Goal: Task Accomplishment & Management: Use online tool/utility

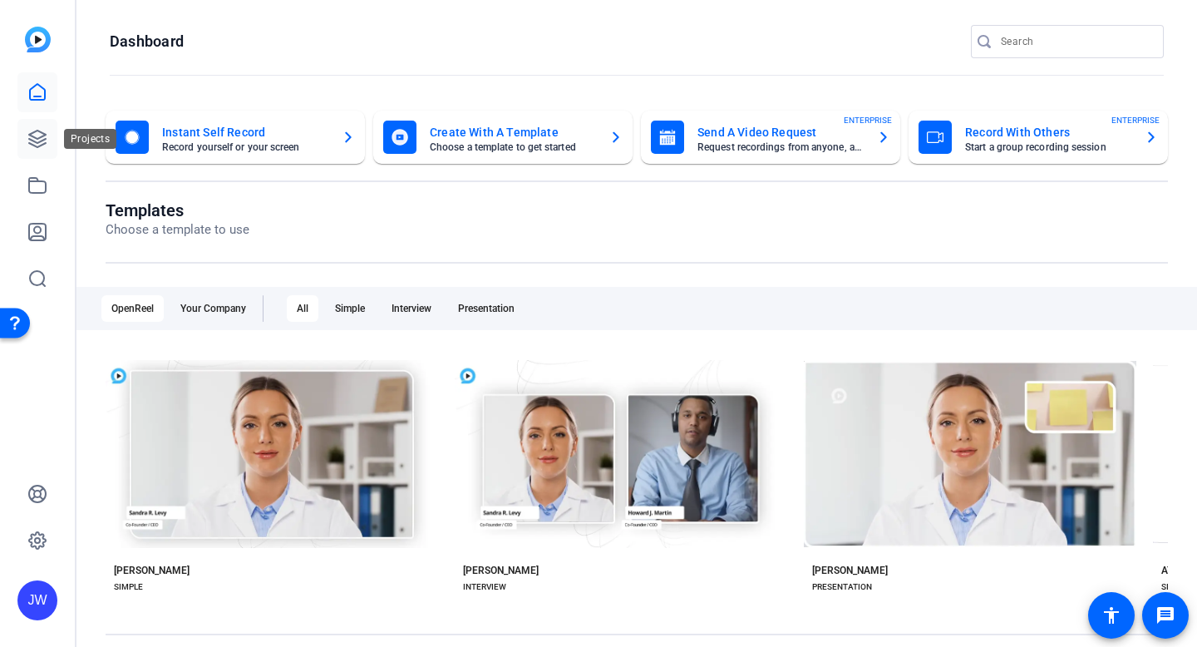
click at [47, 142] on link at bounding box center [37, 139] width 40 height 40
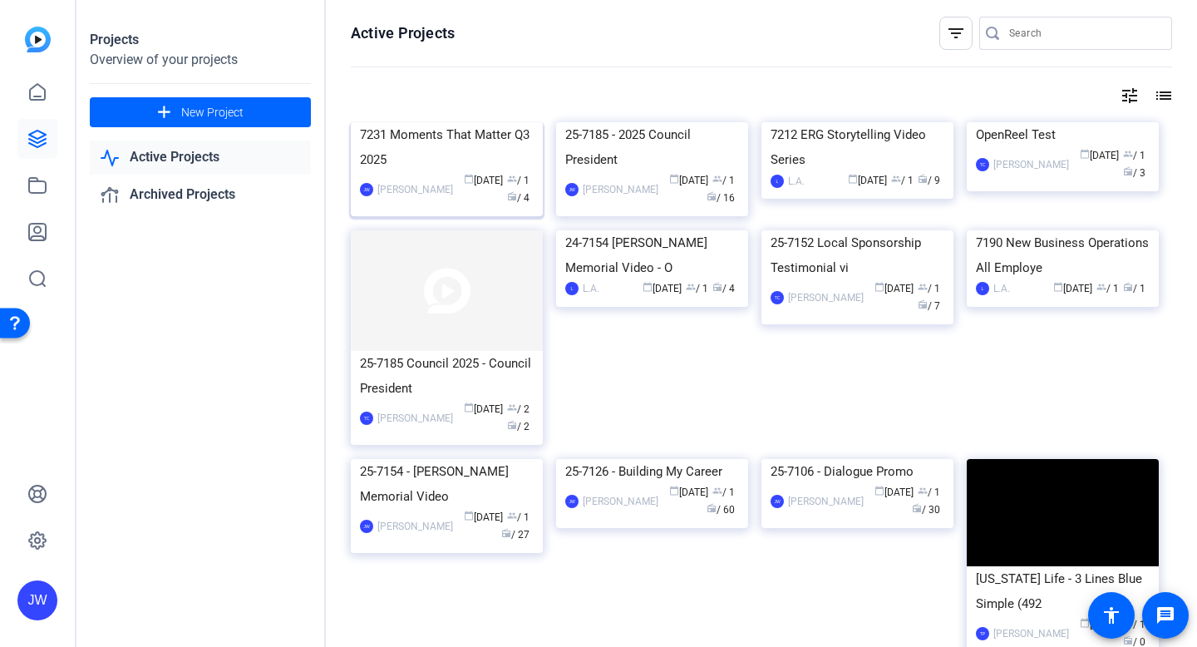
click at [469, 172] on div "7231 Moments That Matter Q3 2025" at bounding box center [447, 147] width 174 height 50
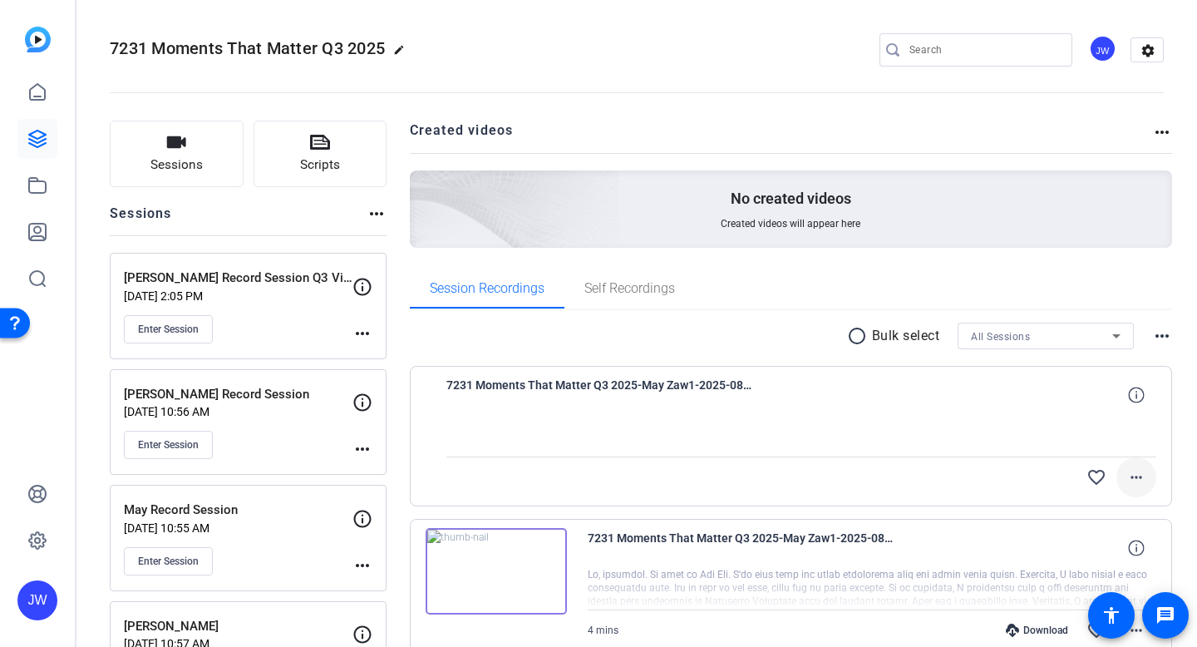
click at [1130, 475] on mat-icon "more_horiz" at bounding box center [1136, 477] width 20 height 20
click at [1118, 555] on span "Delete clip" at bounding box center [1109, 554] width 66 height 20
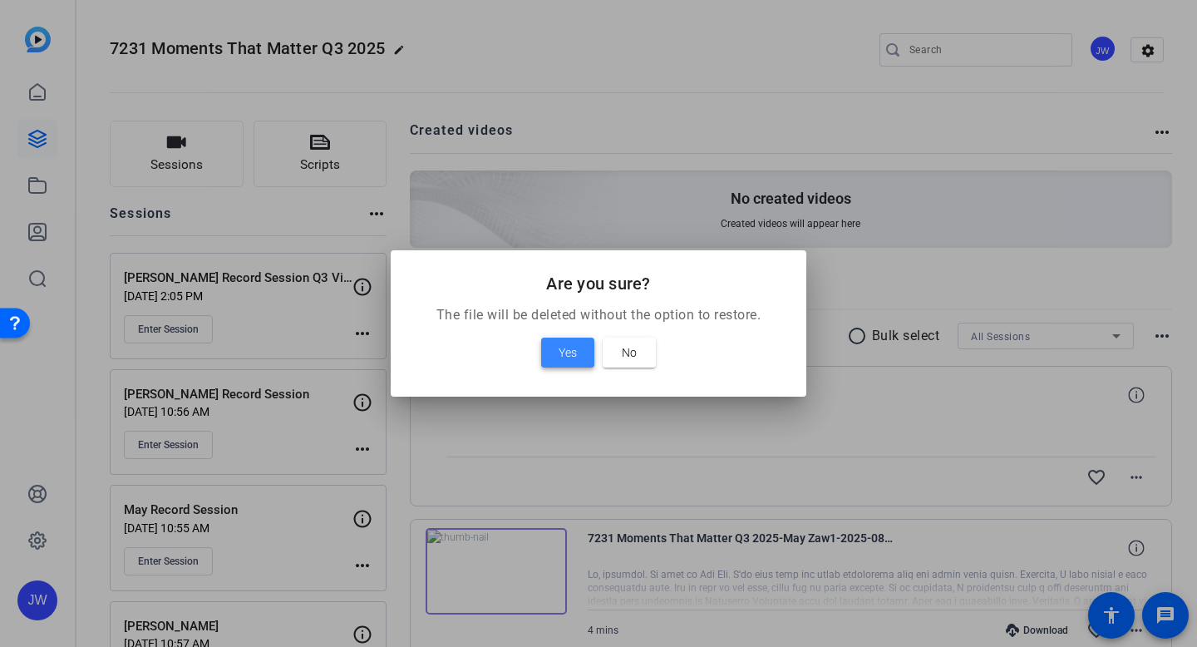
click at [575, 362] on span "Yes" at bounding box center [568, 352] width 18 height 20
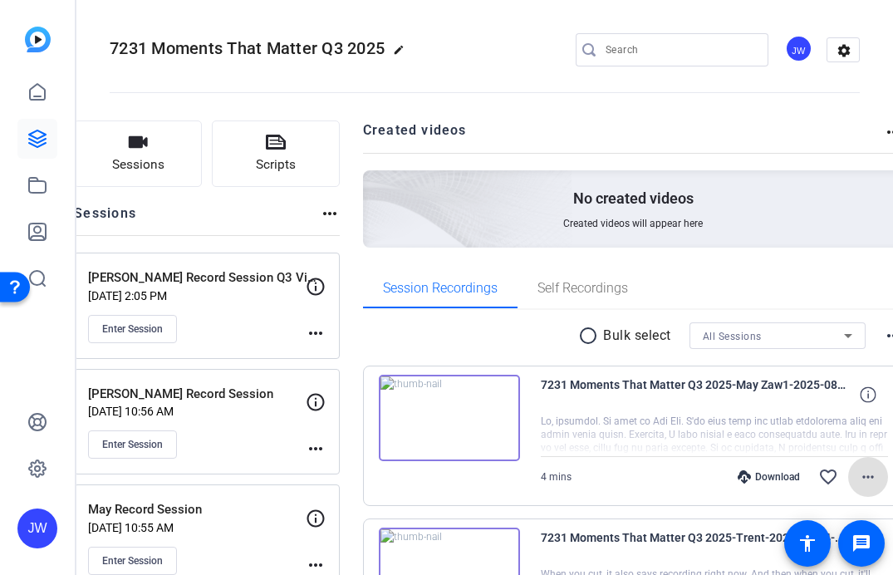
click at [326, 449] on mat-icon "more_horiz" at bounding box center [316, 449] width 20 height 20
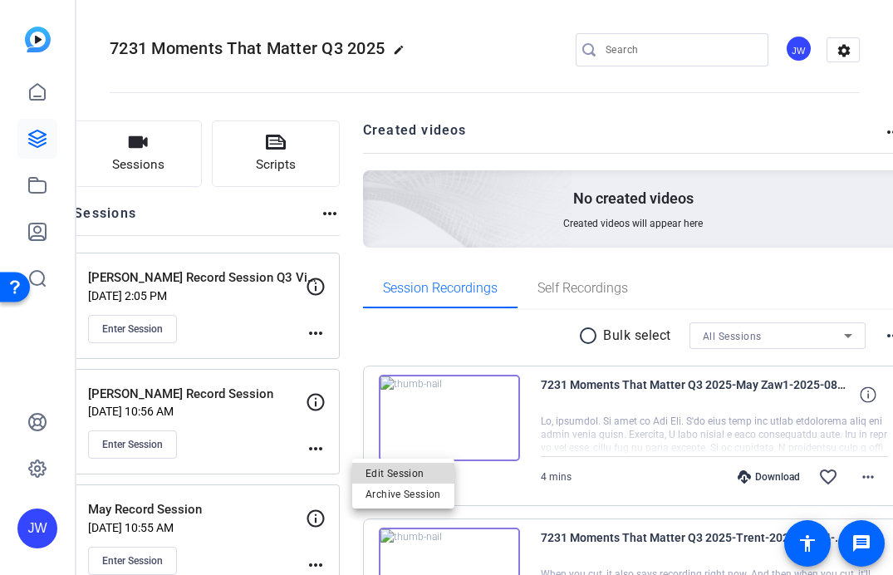
click at [370, 466] on span "Edit Session" at bounding box center [404, 474] width 76 height 20
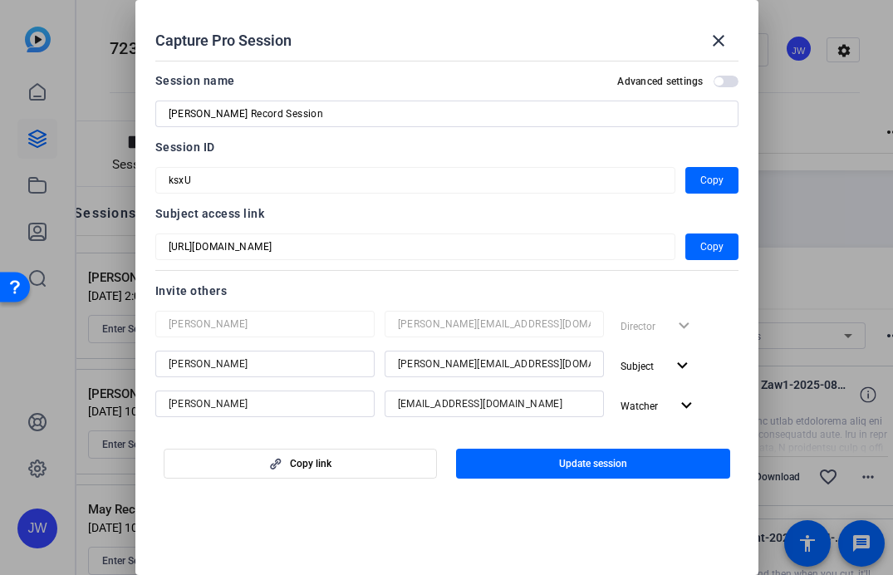
click at [262, 353] on div "Jennifer" at bounding box center [265, 364] width 193 height 27
click at [199, 283] on div "Invite others" at bounding box center [446, 291] width 583 height 20
click at [201, 391] on div "Lori" at bounding box center [265, 404] width 193 height 27
click at [200, 405] on input "Lori" at bounding box center [265, 404] width 193 height 20
click at [699, 364] on div "Subject expand_more" at bounding box center [676, 366] width 125 height 30
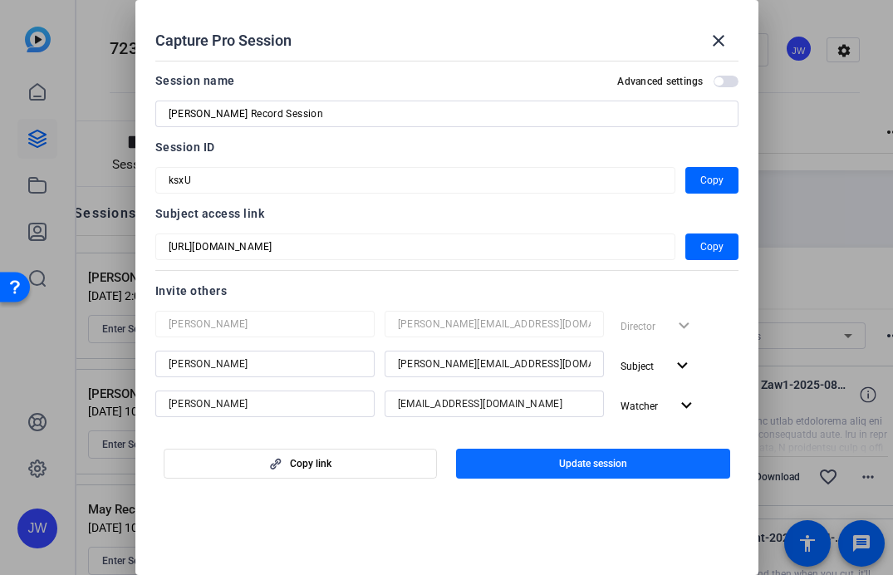
click at [539, 463] on span "button" at bounding box center [593, 464] width 274 height 40
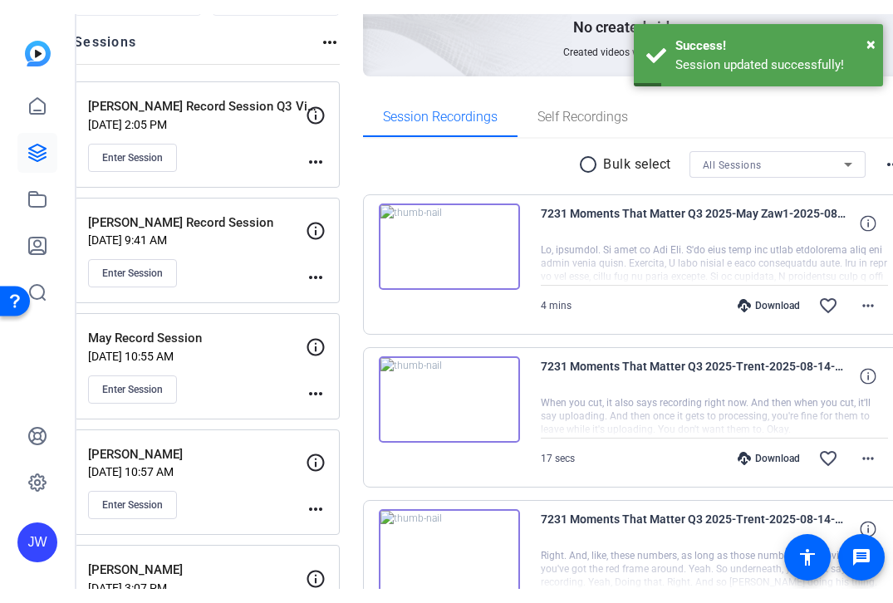
scroll to position [180, 0]
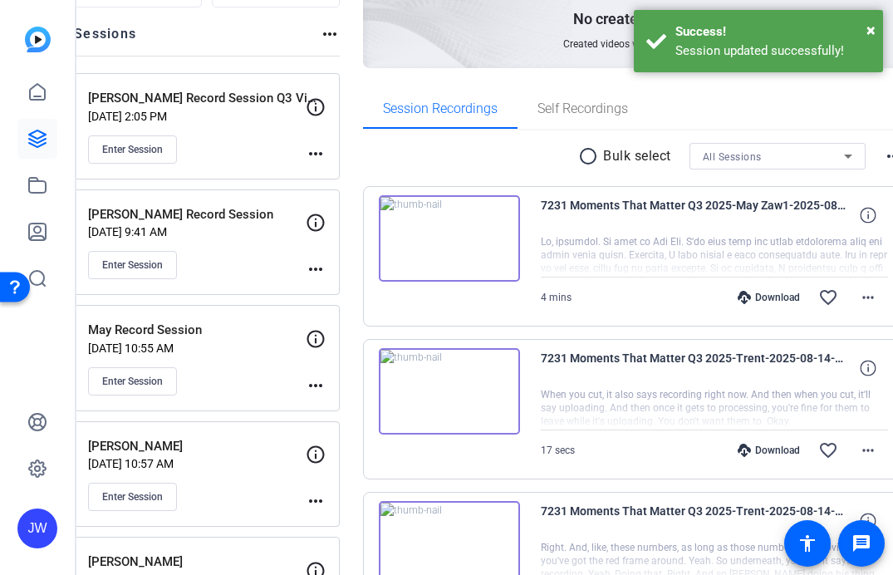
click at [326, 275] on mat-icon "more_horiz" at bounding box center [316, 269] width 20 height 20
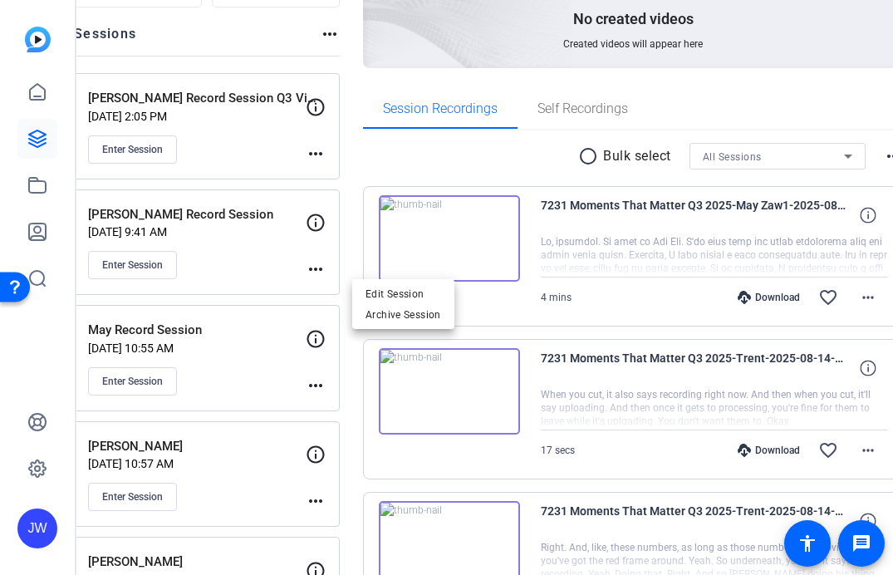
click at [261, 259] on div at bounding box center [446, 287] width 893 height 575
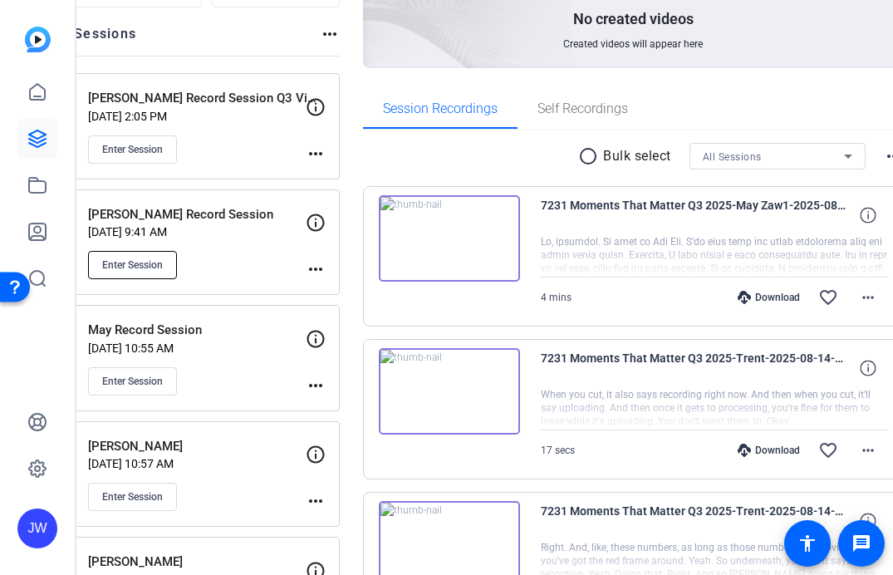
click at [163, 259] on span "Enter Session" at bounding box center [132, 264] width 61 height 13
click at [6, 33] on div "JW" at bounding box center [37, 287] width 75 height 575
click at [163, 267] on span "Enter Session" at bounding box center [132, 264] width 61 height 13
click at [326, 272] on mat-icon "more_horiz" at bounding box center [316, 269] width 20 height 20
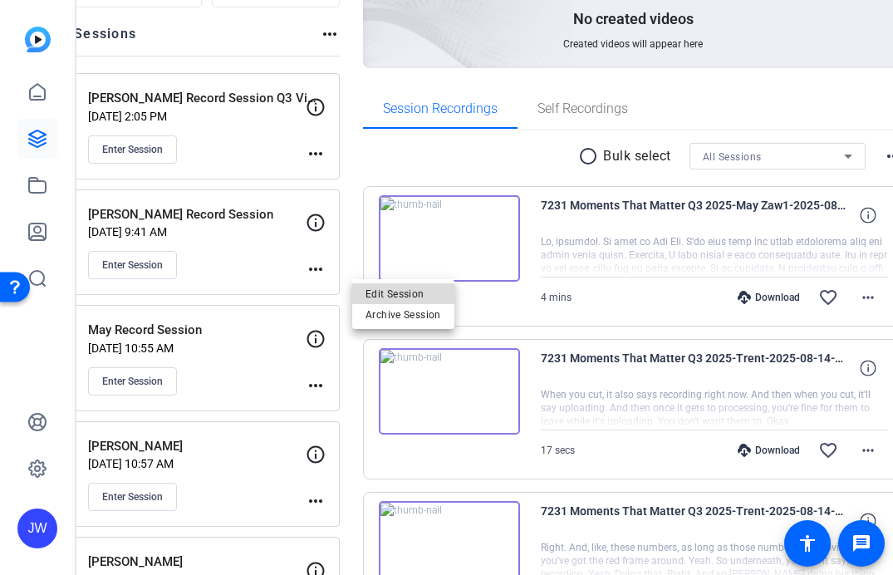
click at [377, 300] on span "Edit Session" at bounding box center [404, 294] width 76 height 20
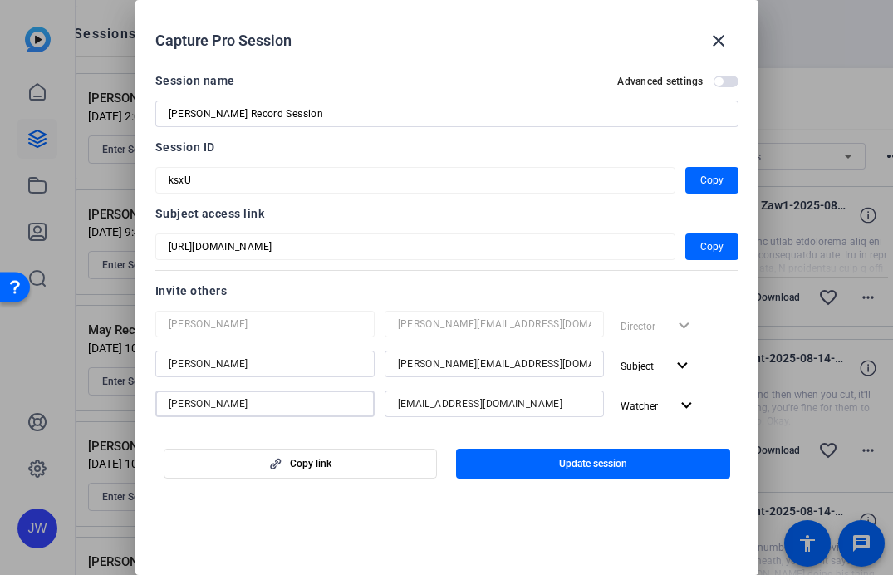
click at [277, 400] on input "Lori" at bounding box center [265, 404] width 193 height 20
click at [678, 416] on mat-icon "expand_more" at bounding box center [687, 406] width 21 height 21
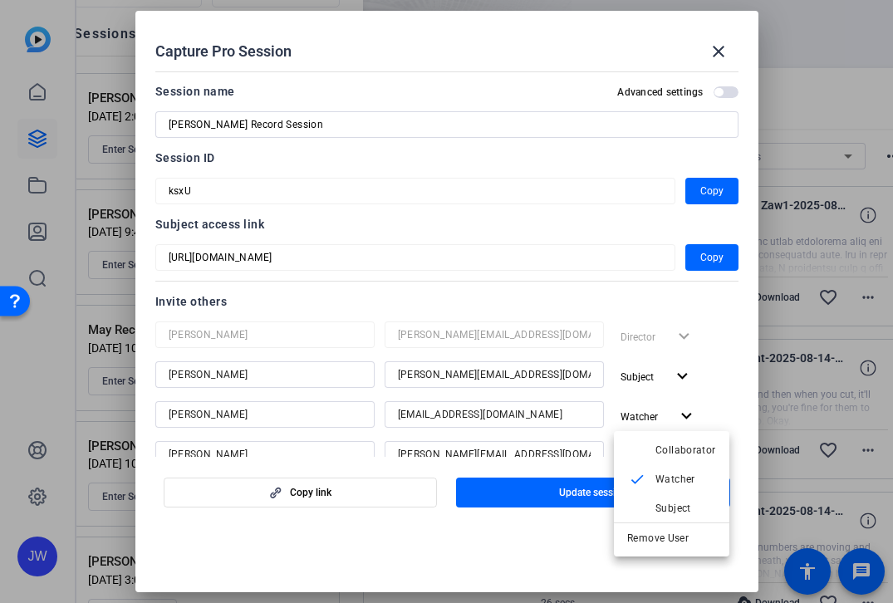
click at [717, 48] on div at bounding box center [446, 301] width 893 height 603
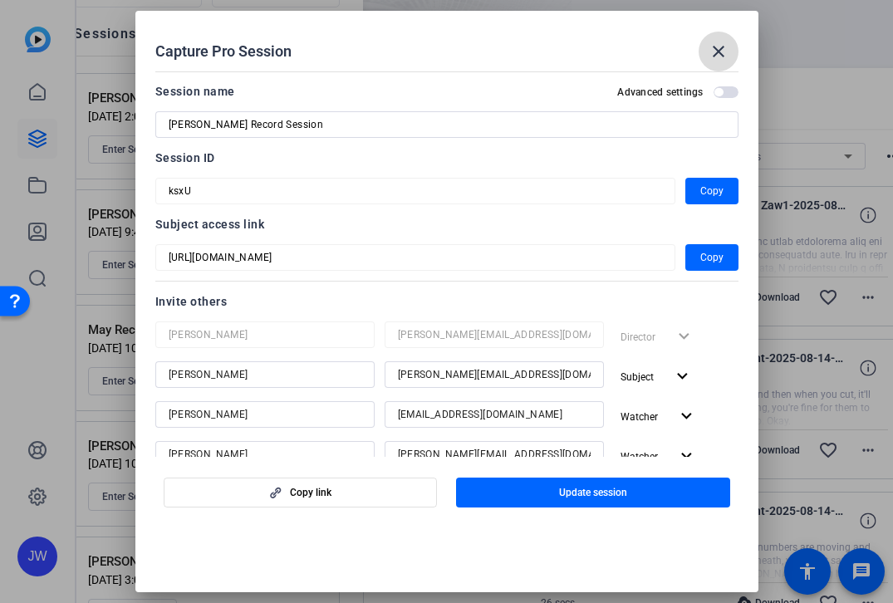
click at [717, 52] on mat-icon "close" at bounding box center [719, 52] width 20 height 20
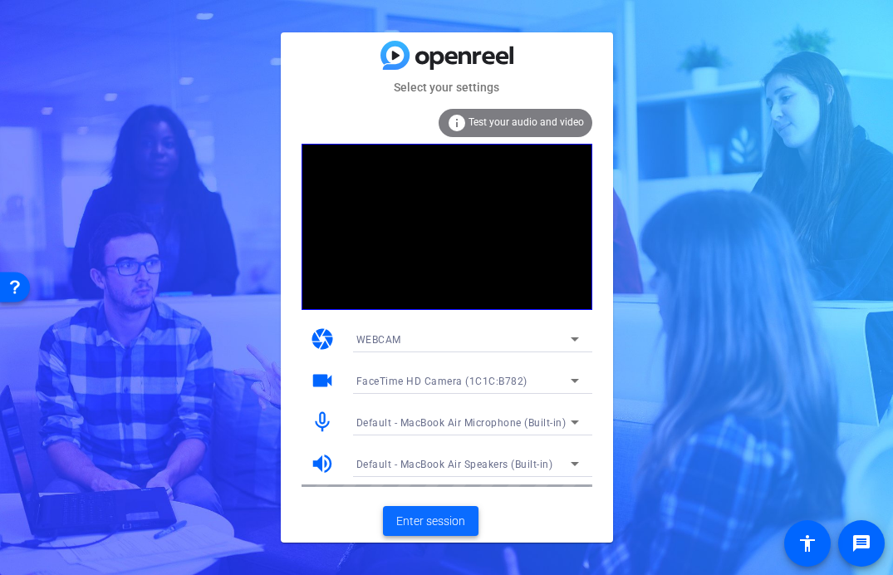
click at [428, 523] on span "Enter session" at bounding box center [430, 521] width 69 height 17
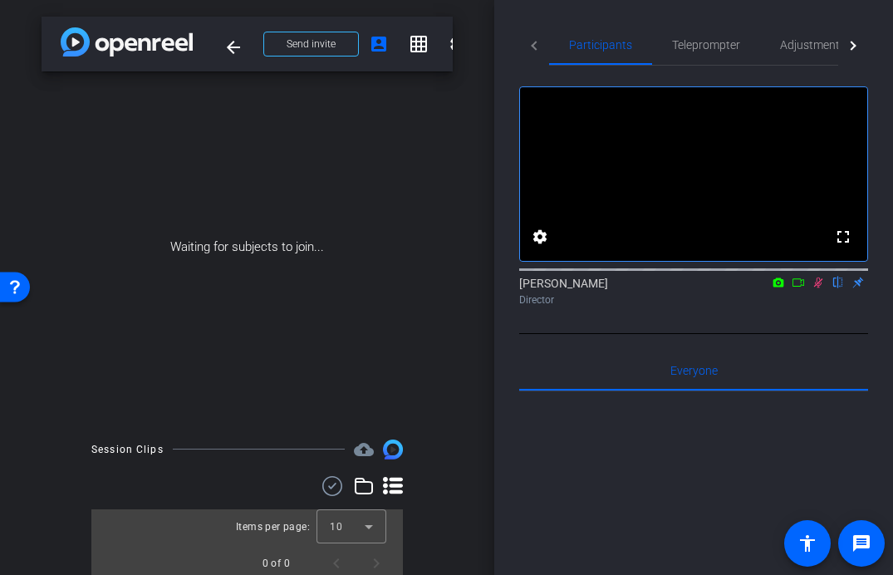
click at [802, 287] on icon at bounding box center [799, 282] width 12 height 8
click at [770, 308] on div "Director" at bounding box center [693, 300] width 349 height 15
click at [817, 288] on icon at bounding box center [818, 283] width 13 height 12
click at [812, 52] on span "Adjustments" at bounding box center [813, 45] width 66 height 40
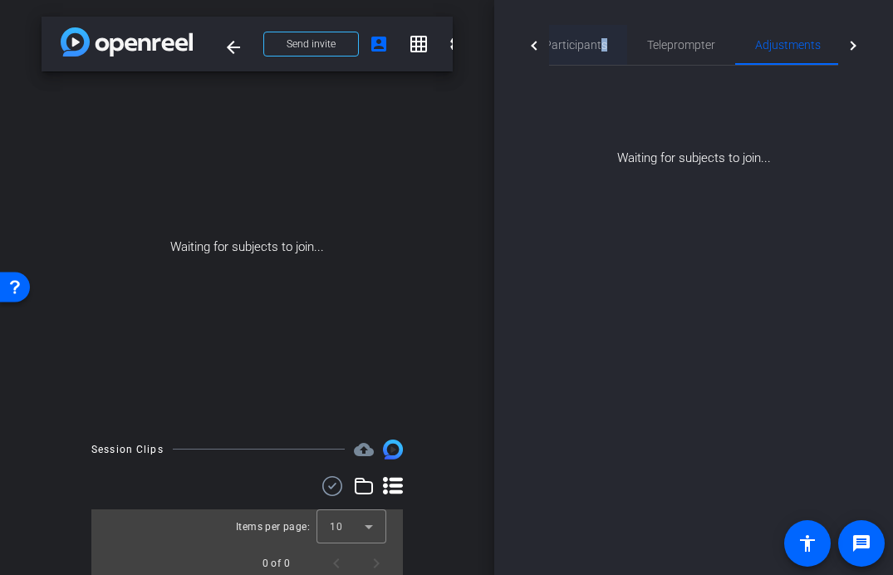
click at [603, 48] on span "Participants" at bounding box center [575, 45] width 63 height 12
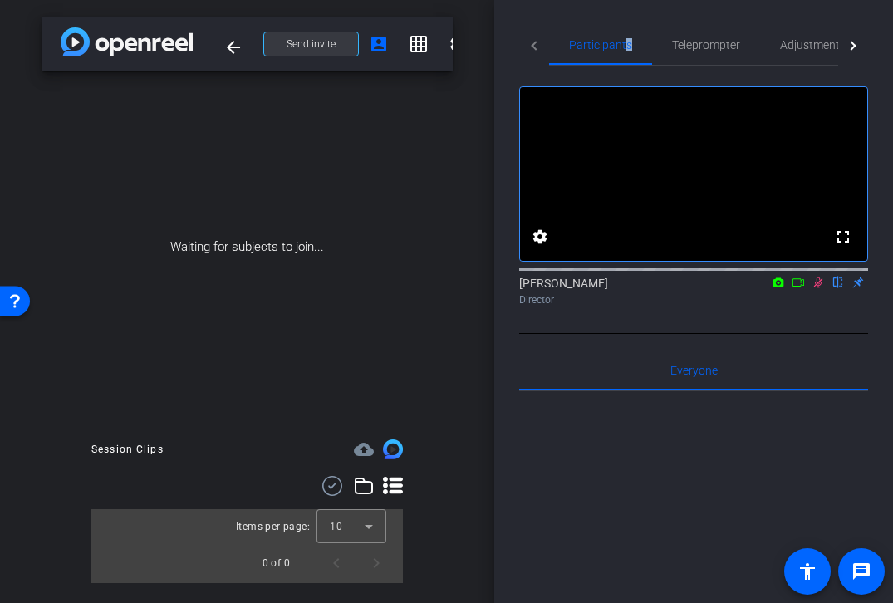
click at [345, 49] on span at bounding box center [311, 44] width 94 height 40
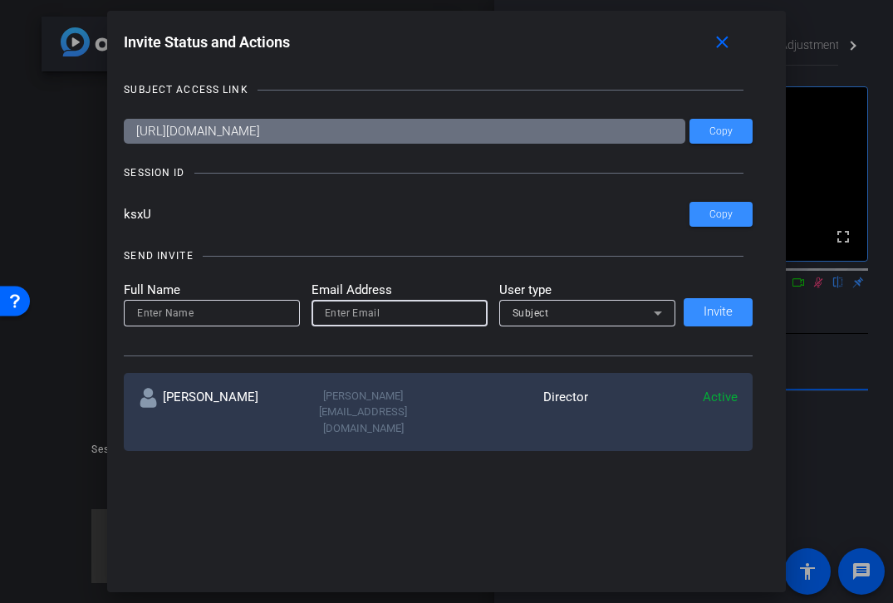
click at [358, 319] on input "email" at bounding box center [400, 313] width 150 height 20
paste input "[EMAIL_ADDRESS][DOMAIN_NAME]"
type input "support@openreel.com"
click at [204, 306] on input at bounding box center [212, 313] width 150 height 20
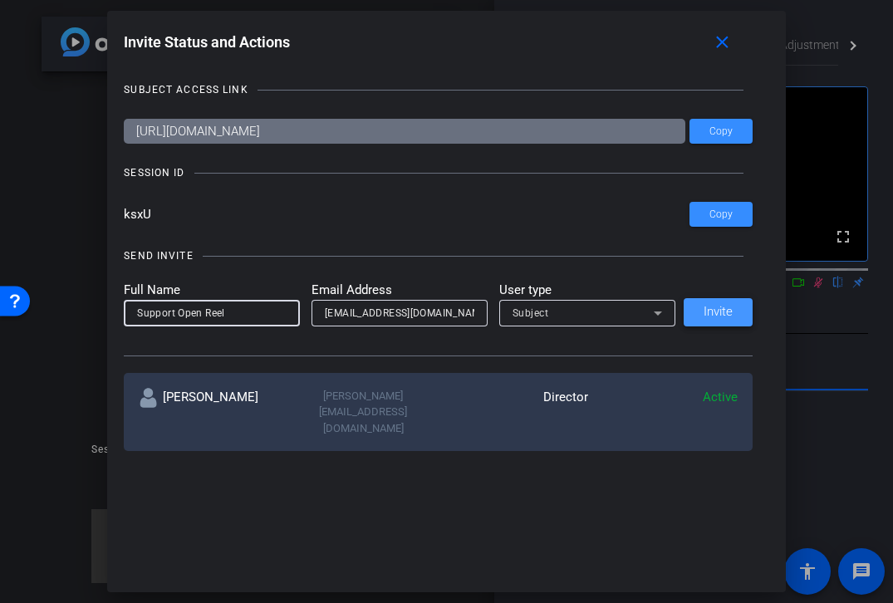
type input "Support Open Reel"
click at [702, 310] on span at bounding box center [718, 313] width 69 height 40
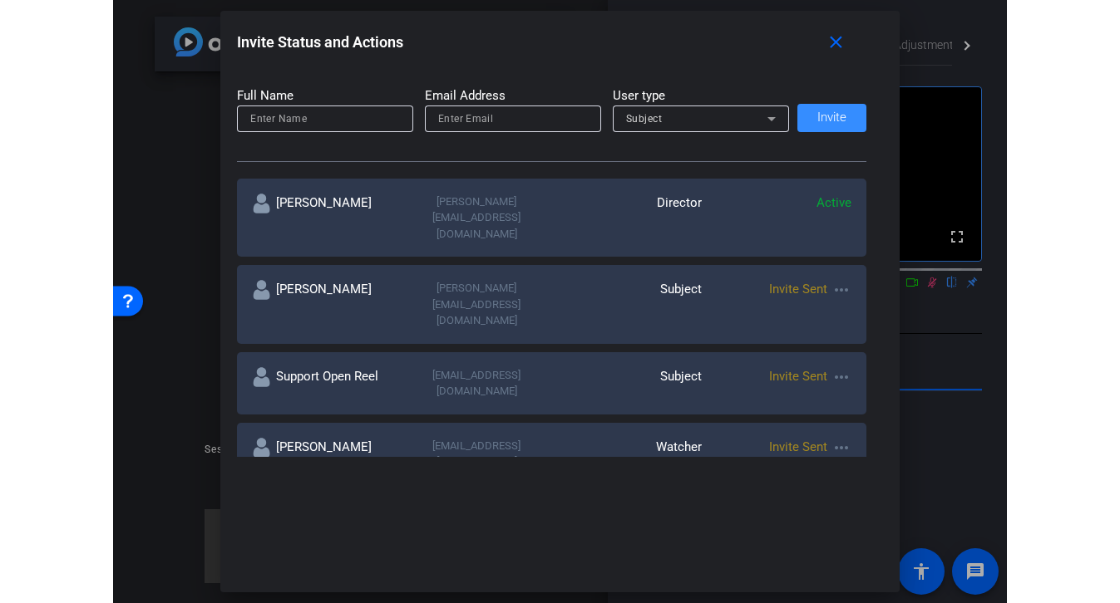
scroll to position [200, 0]
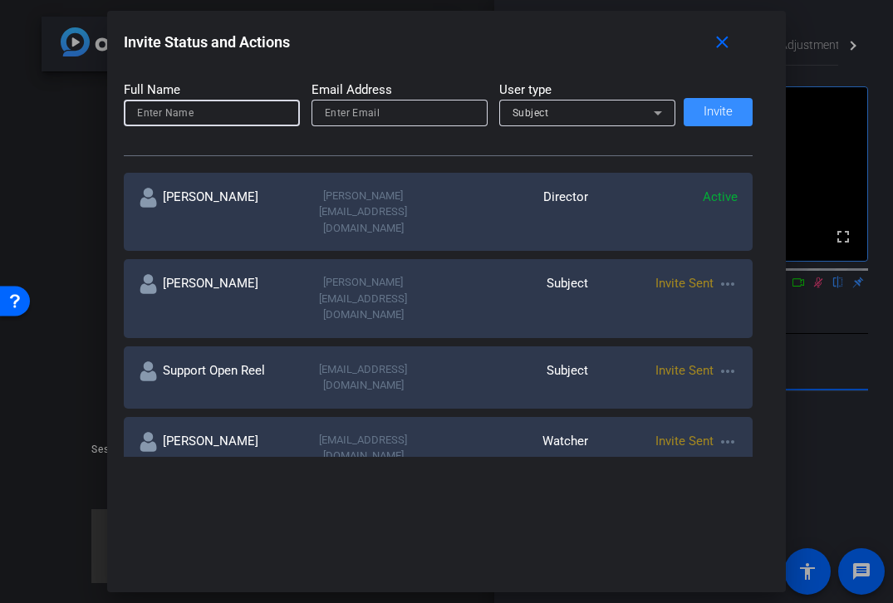
click at [247, 108] on input at bounding box center [212, 113] width 150 height 20
click at [572, 362] on div "Subject" at bounding box center [514, 378] width 150 height 32
click at [727, 362] on mat-icon "more_horiz" at bounding box center [728, 372] width 20 height 20
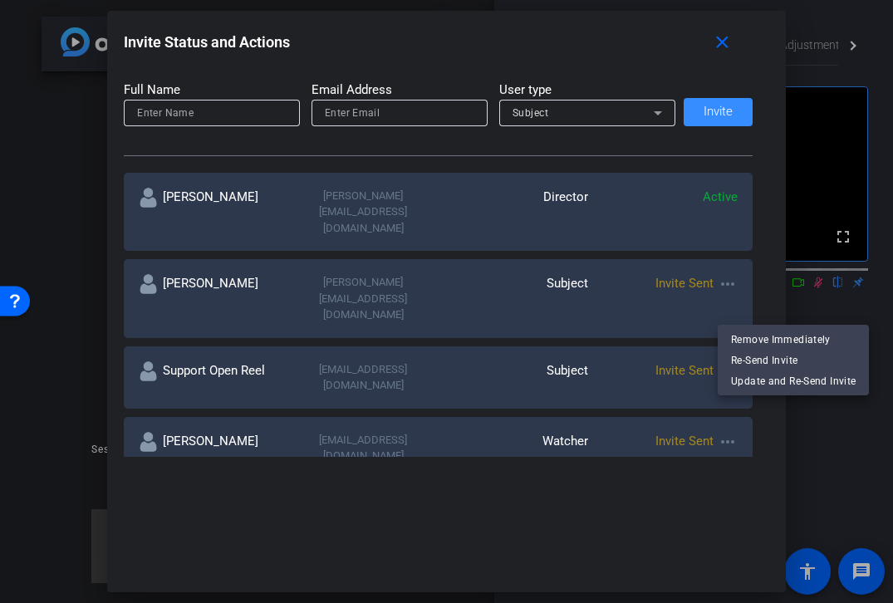
click at [722, 45] on div at bounding box center [446, 301] width 893 height 603
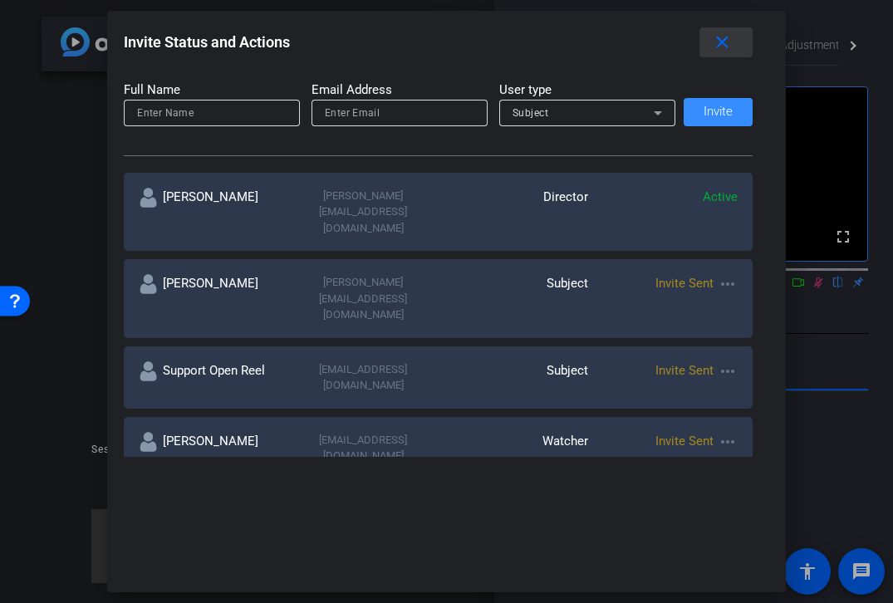
click at [722, 45] on mat-icon "close" at bounding box center [722, 42] width 21 height 21
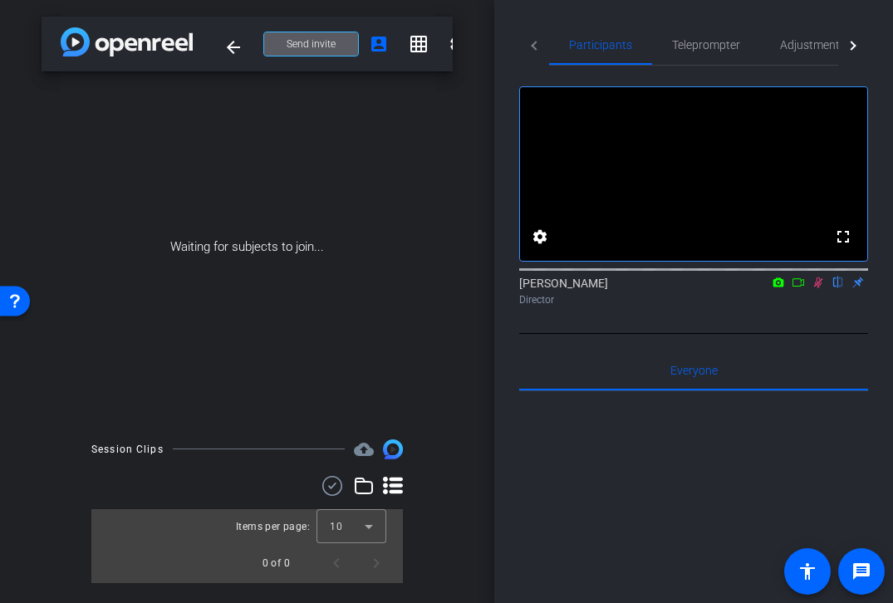
click at [798, 288] on icon at bounding box center [798, 283] width 13 height 12
click at [815, 288] on icon at bounding box center [818, 283] width 13 height 12
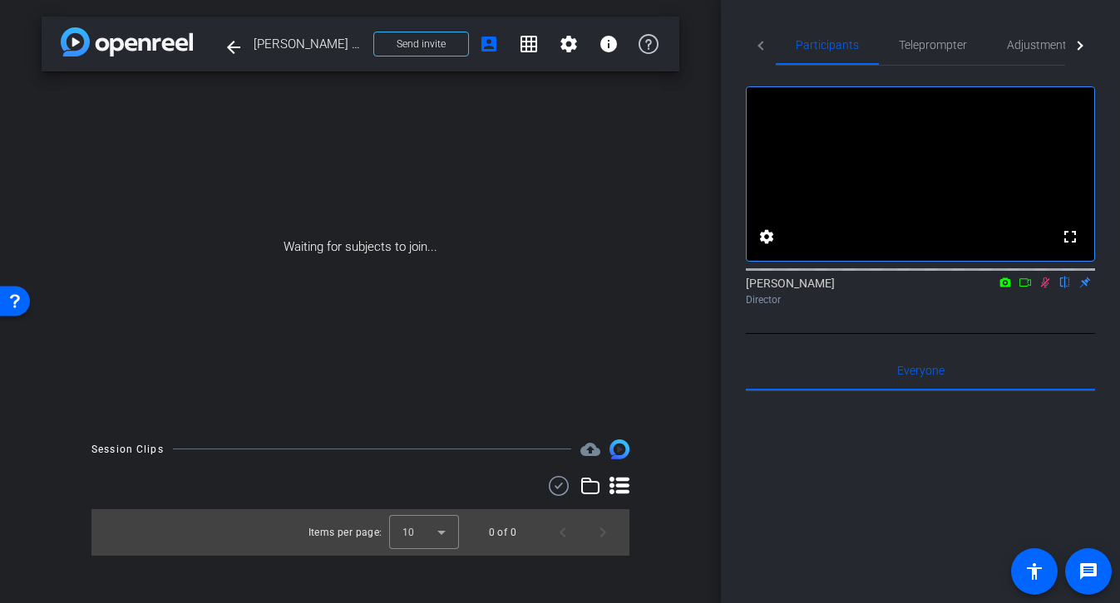
click at [893, 288] on icon at bounding box center [1024, 283] width 13 height 12
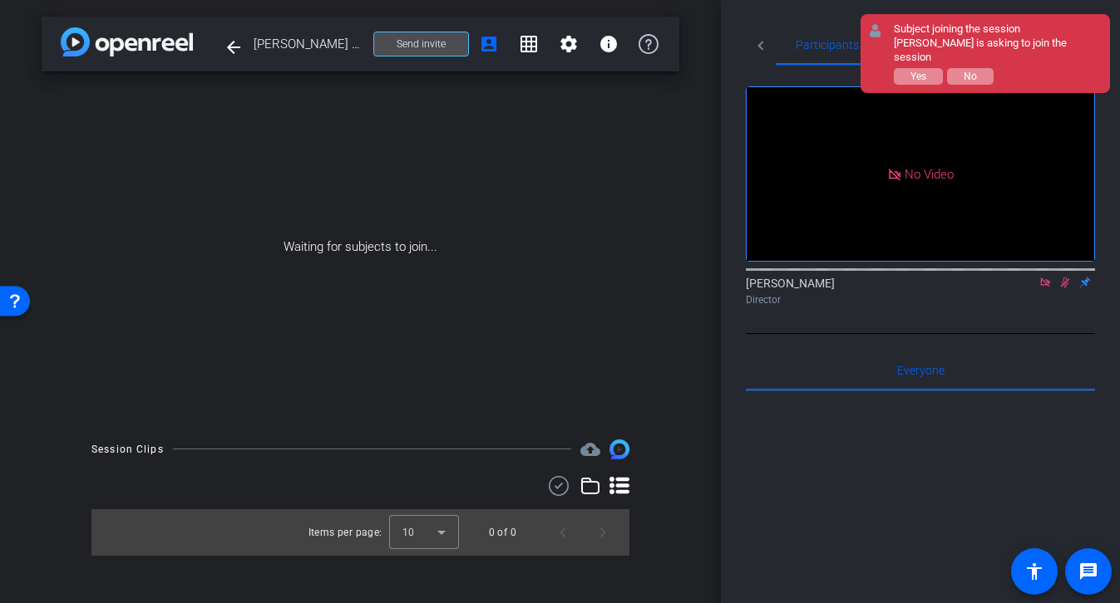
click at [426, 46] on span "Send invite" at bounding box center [420, 43] width 49 height 13
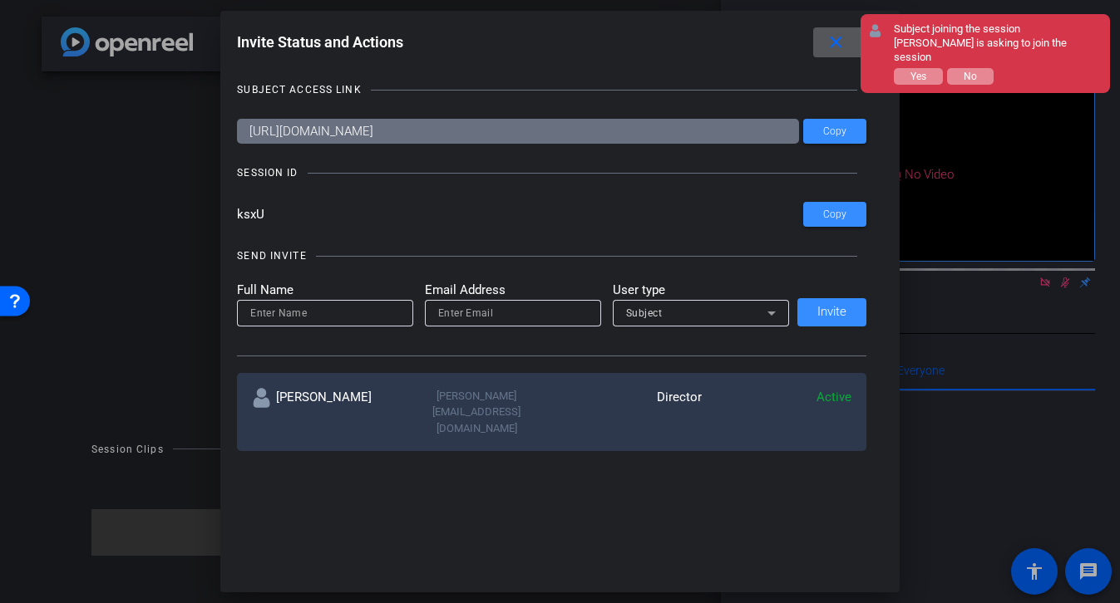
click at [893, 319] on div at bounding box center [560, 301] width 1120 height 603
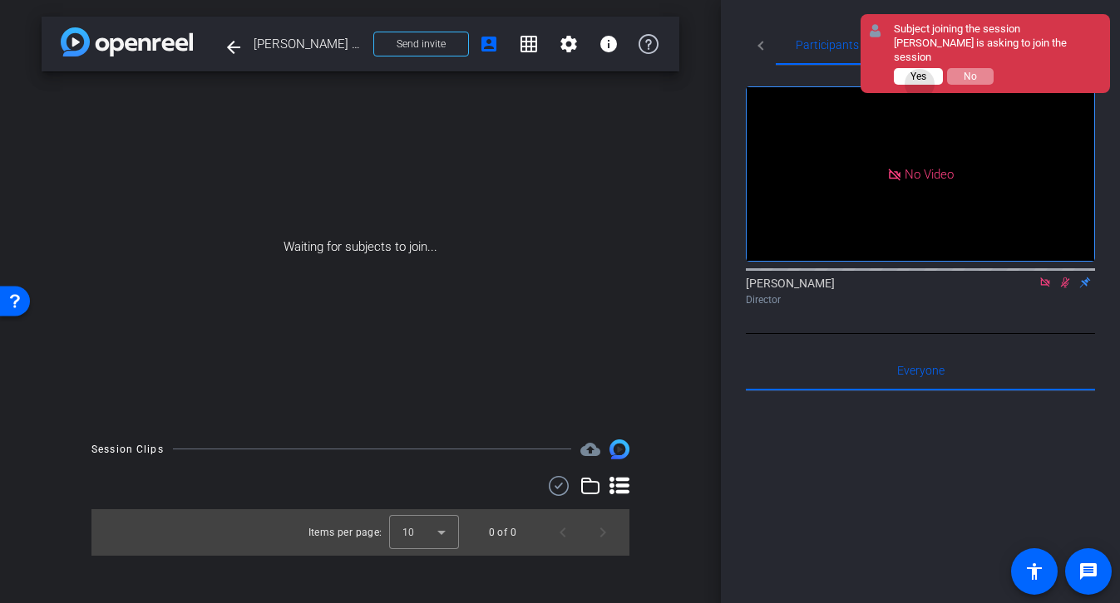
click at [893, 70] on button "Yes" at bounding box center [917, 76] width 49 height 17
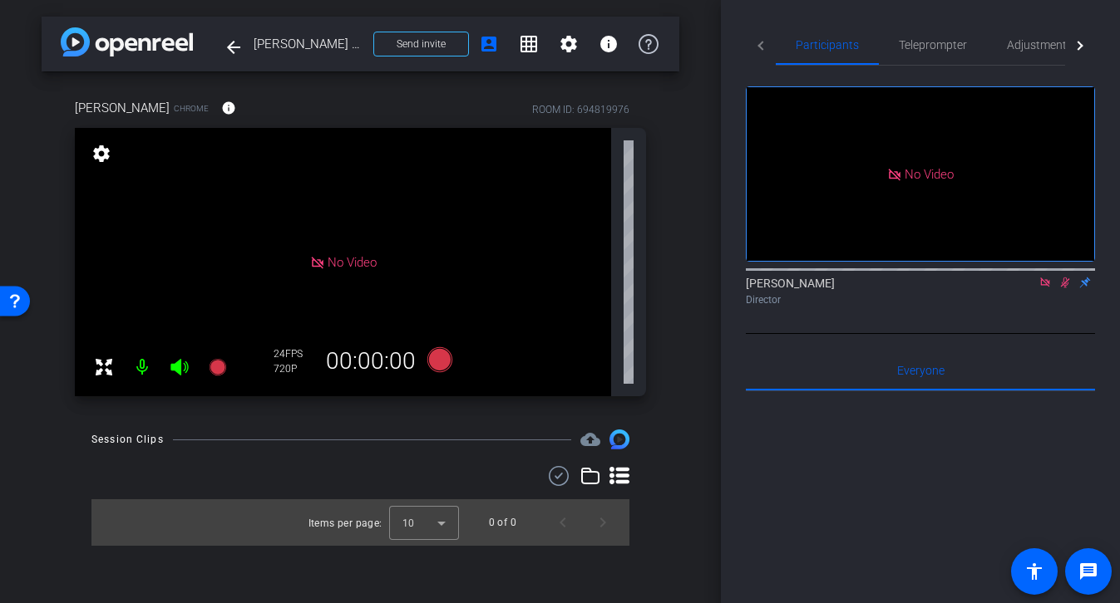
click at [893, 287] on icon at bounding box center [1044, 282] width 9 height 9
click at [893, 288] on icon at bounding box center [1044, 283] width 13 height 12
click at [439, 48] on span "Send invite" at bounding box center [420, 43] width 49 height 13
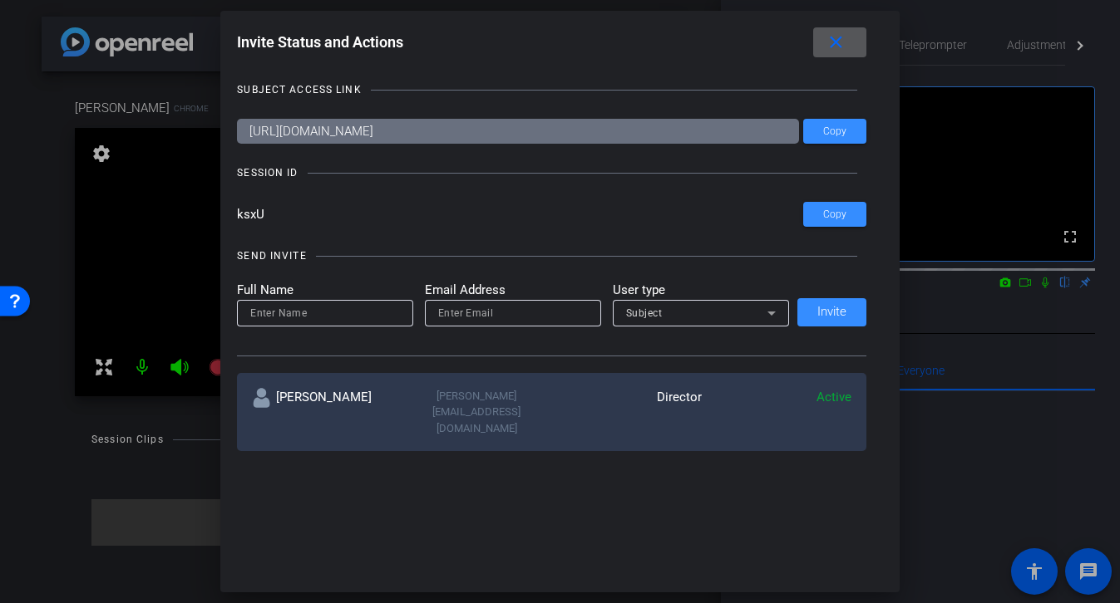
click at [472, 319] on input "email" at bounding box center [513, 313] width 150 height 20
paste input "support@openreel.com"
type input "support@openreel.com"
click at [756, 311] on div "Subject" at bounding box center [696, 313] width 141 height 21
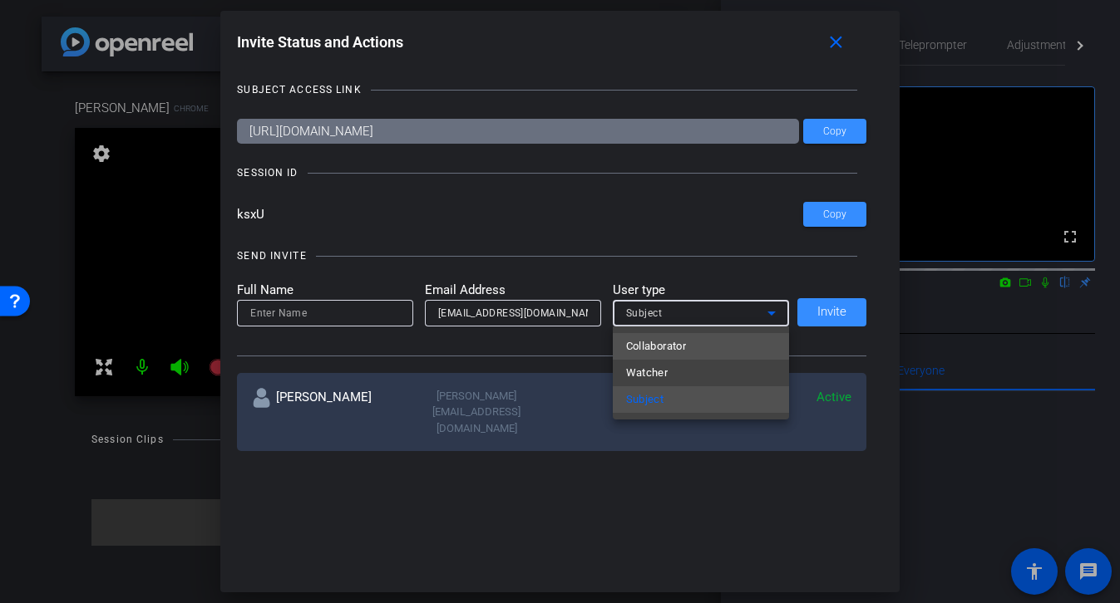
click at [700, 350] on mat-option "Collaborator" at bounding box center [701, 346] width 176 height 27
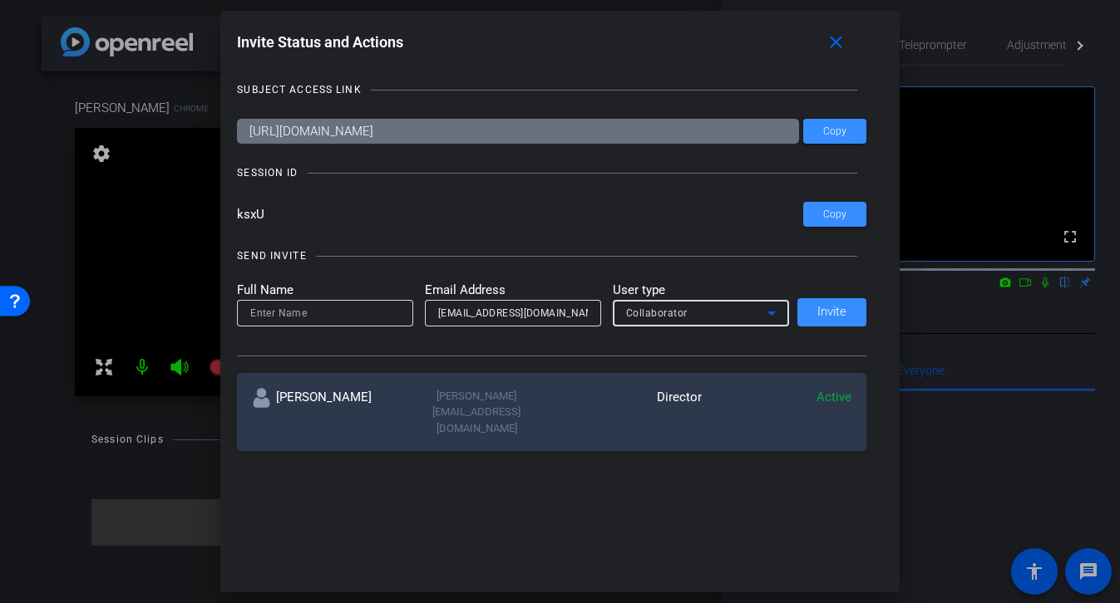
click at [302, 322] on input at bounding box center [325, 313] width 150 height 20
type input "[PERSON_NAME]"
click at [834, 316] on span "Invite" at bounding box center [831, 312] width 29 height 12
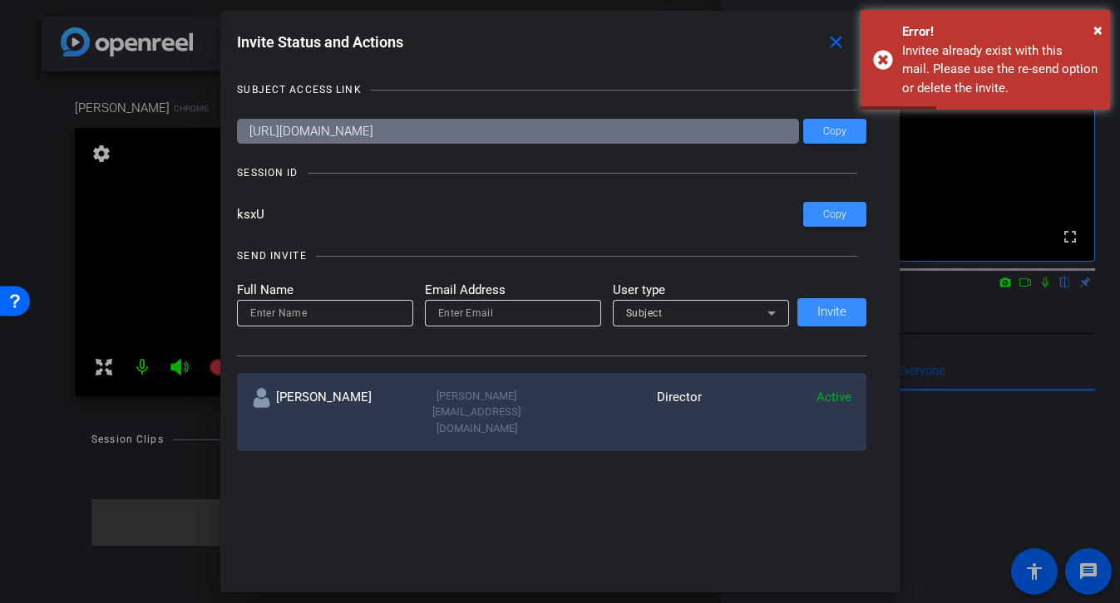
click at [684, 238] on div "SEND INVITE Full Name Email Address User type Subject Invite" at bounding box center [551, 294] width 629 height 126
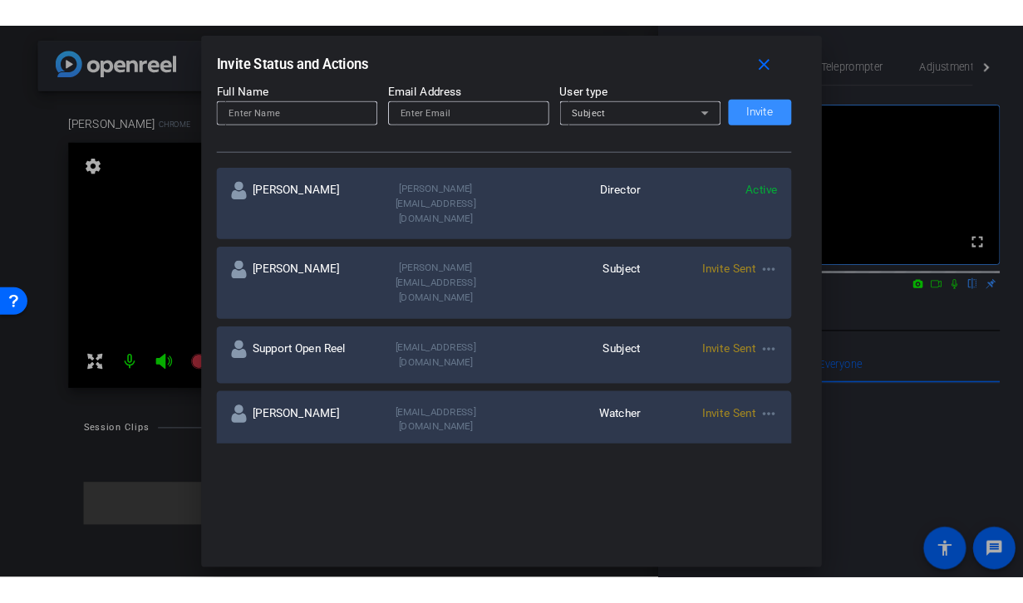
scroll to position [218, 0]
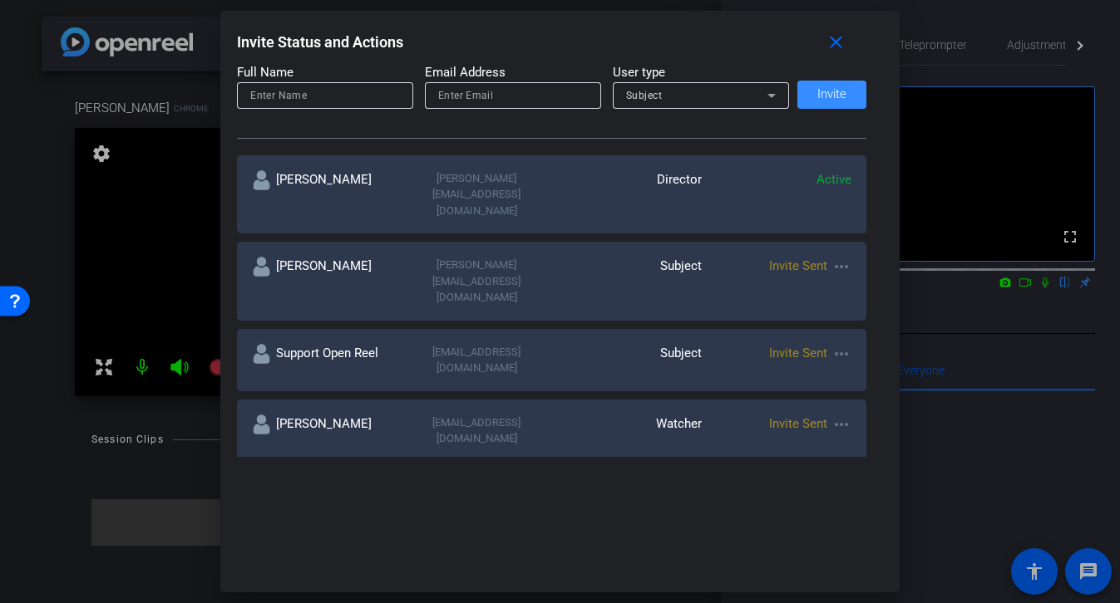
click at [843, 344] on mat-icon "more_horiz" at bounding box center [841, 354] width 20 height 20
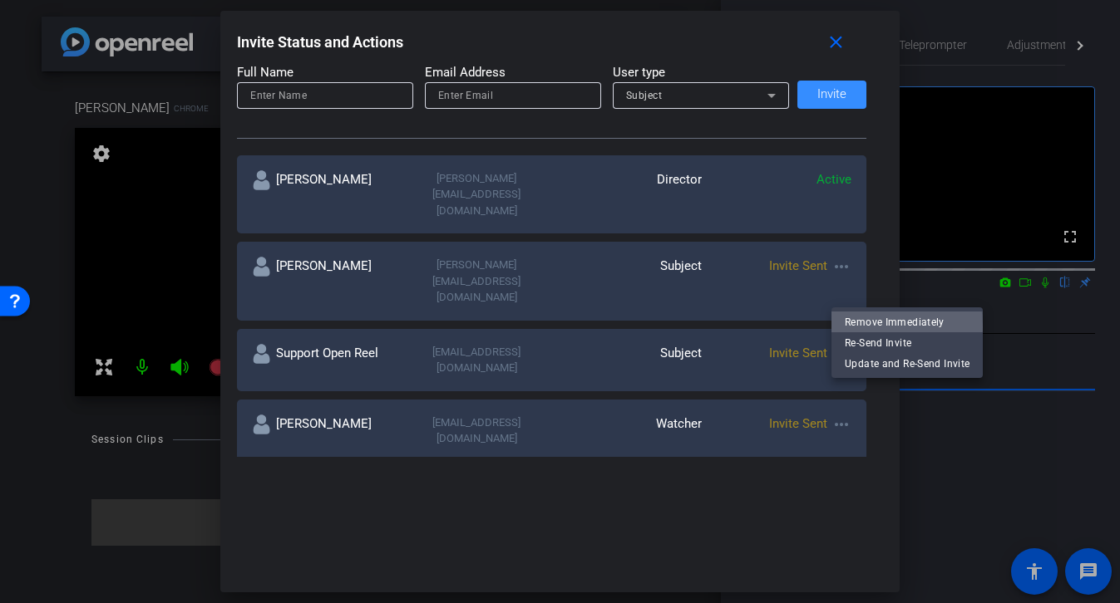
click at [853, 327] on span "Remove Immediately" at bounding box center [906, 323] width 125 height 20
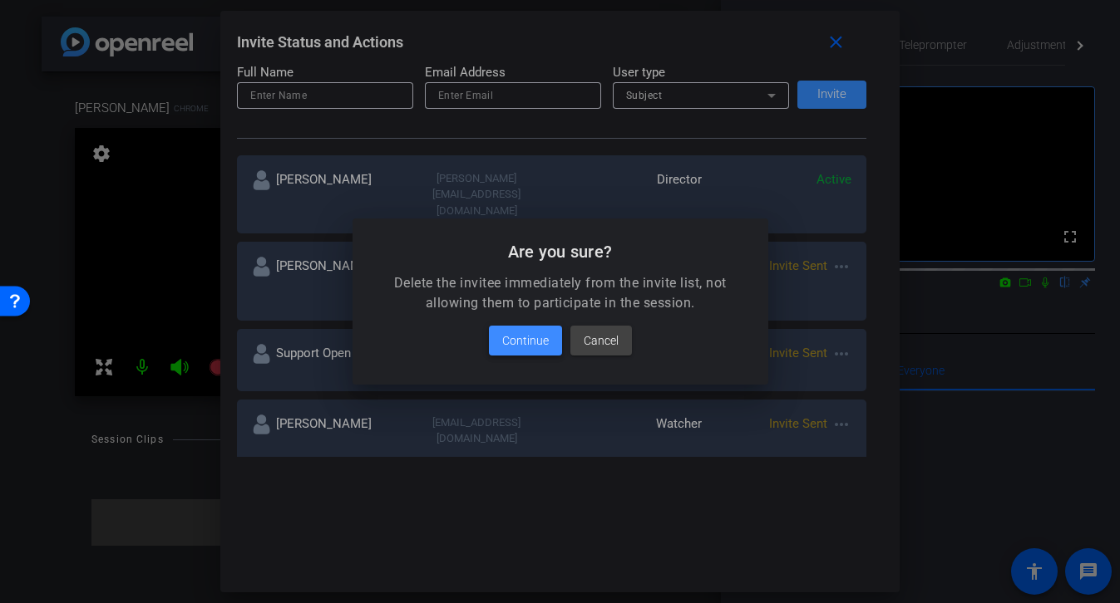
click at [524, 337] on span "Continue" at bounding box center [525, 341] width 47 height 20
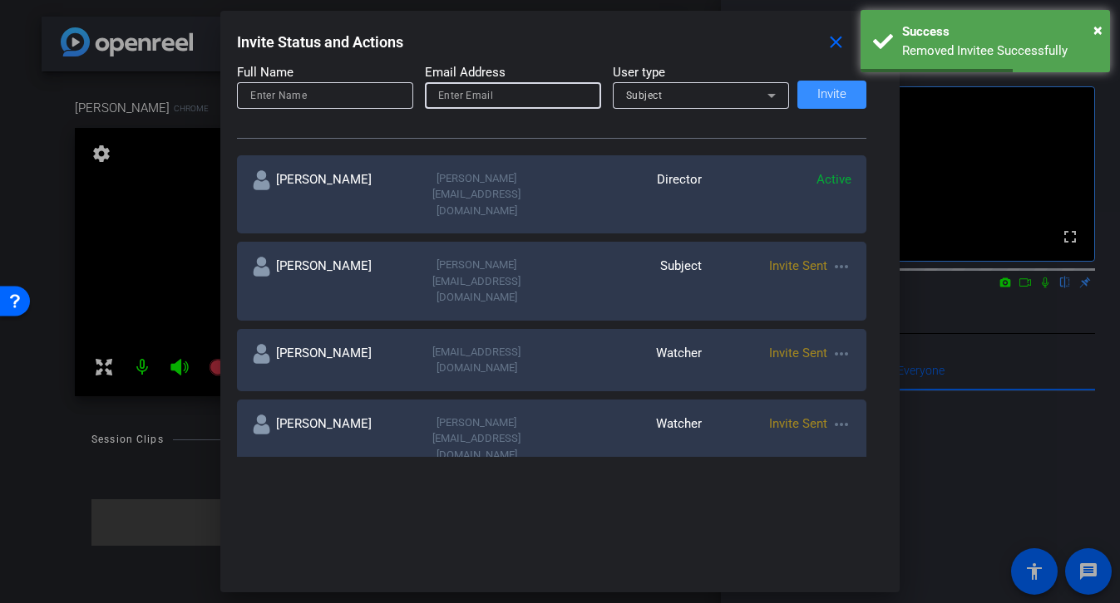
click at [510, 101] on input "email" at bounding box center [513, 96] width 150 height 20
click at [330, 86] on input at bounding box center [325, 96] width 150 height 20
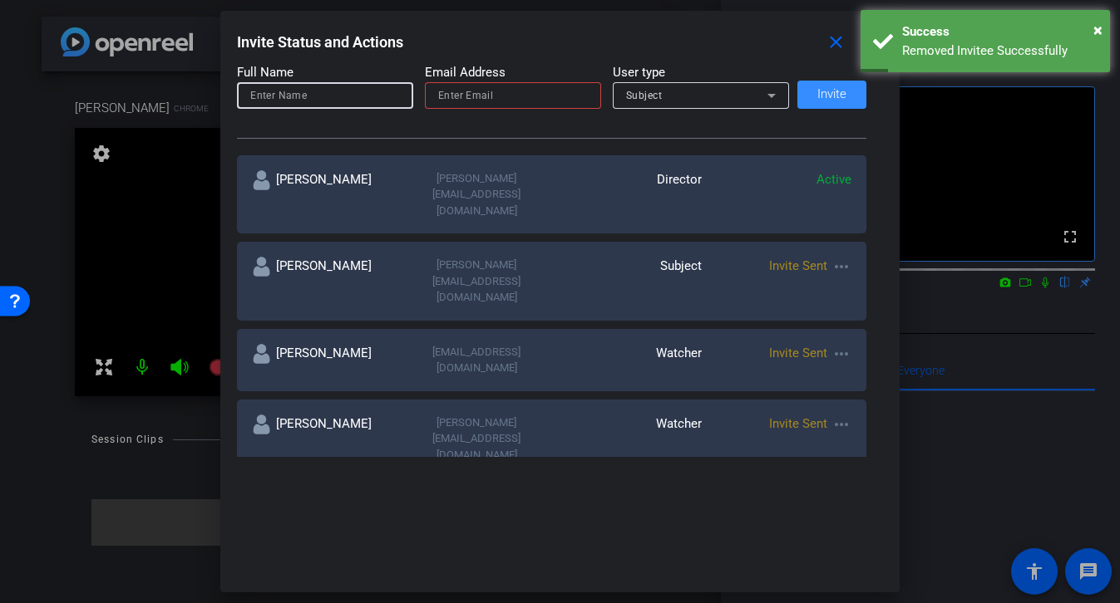
click at [460, 93] on input "email" at bounding box center [513, 96] width 150 height 20
paste input "support@openreel.com"
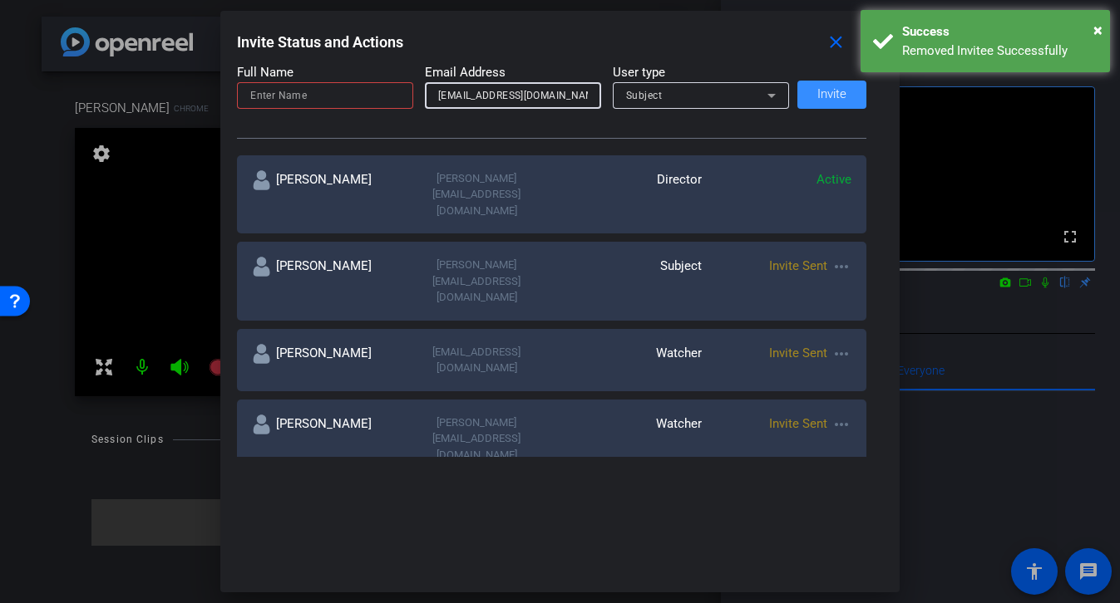
type input "support@openreel.com"
click at [340, 88] on input at bounding box center [325, 96] width 150 height 20
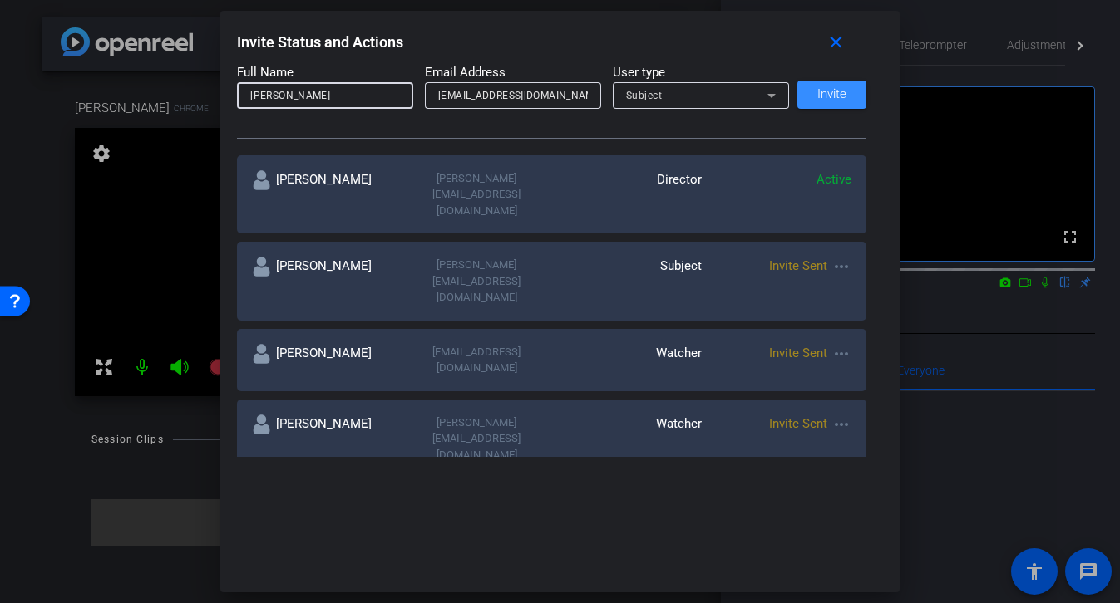
type input "[PERSON_NAME]"
click at [740, 88] on div "Subject" at bounding box center [696, 95] width 141 height 21
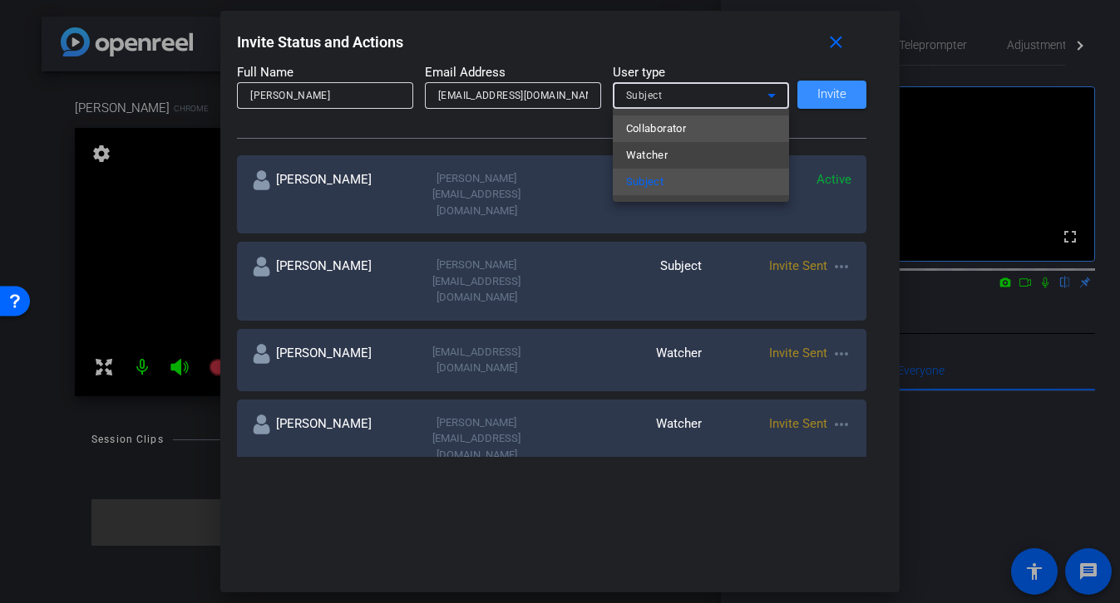
click at [702, 130] on mat-option "Collaborator" at bounding box center [701, 129] width 176 height 27
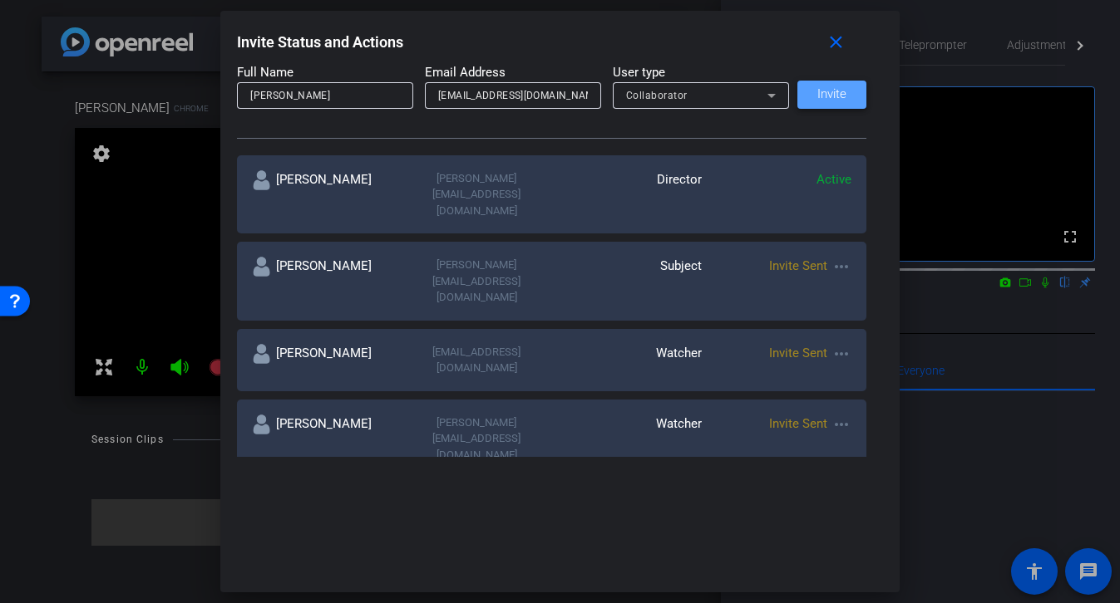
click at [839, 95] on span "Invite" at bounding box center [831, 94] width 29 height 12
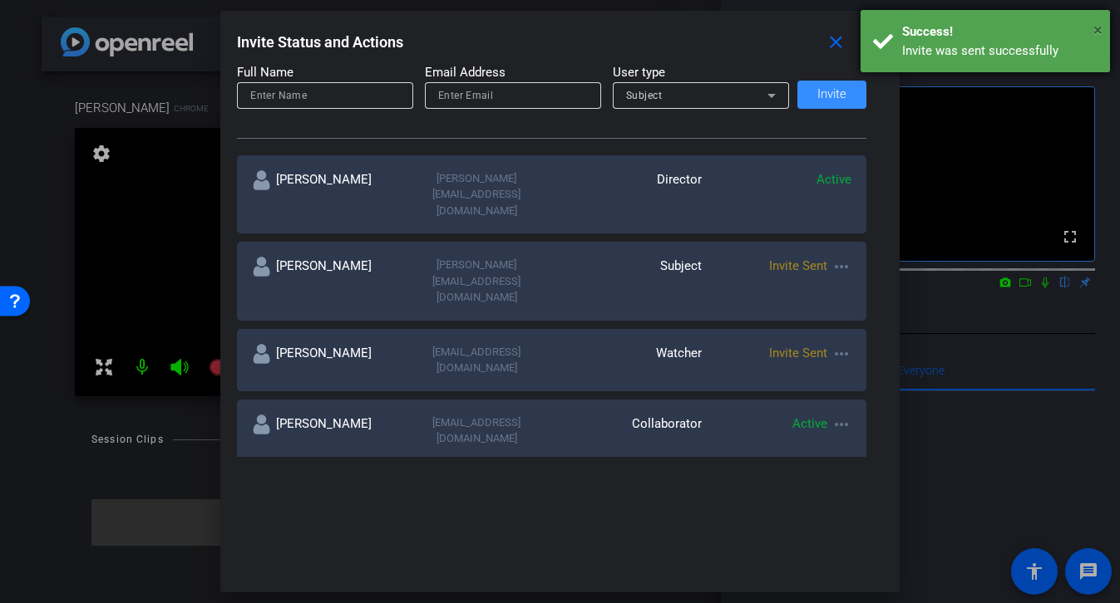
click at [893, 27] on span "×" at bounding box center [1097, 30] width 9 height 20
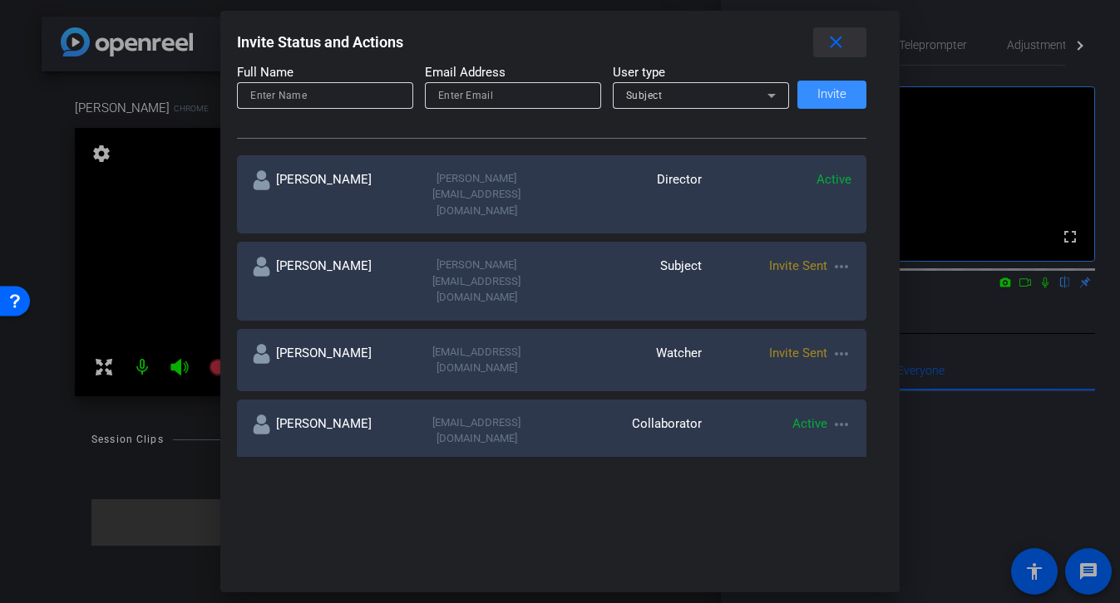
click at [834, 47] on mat-icon "close" at bounding box center [835, 42] width 21 height 21
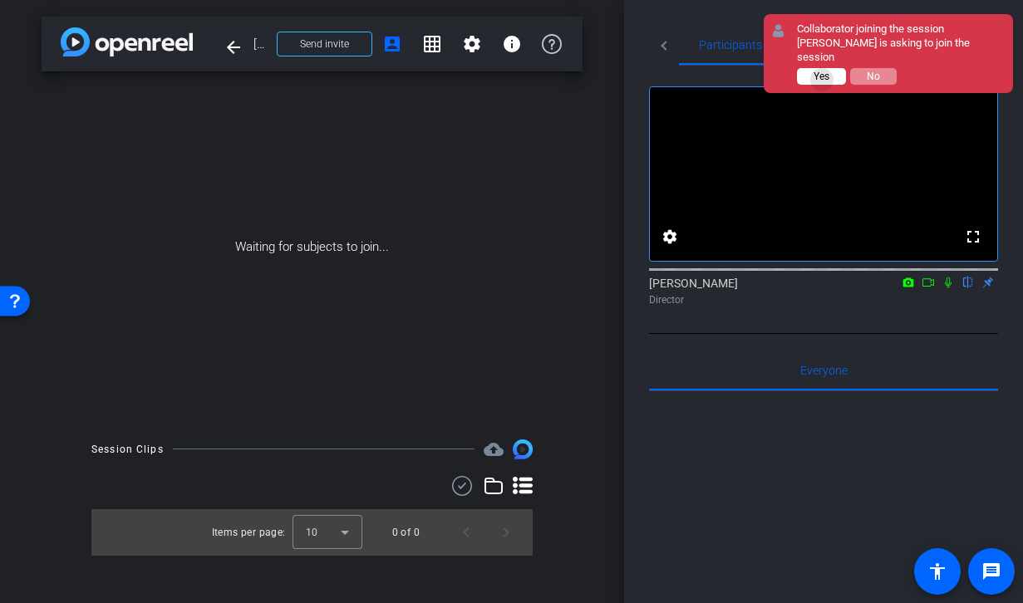
click at [823, 71] on span "Yes" at bounding box center [822, 77] width 16 height 12
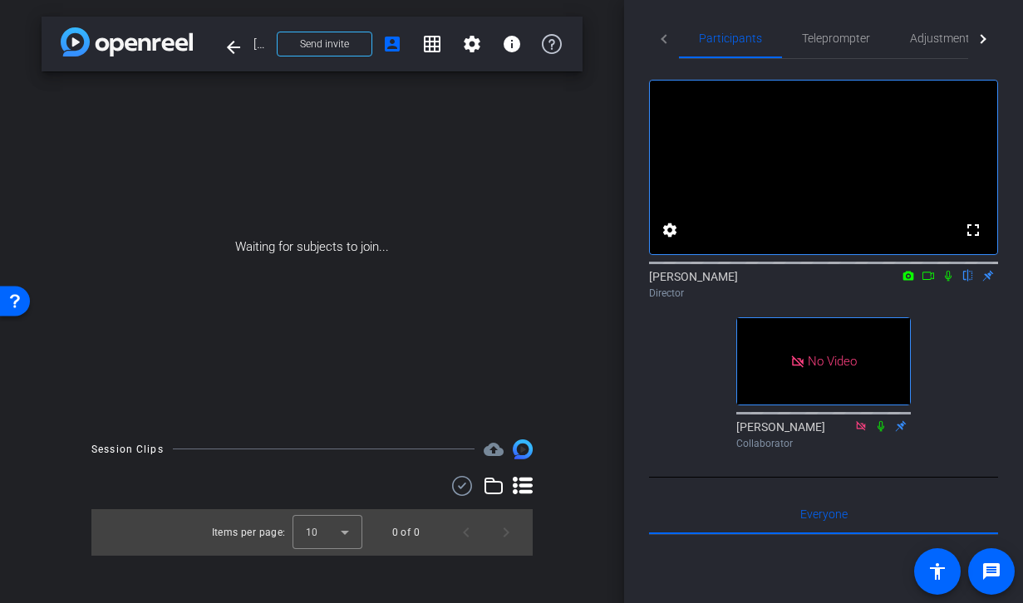
scroll to position [0, 0]
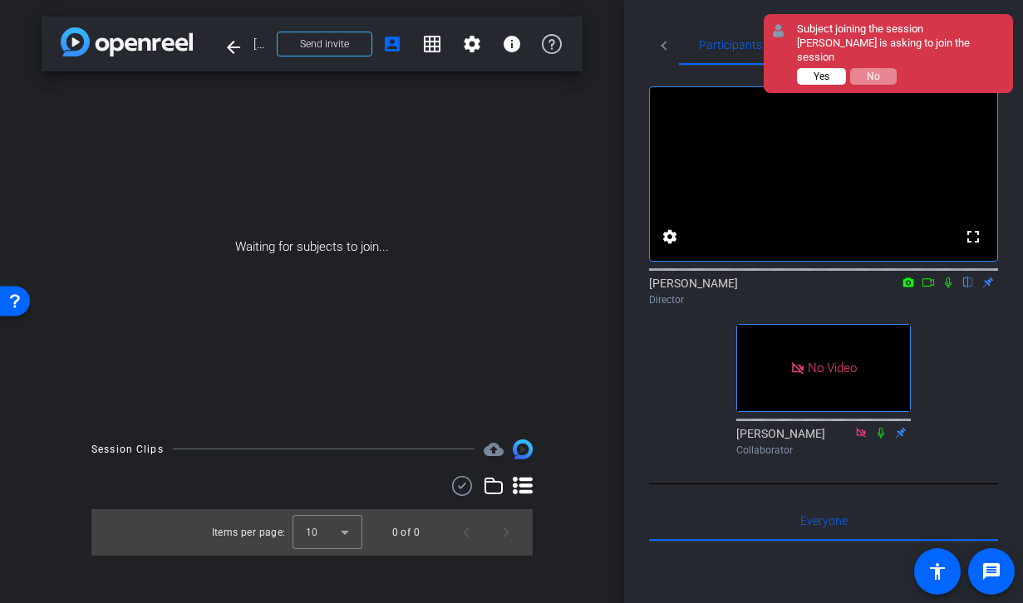
click at [837, 68] on button "Yes" at bounding box center [821, 76] width 49 height 17
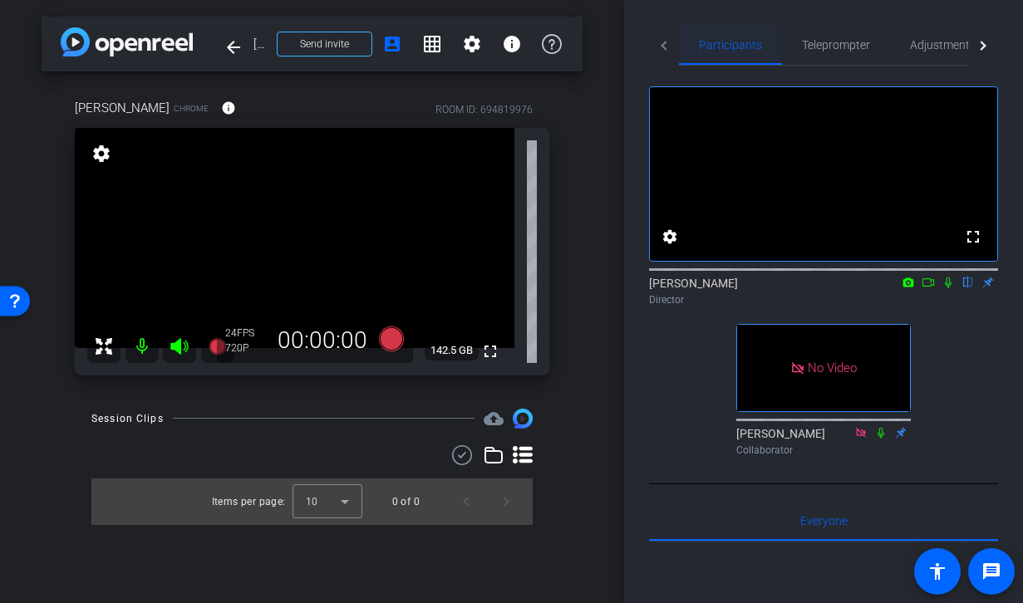
click at [716, 47] on span "Participants" at bounding box center [730, 45] width 63 height 12
click at [667, 45] on mat-tab-header "Participants Teleprompter Adjustments Live" at bounding box center [823, 45] width 349 height 41
click at [662, 42] on mat-tab-header "Participants Teleprompter Adjustments Live" at bounding box center [823, 45] width 349 height 41
click at [665, 53] on mat-tab-header "Participants Teleprompter Adjustments Live" at bounding box center [823, 45] width 349 height 41
click at [103, 150] on mat-icon "settings" at bounding box center [101, 154] width 23 height 20
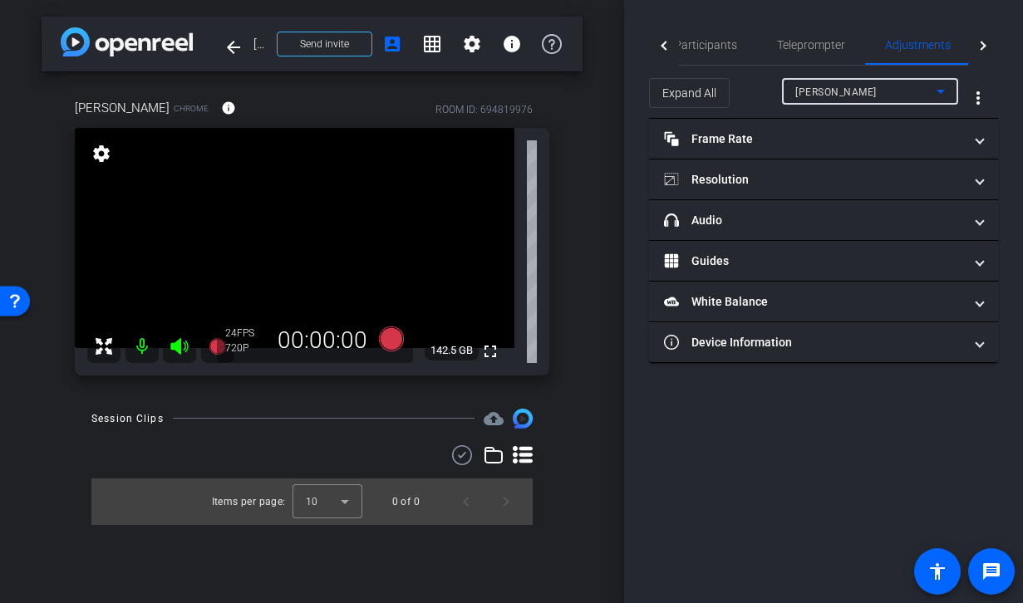
click at [834, 98] on div "[PERSON_NAME]" at bounding box center [865, 91] width 141 height 21
click at [758, 97] on div at bounding box center [511, 301] width 1023 height 603
click at [893, 91] on div "[PERSON_NAME]" at bounding box center [865, 91] width 141 height 21
click at [753, 86] on div at bounding box center [511, 301] width 1023 height 603
click at [234, 51] on mat-icon "arrow_back" at bounding box center [234, 47] width 20 height 20
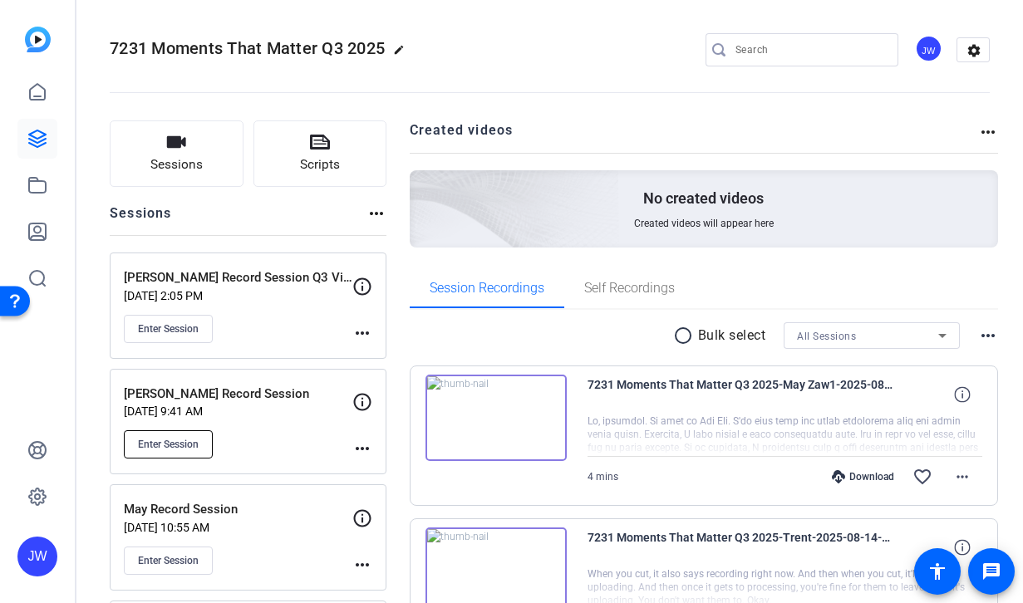
click at [155, 451] on button "Enter Session" at bounding box center [168, 445] width 89 height 28
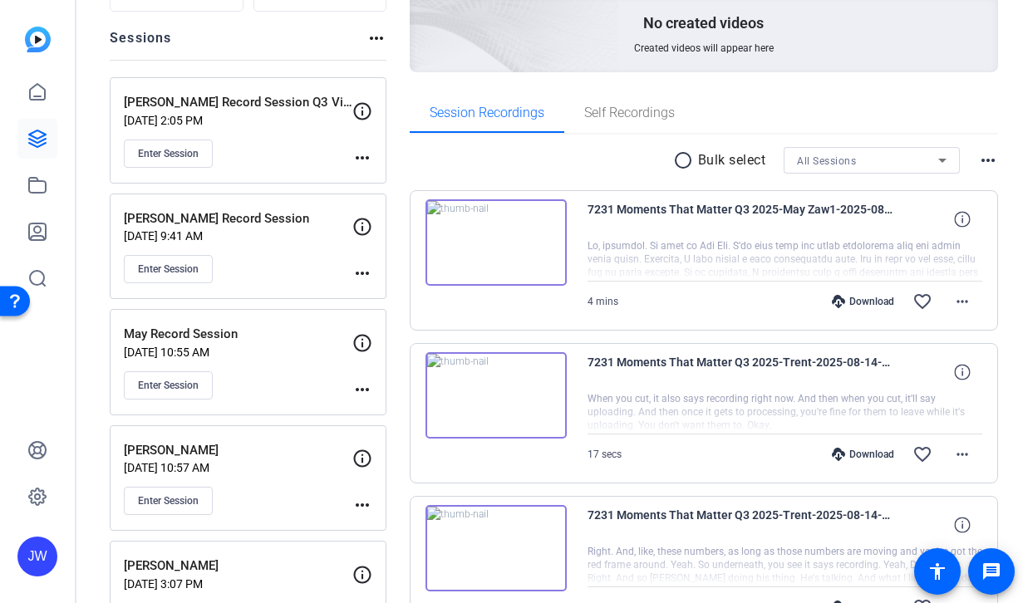
scroll to position [183, 0]
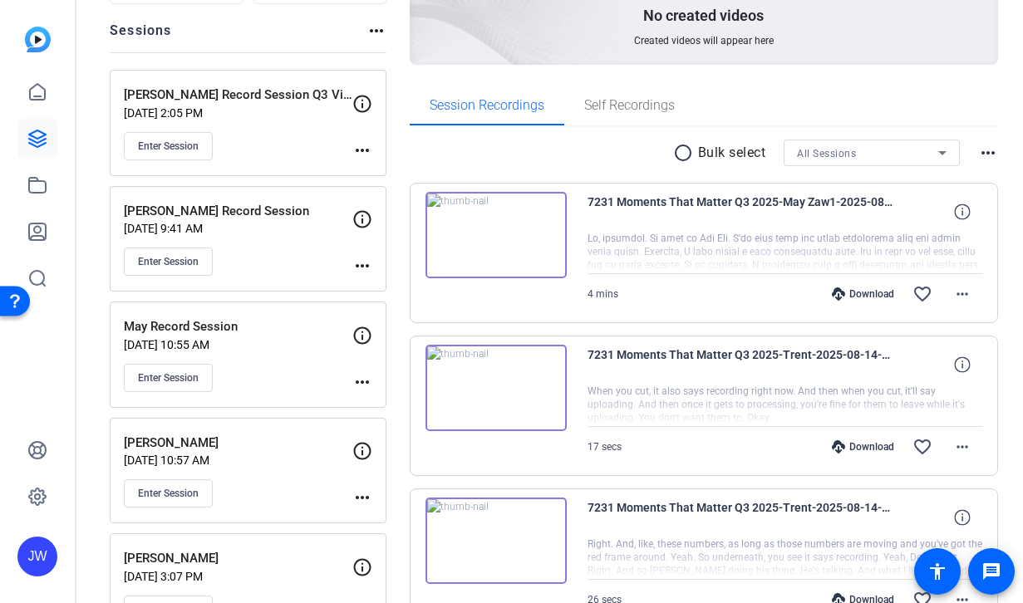
click at [358, 271] on mat-icon "more_horiz" at bounding box center [362, 266] width 20 height 20
click at [386, 289] on span "Edit Session" at bounding box center [404, 291] width 76 height 20
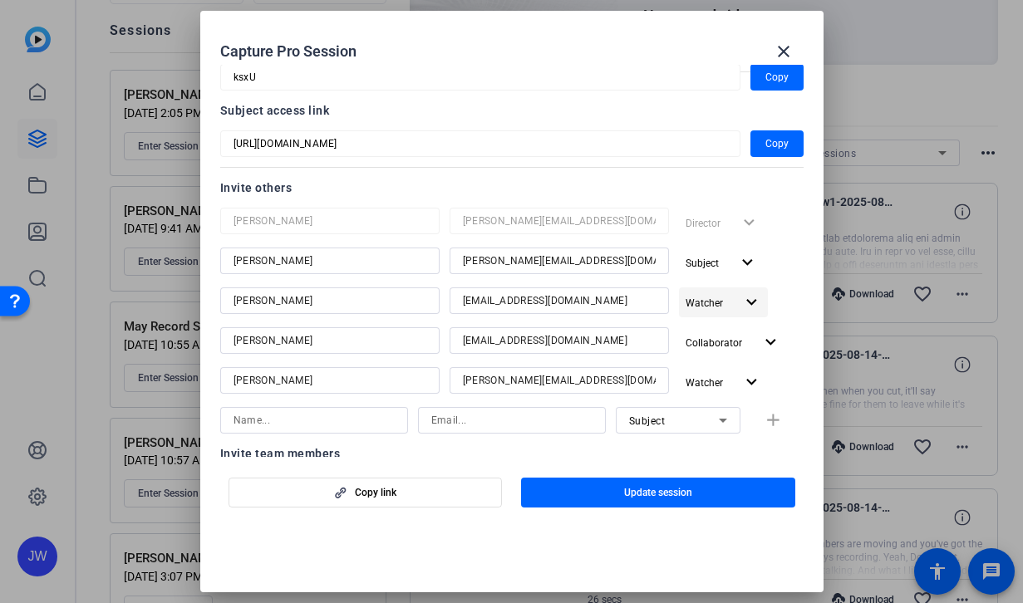
scroll to position [116, 0]
click at [781, 53] on mat-icon "close" at bounding box center [784, 52] width 20 height 20
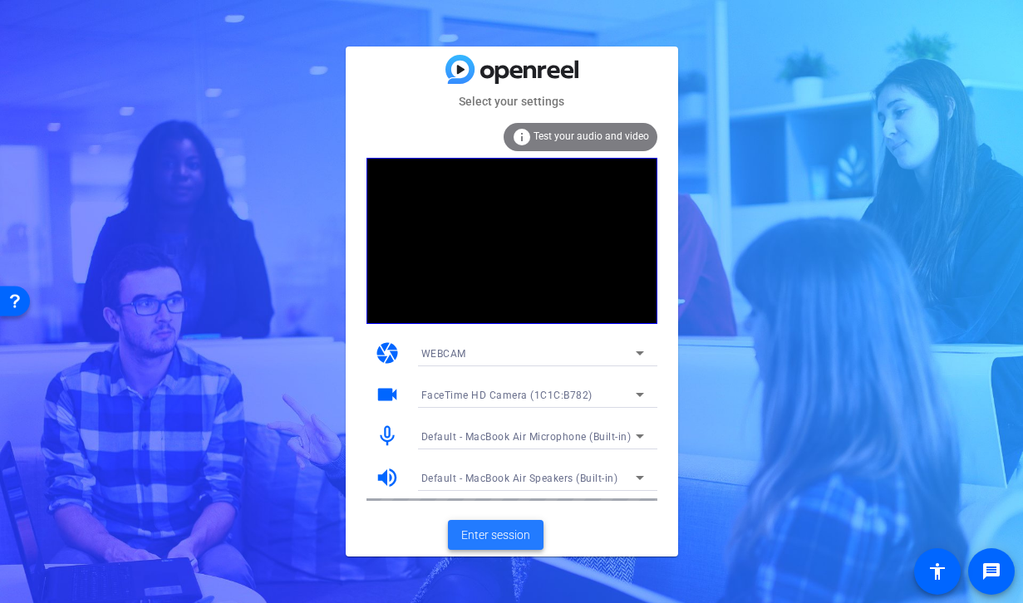
click at [492, 540] on span "Enter session" at bounding box center [495, 535] width 69 height 17
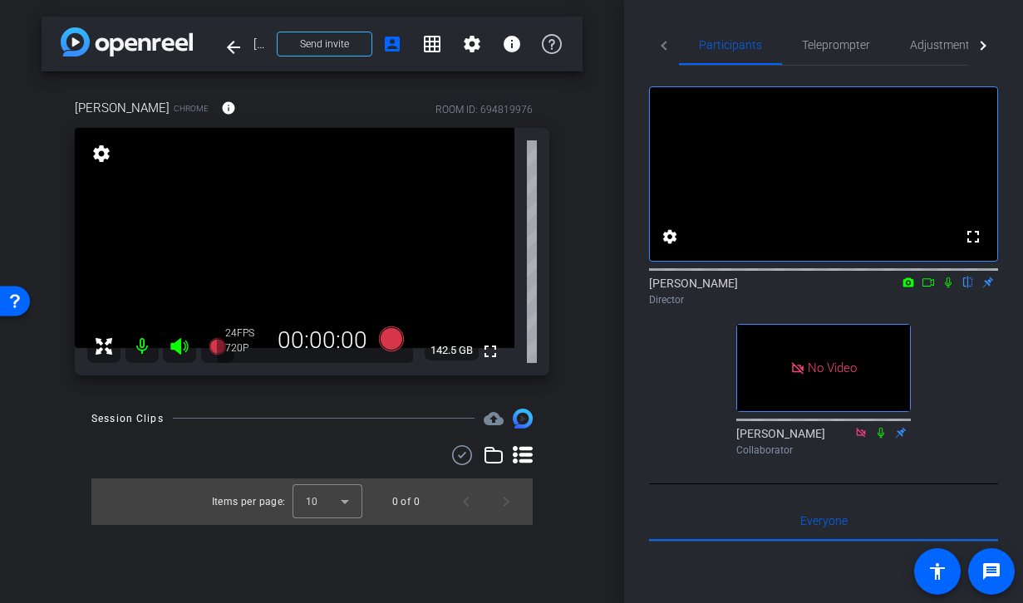
scroll to position [42, 0]
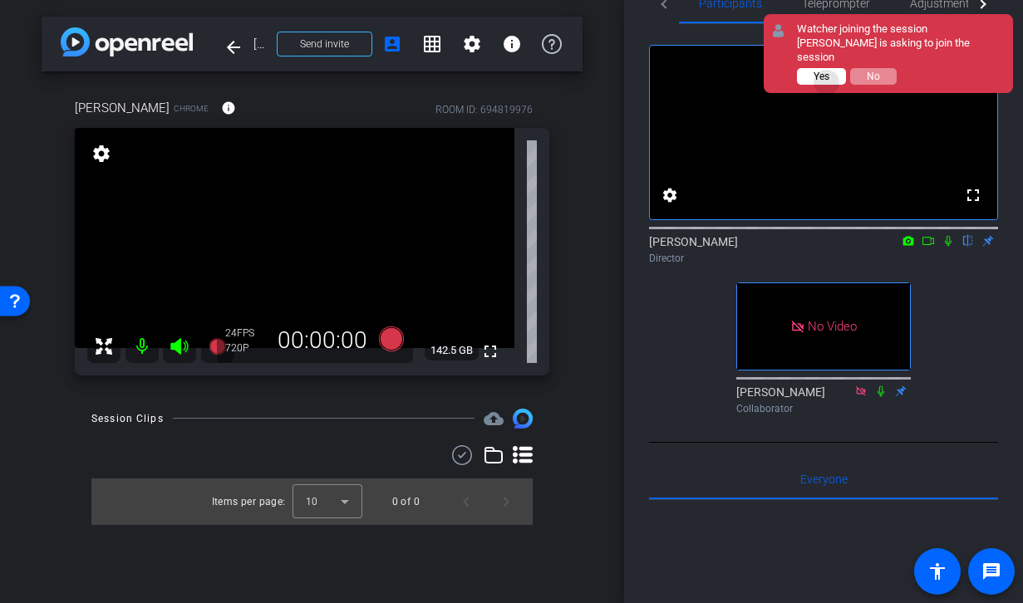
click at [827, 69] on button "Yes" at bounding box center [821, 76] width 49 height 17
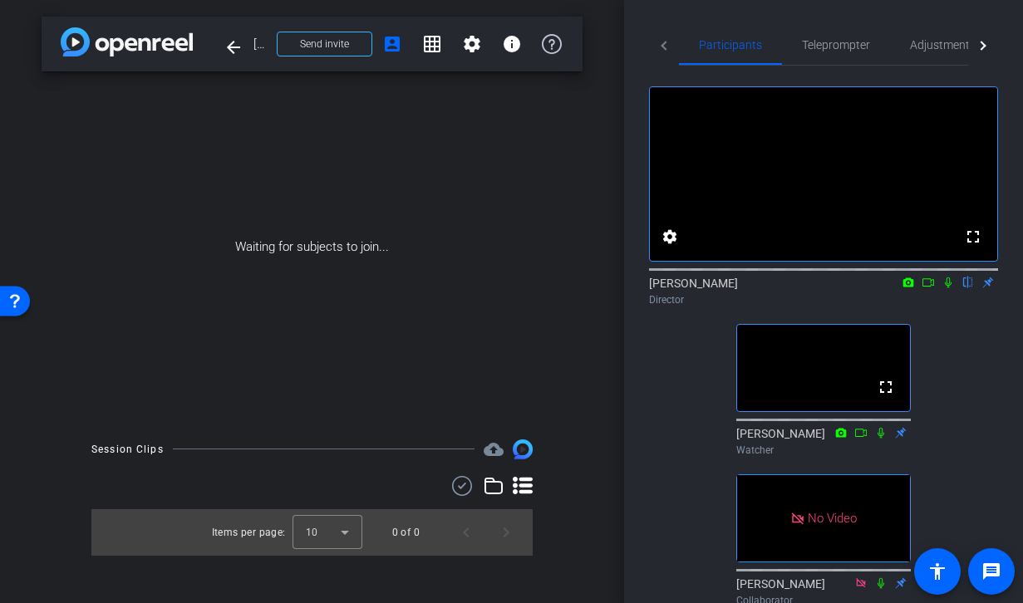
scroll to position [2, 0]
click at [831, 48] on span "Teleprompter" at bounding box center [836, 43] width 68 height 12
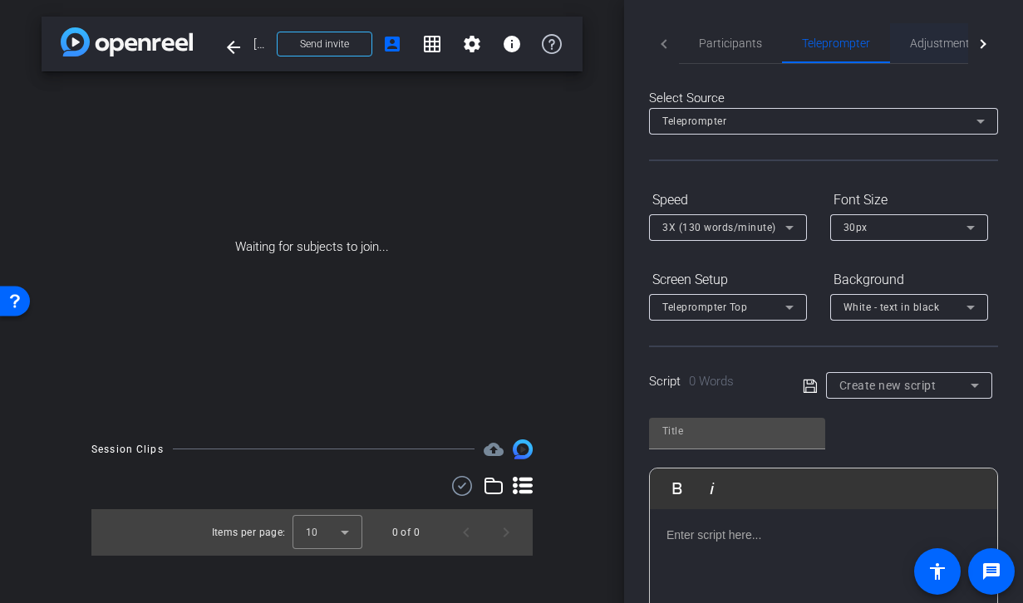
click at [922, 48] on span "Adjustments" at bounding box center [943, 43] width 66 height 12
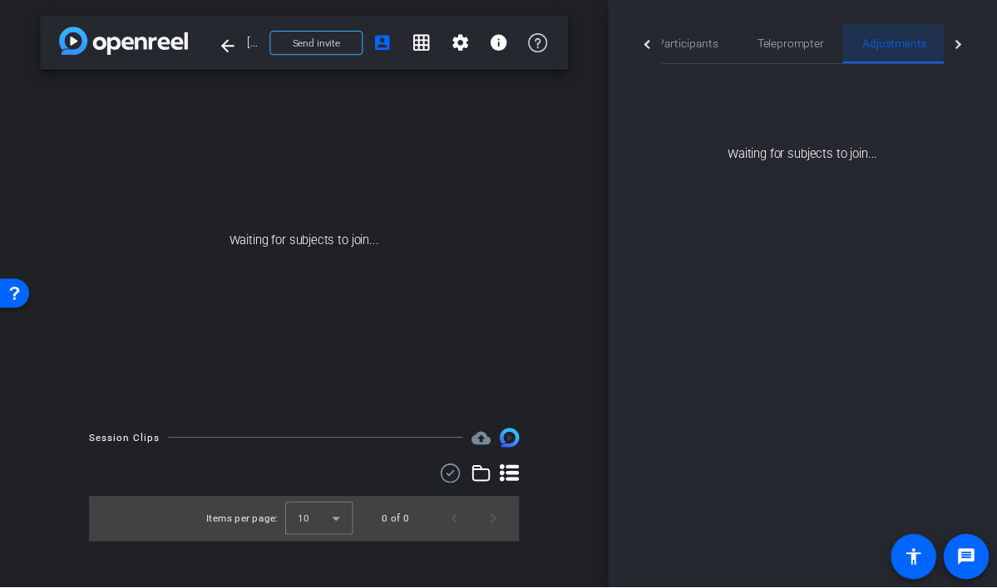
scroll to position [0, 0]
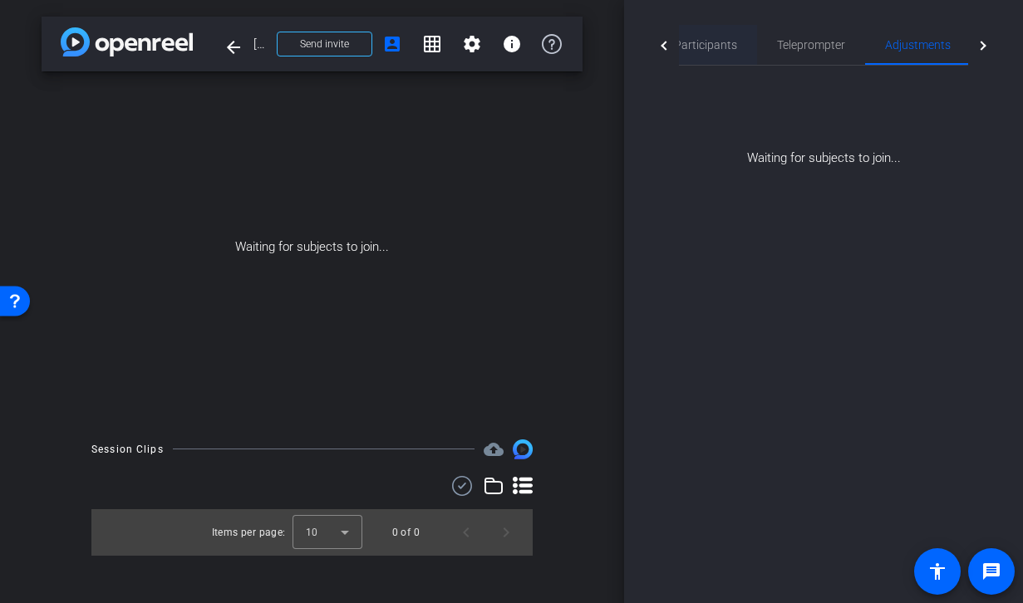
click at [718, 48] on span "Participants" at bounding box center [705, 45] width 63 height 12
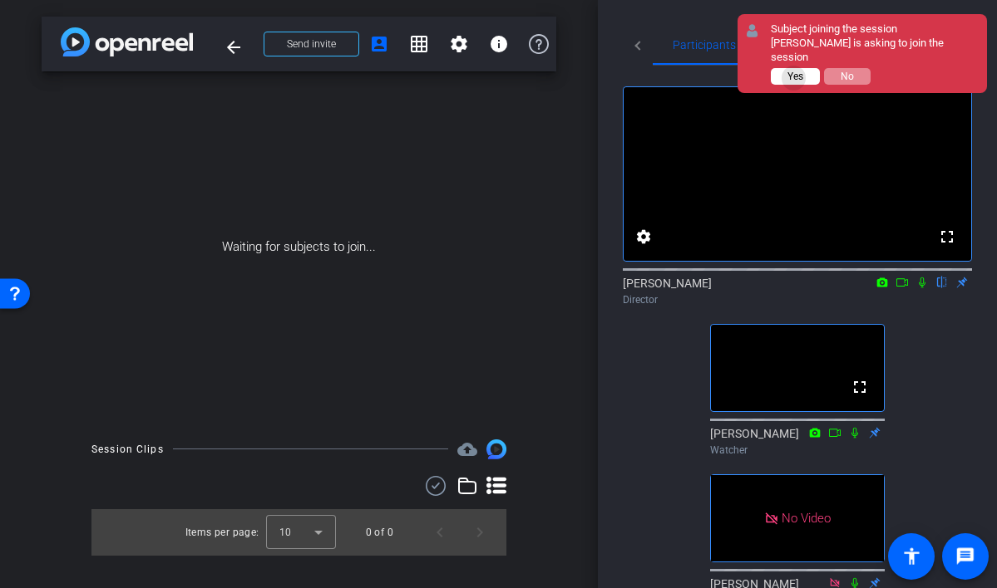
click at [794, 78] on span "Yes" at bounding box center [795, 77] width 16 height 12
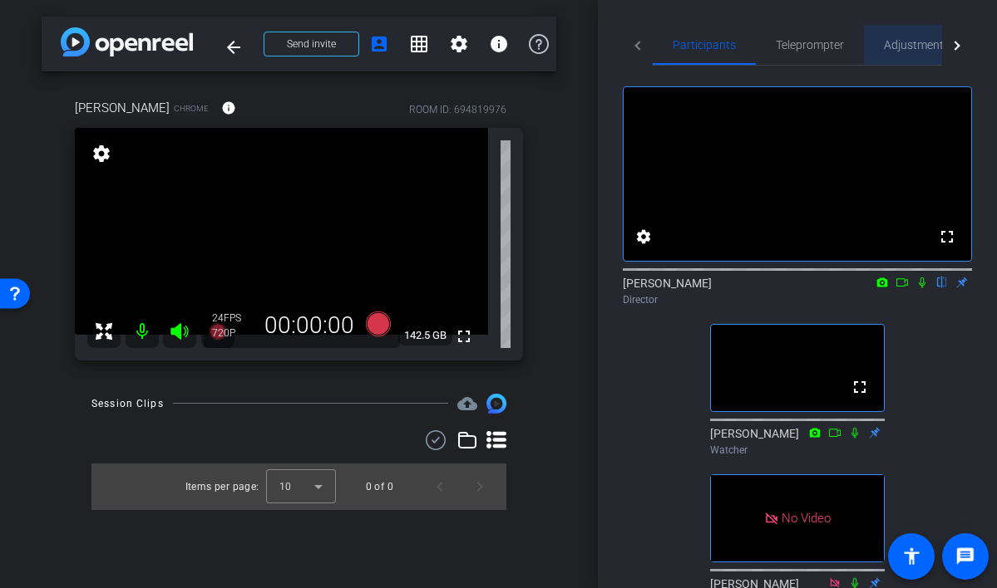
click at [905, 30] on span "Adjustments" at bounding box center [917, 45] width 66 height 40
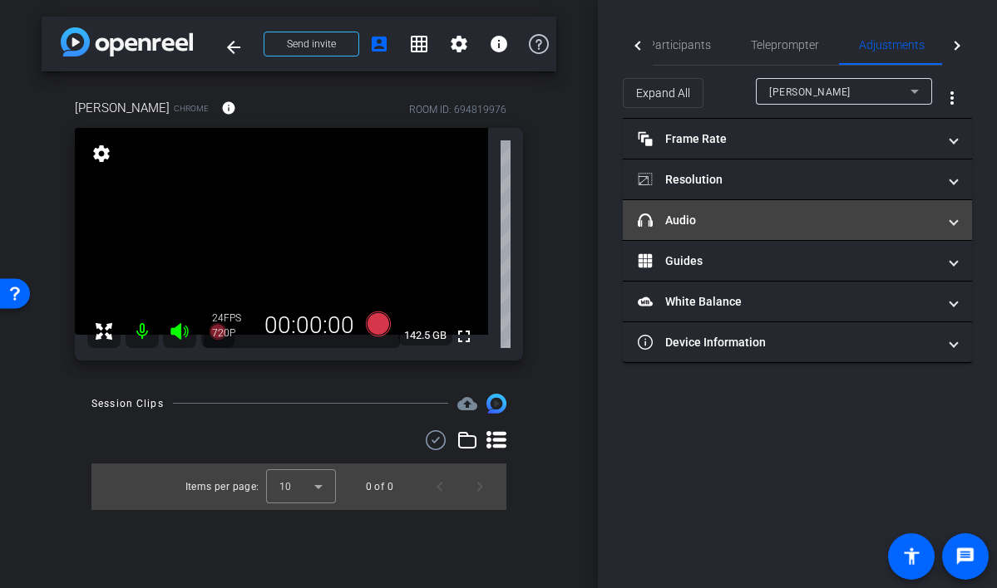
click at [675, 229] on mat-panel-title "headphone icon Audio" at bounding box center [787, 220] width 299 height 17
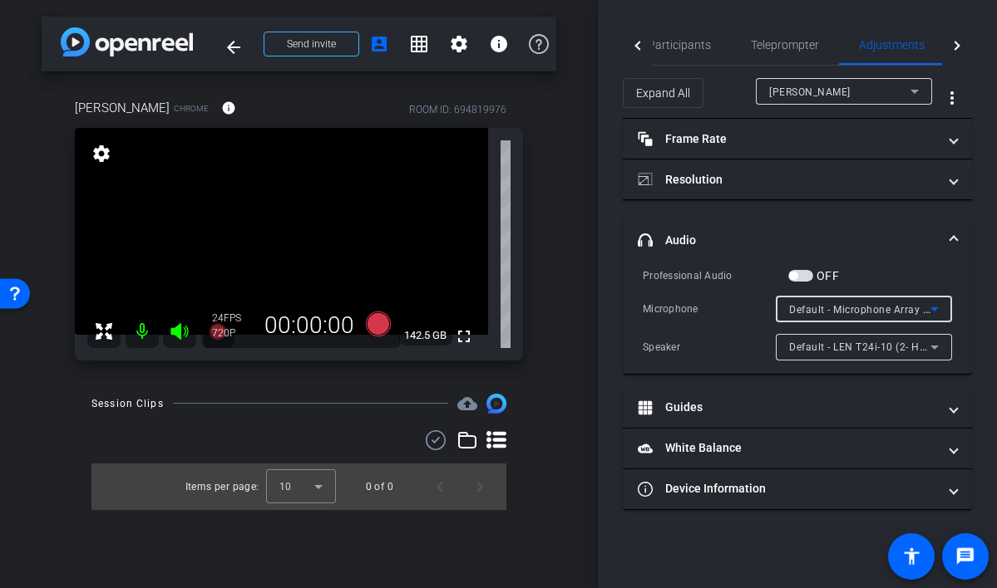
click at [844, 308] on span "Default - Microphone Array (Intel® Smart Sound Technology for Digital Microphon…" at bounding box center [995, 309] width 412 height 13
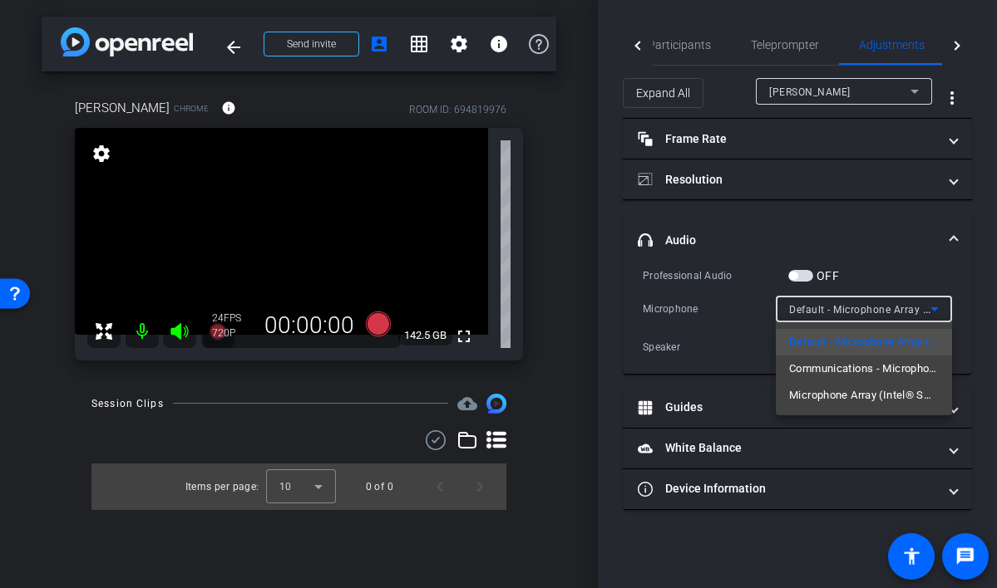
click at [856, 243] on div at bounding box center [498, 294] width 997 height 588
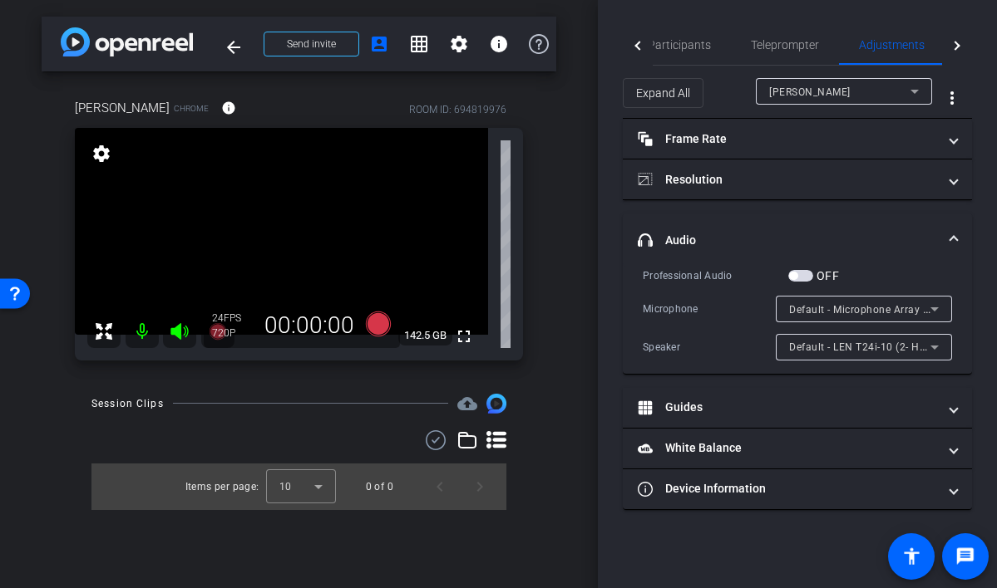
click at [851, 346] on span "Default - LEN T24i-10 (2- HD Audio Driver for Display Audio)" at bounding box center [934, 346] width 291 height 13
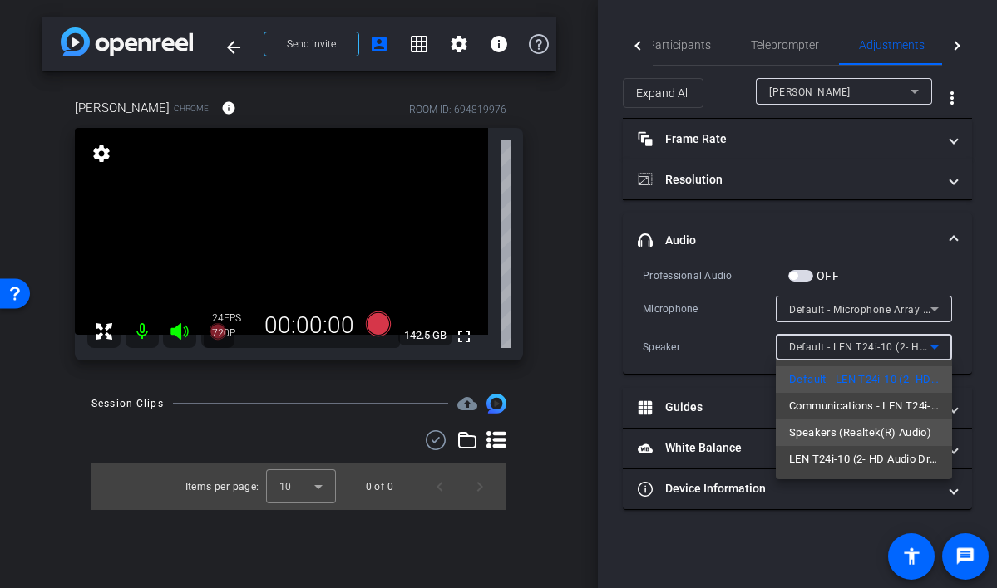
click at [850, 432] on span "Speakers (Realtek(R) Audio)" at bounding box center [860, 433] width 142 height 20
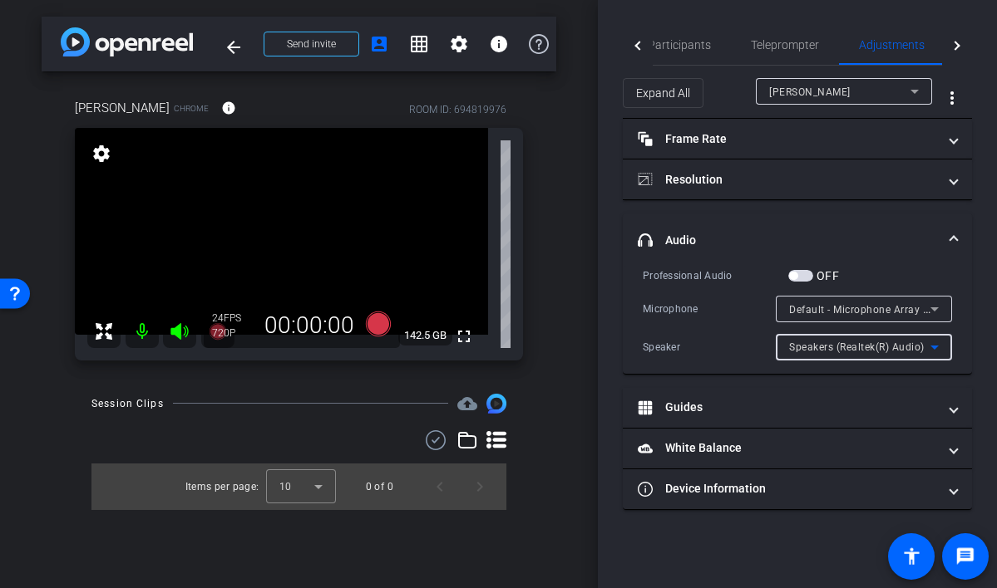
click at [846, 311] on span "Default - Microphone Array (Intel® Smart Sound Technology for Digital Microphon…" at bounding box center [995, 309] width 412 height 13
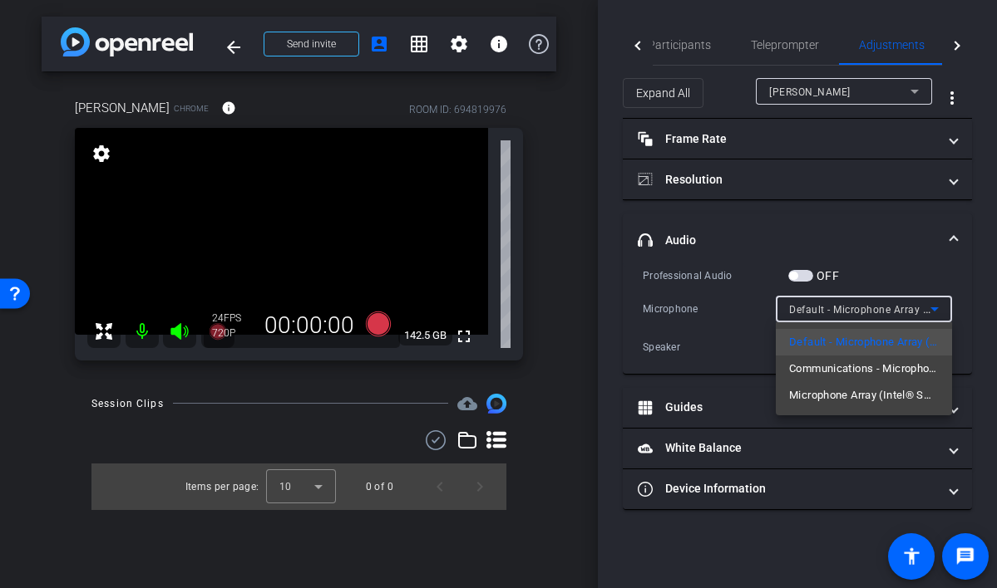
click at [825, 233] on div at bounding box center [498, 294] width 997 height 588
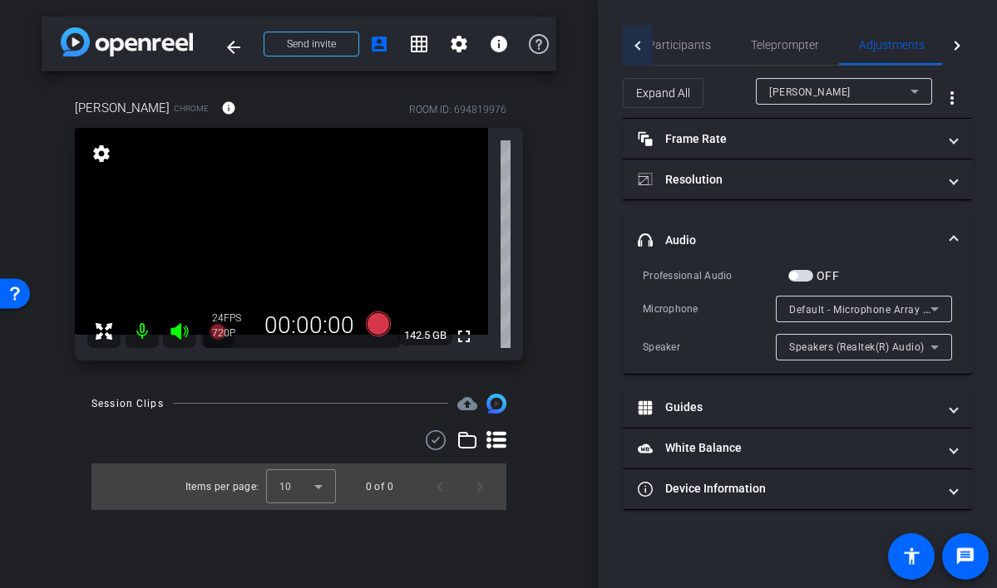
click at [643, 46] on div at bounding box center [638, 45] width 30 height 41
click at [677, 46] on span "Participants" at bounding box center [703, 45] width 63 height 12
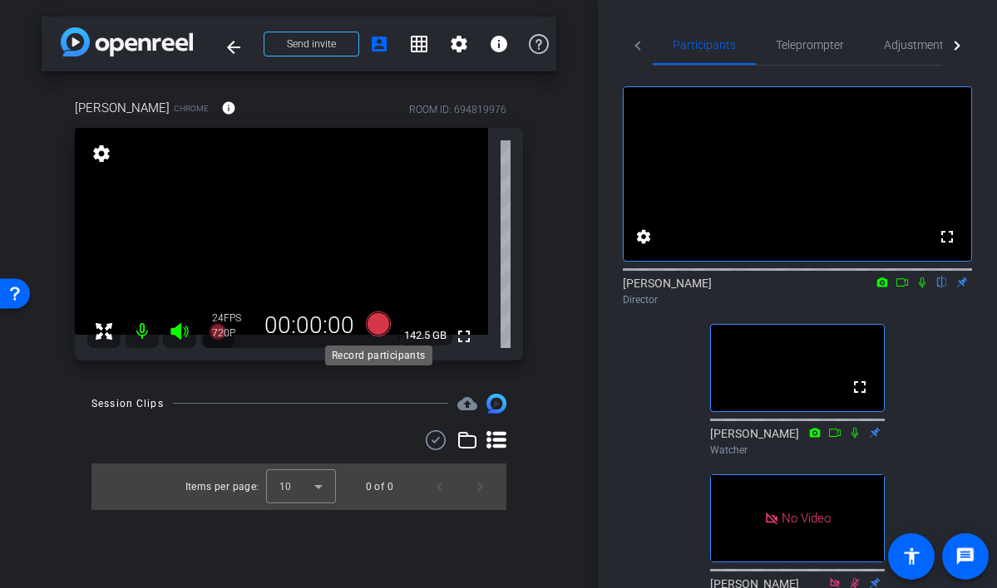
click at [379, 322] on icon at bounding box center [377, 323] width 25 height 25
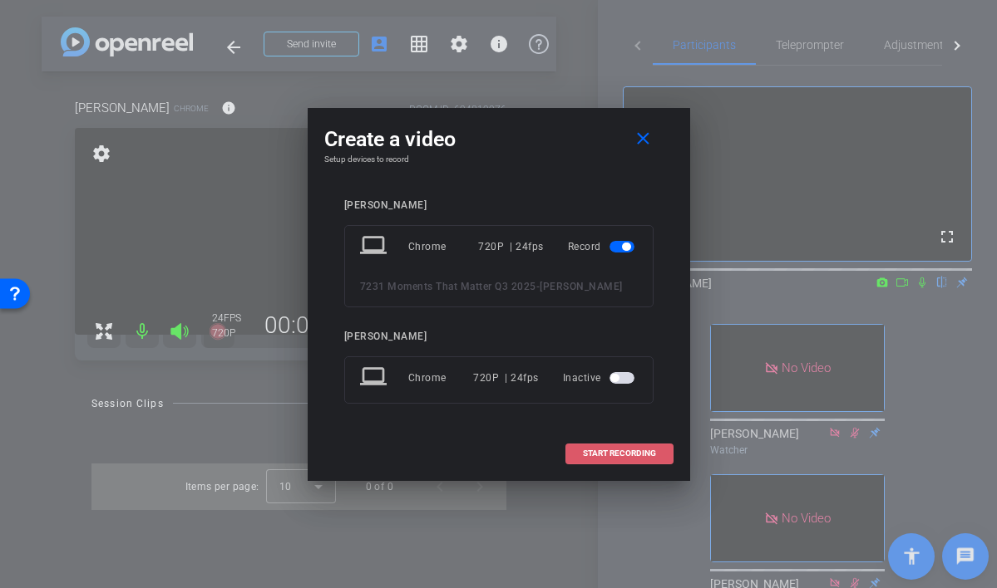
click at [625, 455] on span "START RECORDING" at bounding box center [619, 454] width 73 height 8
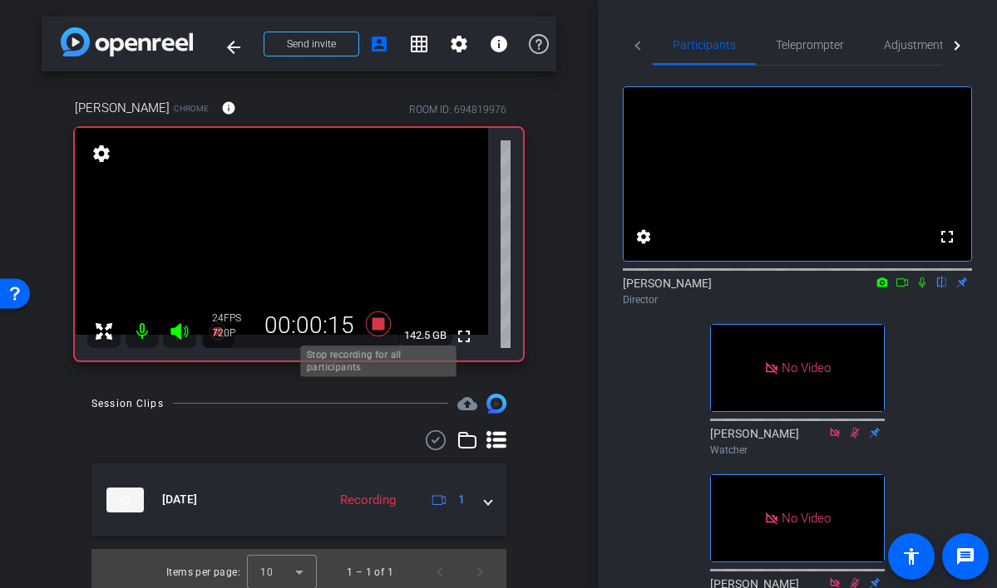
click at [378, 332] on icon at bounding box center [378, 324] width 40 height 30
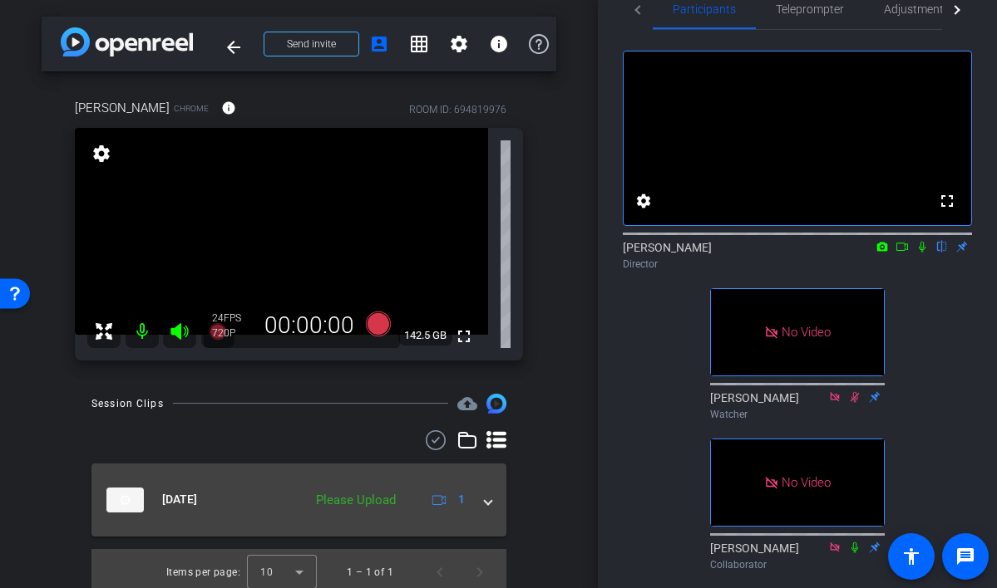
scroll to position [7, 0]
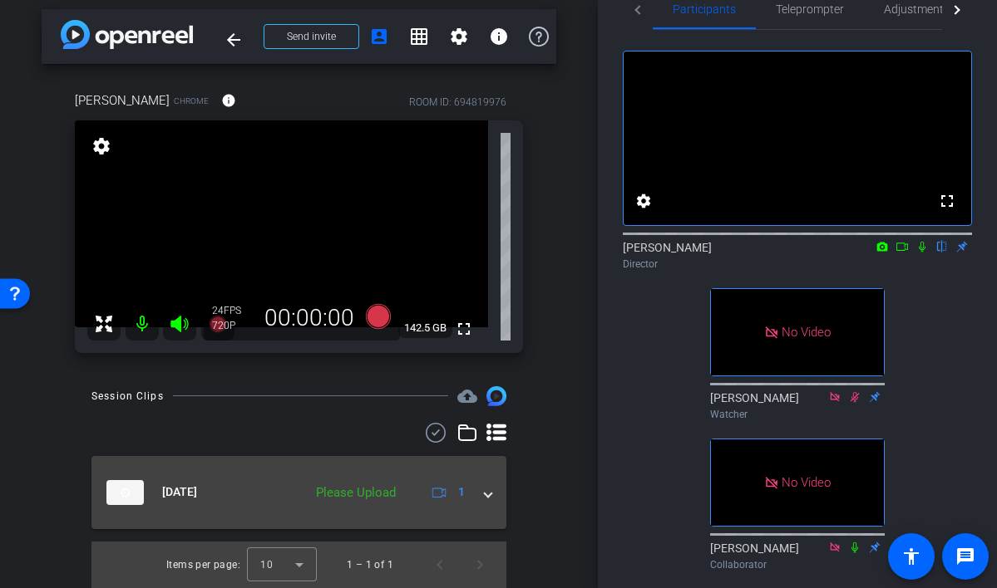
click at [348, 495] on div "Please Upload" at bounding box center [356, 493] width 96 height 19
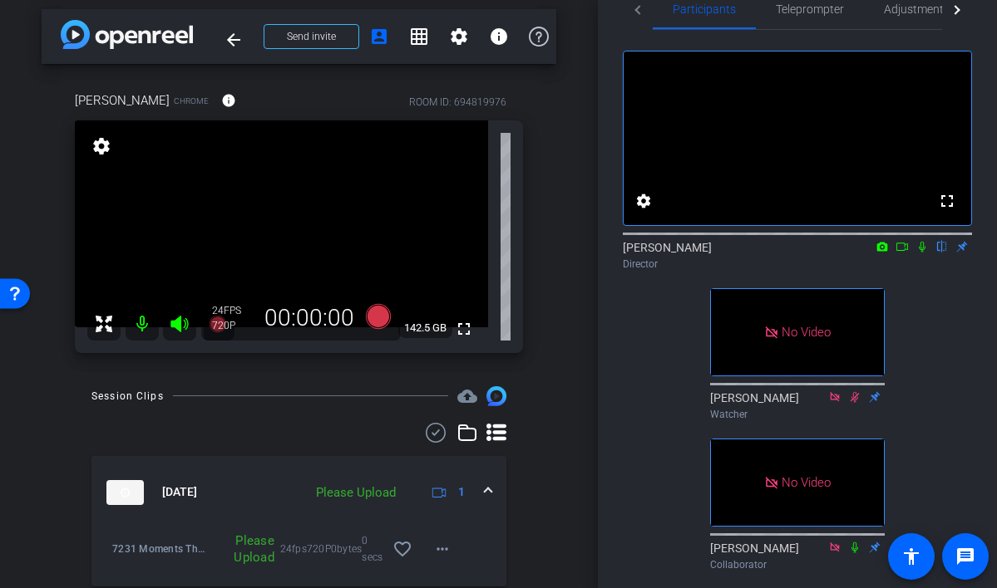
scroll to position [65, 0]
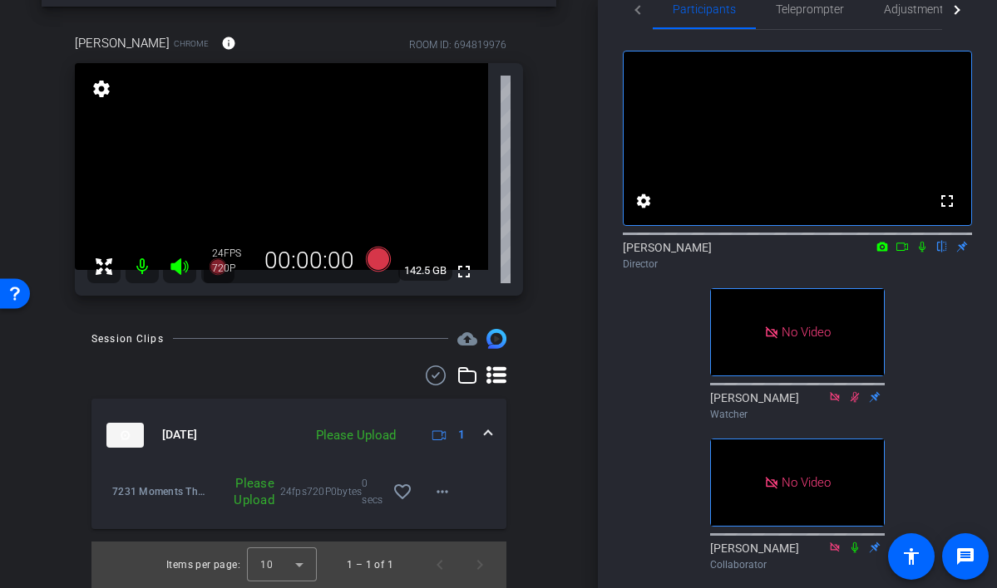
click at [341, 434] on div "Please Upload" at bounding box center [356, 435] width 96 height 19
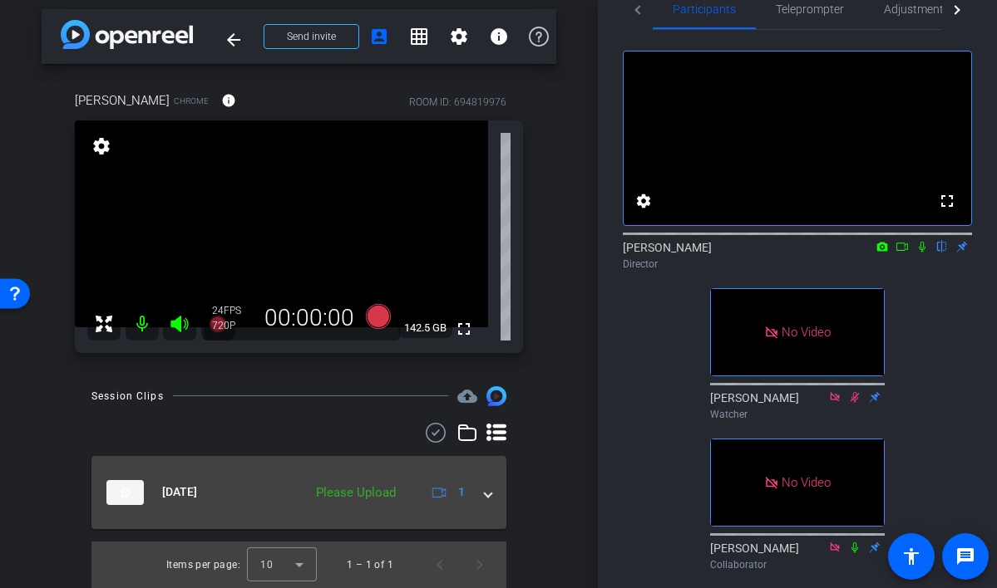
scroll to position [7, 0]
click at [357, 495] on div "Please Upload" at bounding box center [356, 493] width 96 height 19
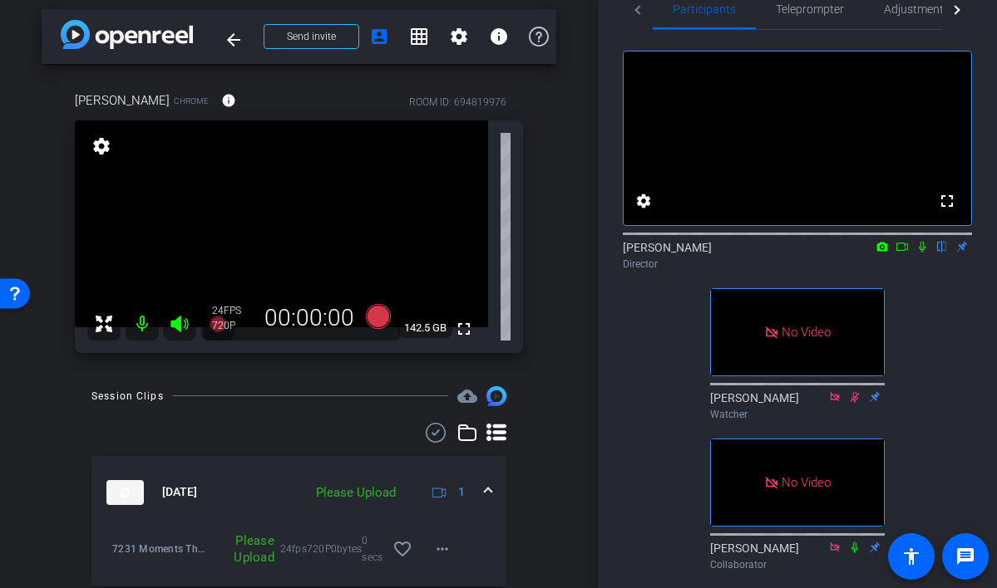
scroll to position [65, 0]
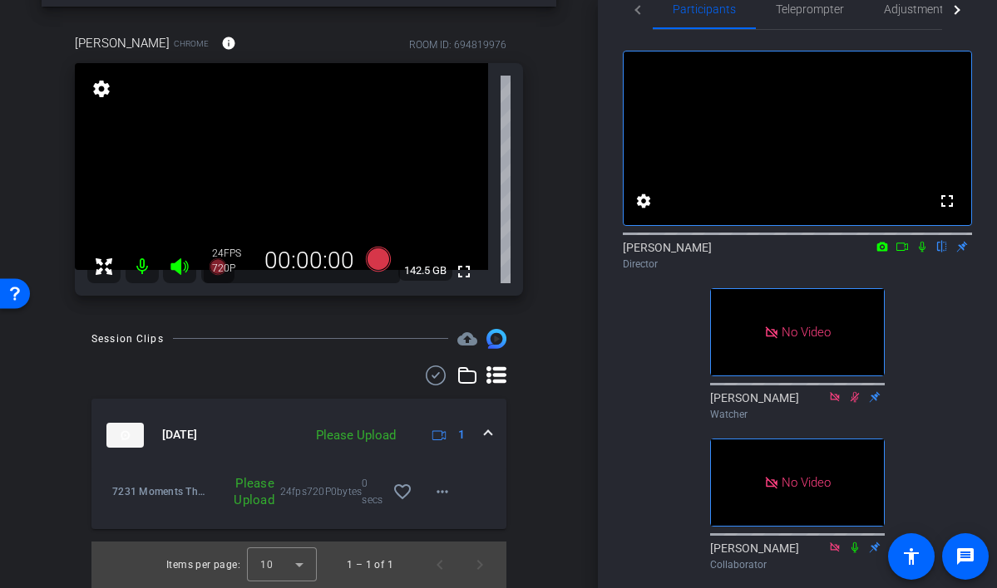
click at [252, 498] on div "Please Upload" at bounding box center [243, 491] width 77 height 33
click at [441, 492] on mat-icon "more_horiz" at bounding box center [442, 492] width 20 height 20
click at [450, 526] on span "Upload" at bounding box center [469, 527] width 66 height 20
click at [366, 448] on mat-expansion-panel-header "Aug 22, 2025 Please Upload 1" at bounding box center [298, 435] width 415 height 73
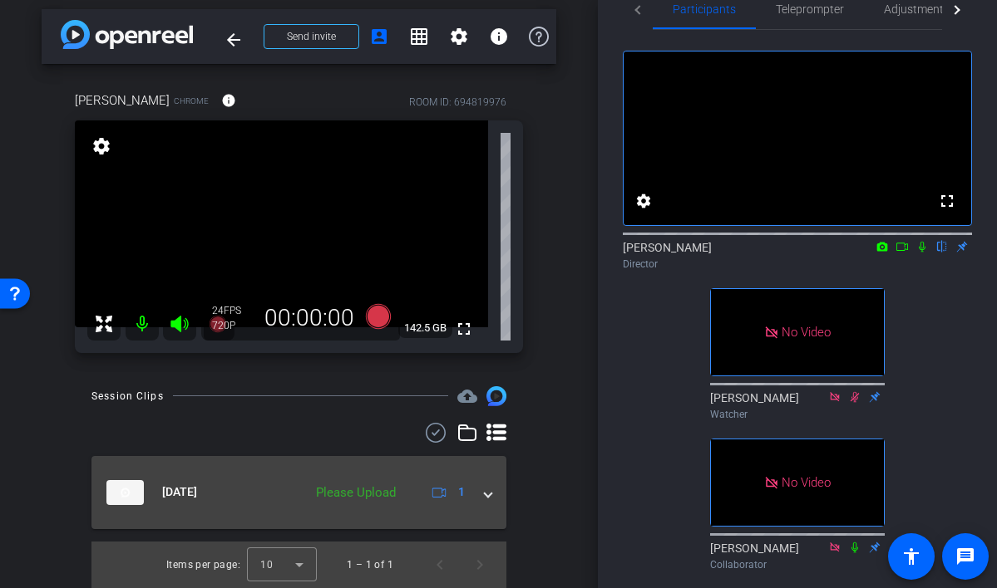
click at [357, 494] on div "Please Upload" at bounding box center [356, 493] width 96 height 19
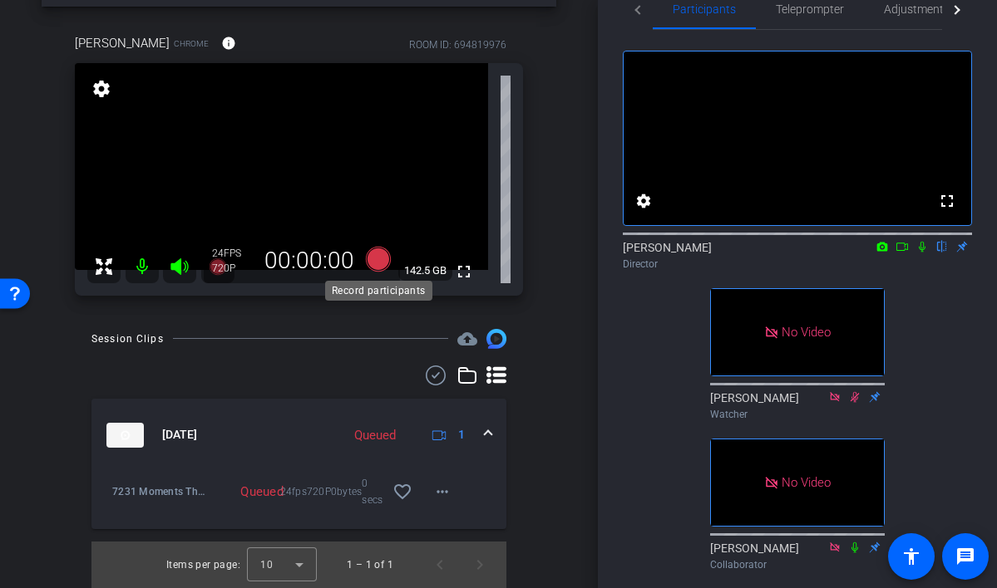
click at [378, 263] on icon at bounding box center [377, 258] width 25 height 25
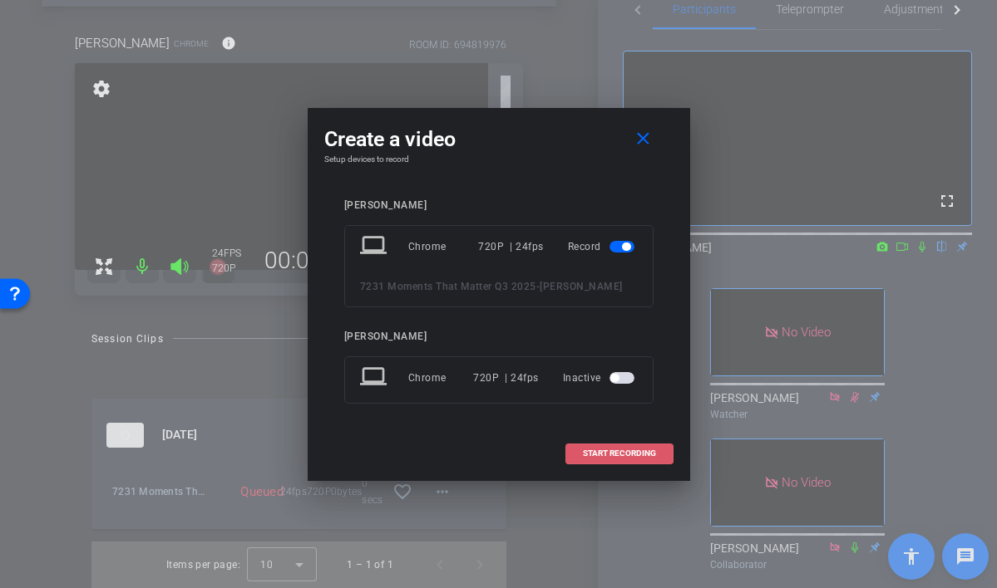
click at [595, 450] on span "START RECORDING" at bounding box center [619, 454] width 73 height 8
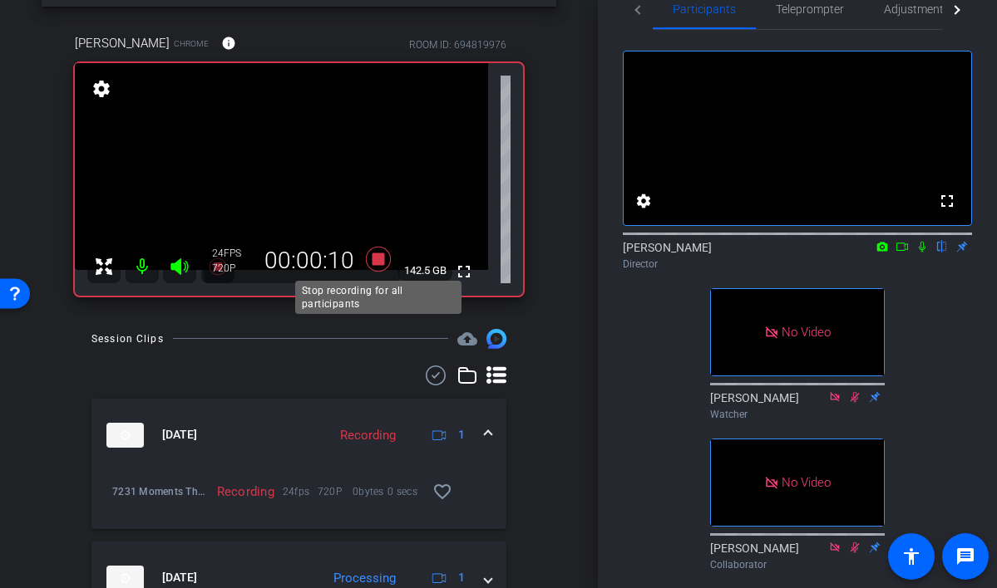
click at [379, 266] on icon at bounding box center [378, 259] width 40 height 30
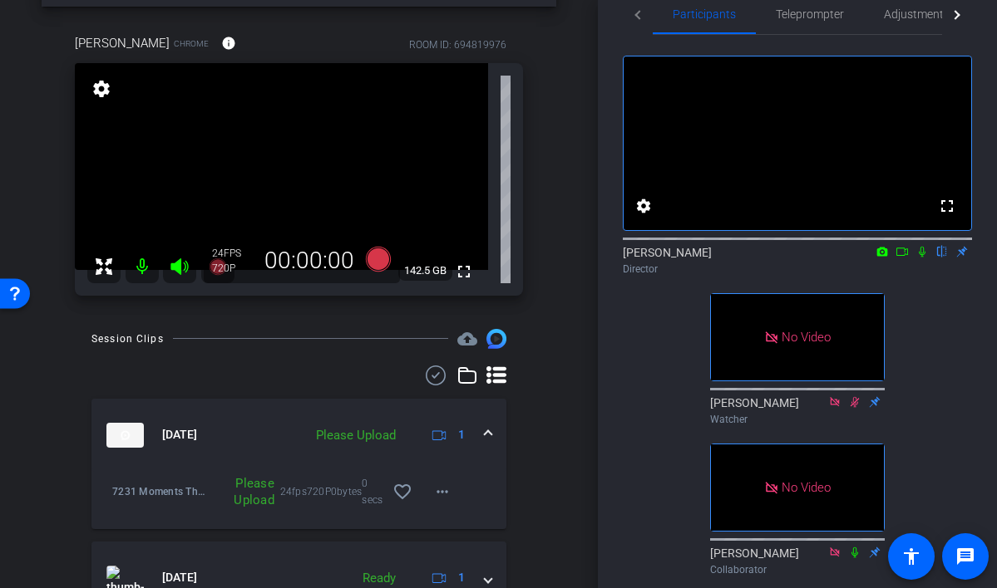
scroll to position [150, 0]
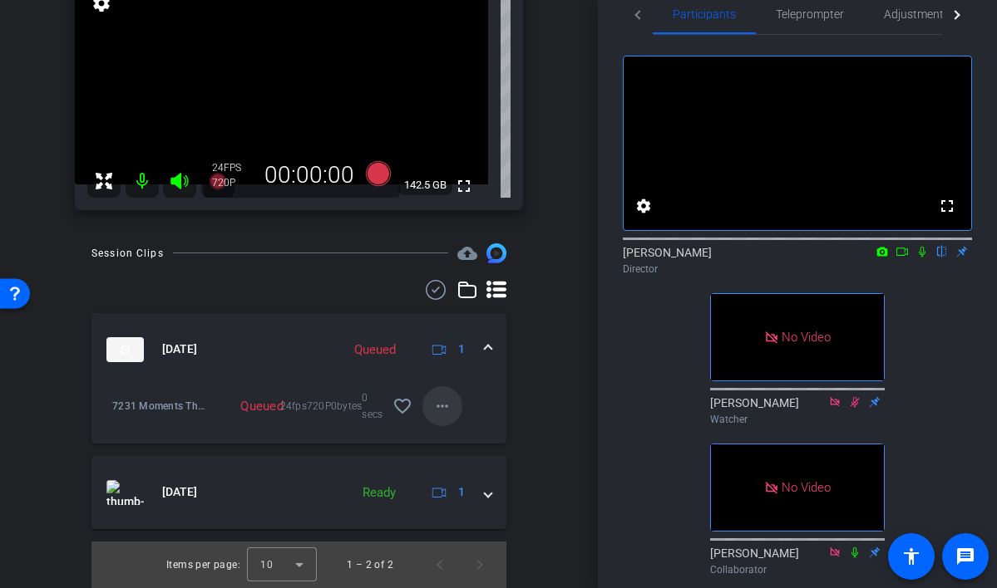
click at [441, 413] on mat-icon "more_horiz" at bounding box center [442, 406] width 20 height 20
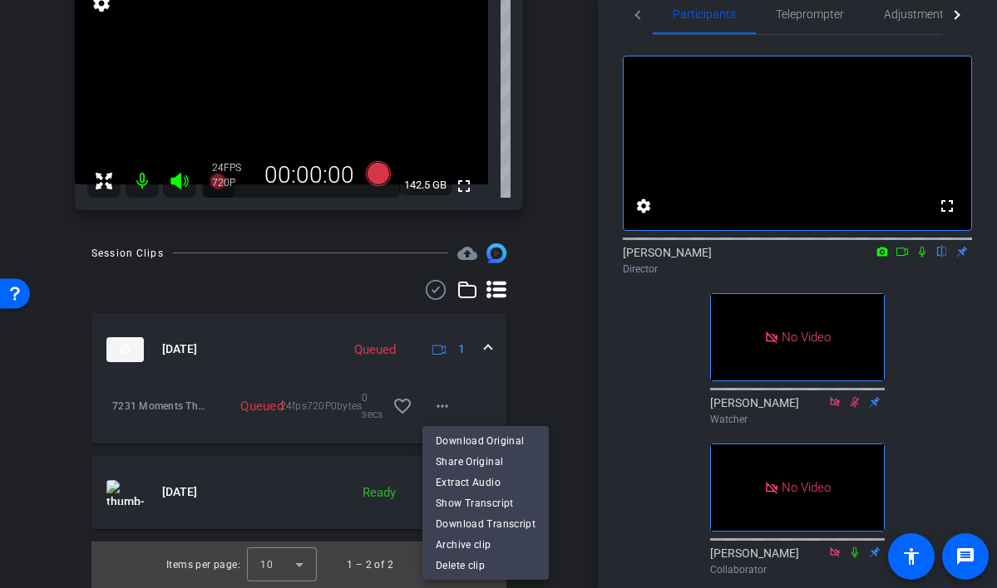
click at [559, 386] on div at bounding box center [498, 294] width 997 height 588
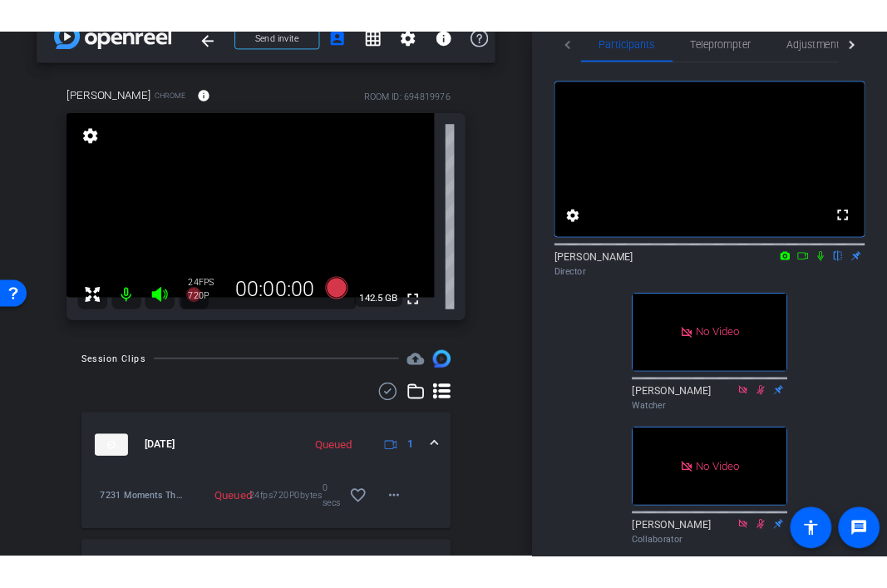
scroll to position [83, 0]
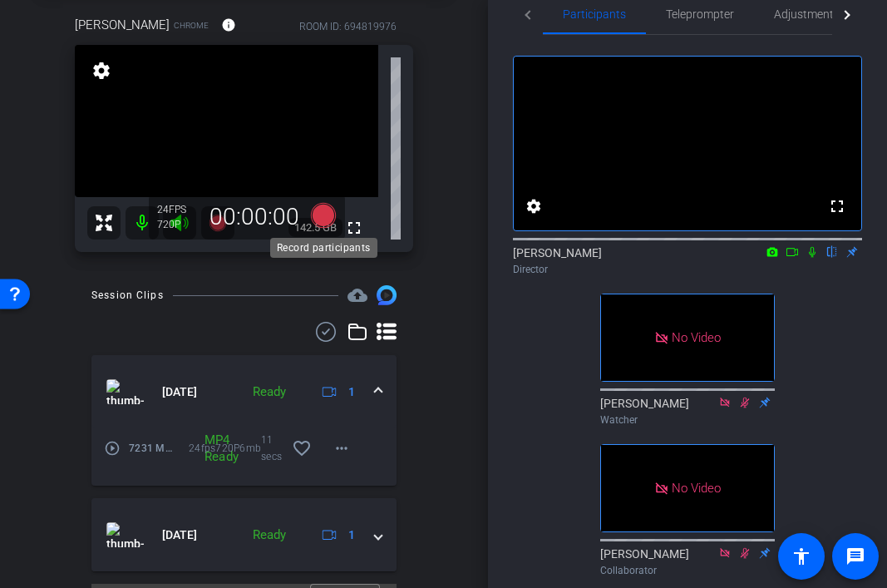
click at [321, 216] on icon at bounding box center [322, 215] width 25 height 25
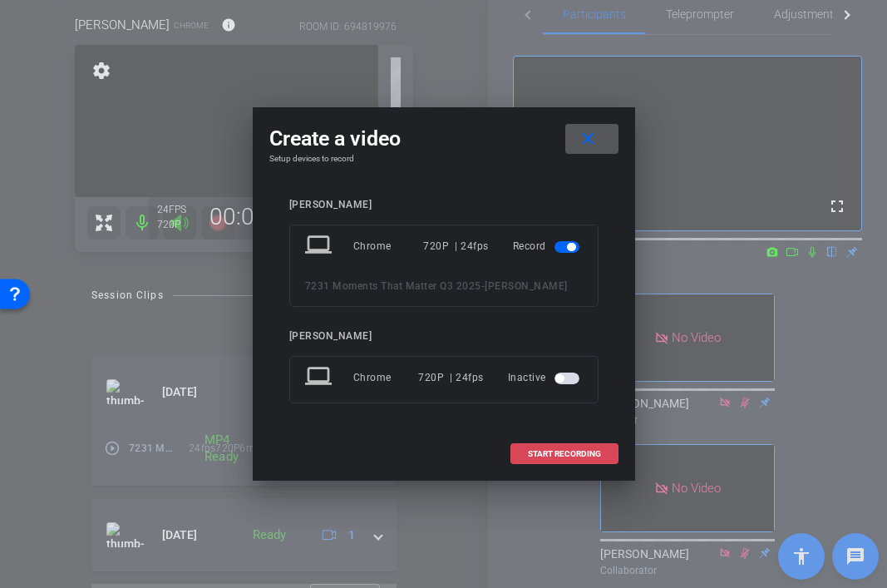
click at [548, 456] on span "START RECORDING" at bounding box center [564, 454] width 73 height 8
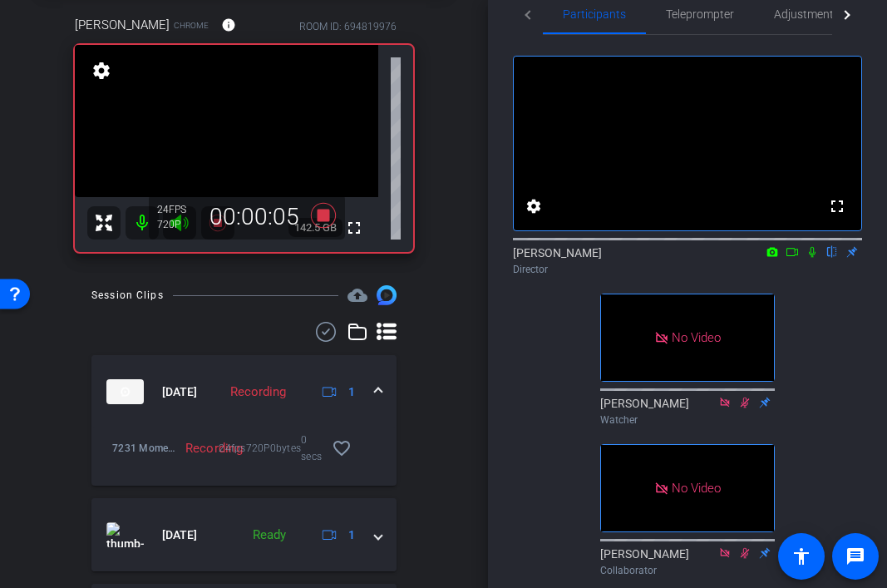
click at [813, 258] on icon at bounding box center [811, 252] width 13 height 12
click at [797, 258] on icon at bounding box center [791, 252] width 13 height 12
click at [831, 258] on icon at bounding box center [832, 252] width 9 height 11
click at [834, 258] on icon at bounding box center [831, 252] width 13 height 12
click at [832, 258] on icon at bounding box center [831, 252] width 13 height 12
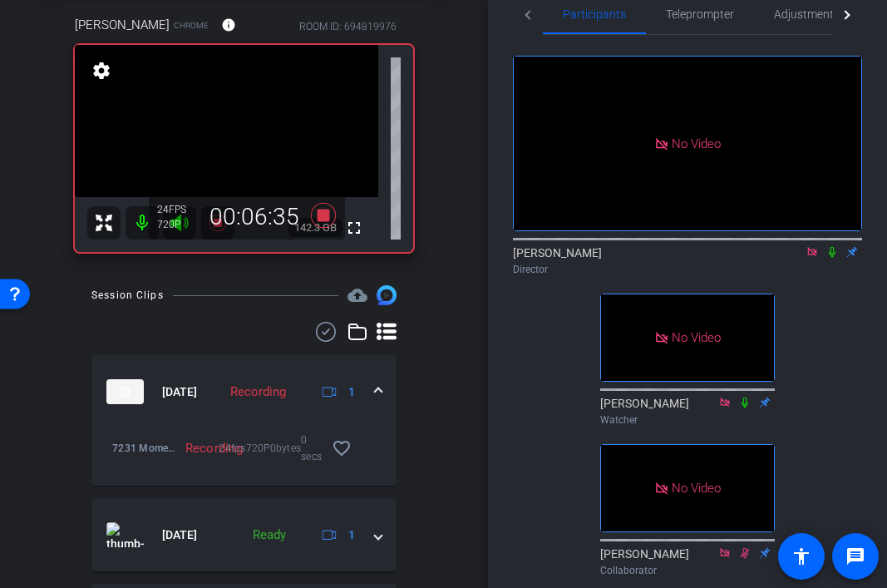
click at [829, 258] on icon at bounding box center [831, 252] width 13 height 12
click at [833, 258] on icon at bounding box center [832, 252] width 9 height 11
click at [831, 258] on icon at bounding box center [831, 252] width 13 height 12
drag, startPoint x: 834, startPoint y: 275, endPoint x: 830, endPoint y: 303, distance: 28.5
click at [830, 303] on div "No Video Jon Williams Director No Video Lori Watcher No Video Shannon Collabora…" at bounding box center [687, 309] width 349 height 548
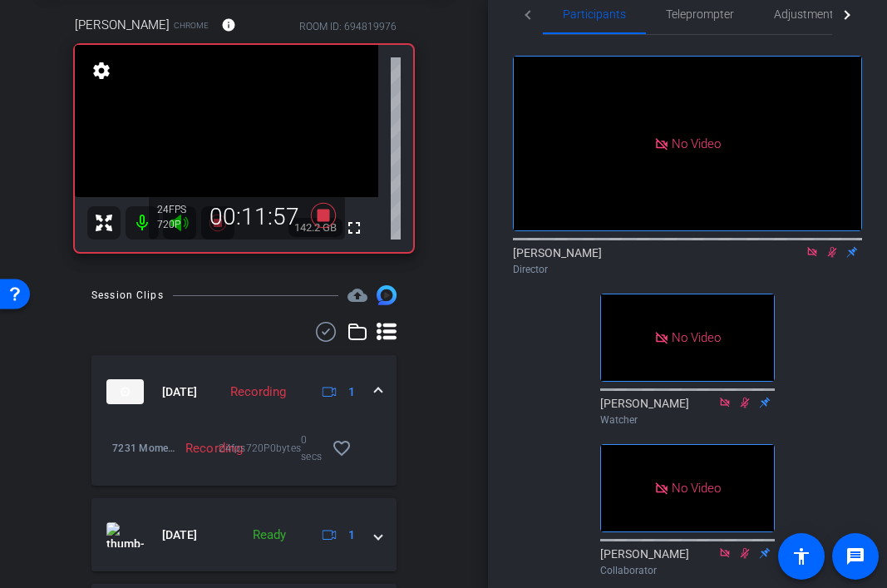
click at [831, 258] on icon at bounding box center [831, 252] width 13 height 12
click at [832, 258] on icon at bounding box center [831, 252] width 13 height 12
click at [831, 258] on icon at bounding box center [831, 252] width 13 height 12
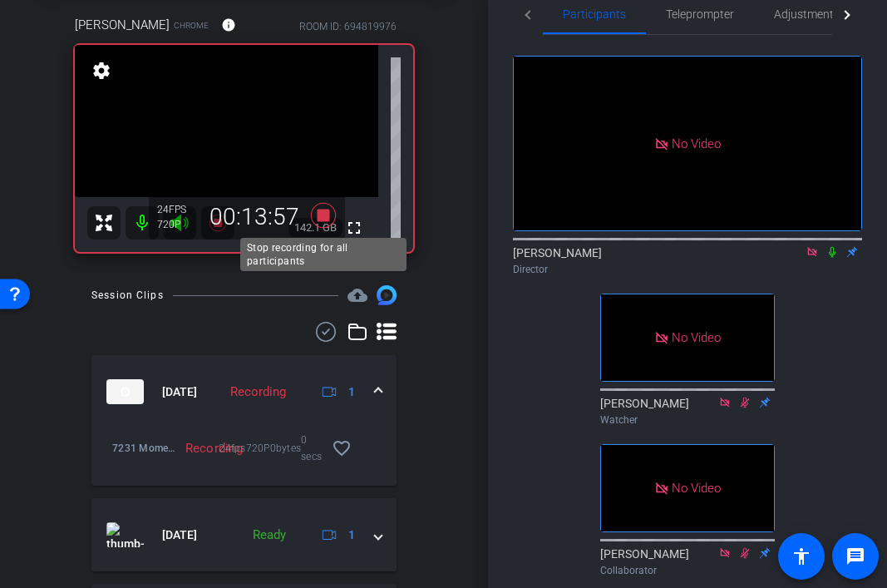
click at [322, 214] on icon at bounding box center [322, 215] width 25 height 25
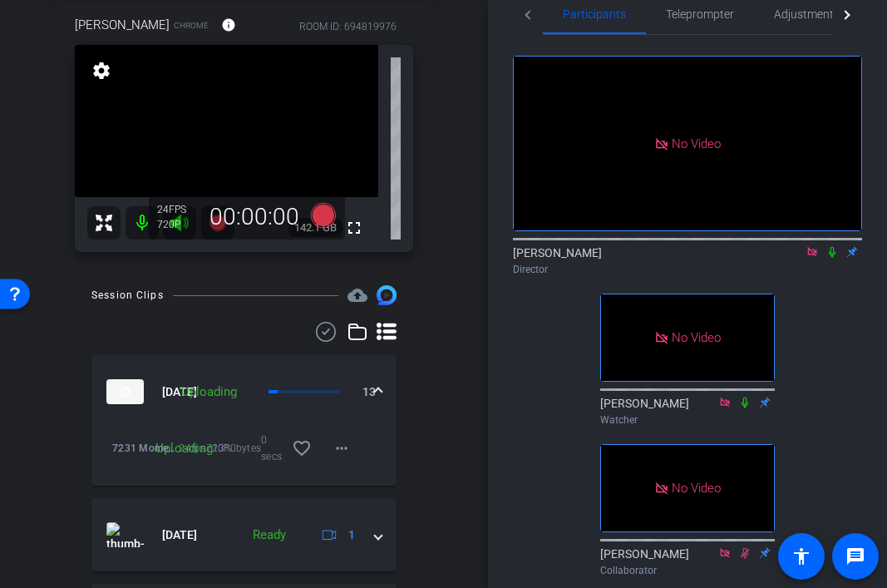
click at [833, 258] on icon at bounding box center [831, 252] width 13 height 12
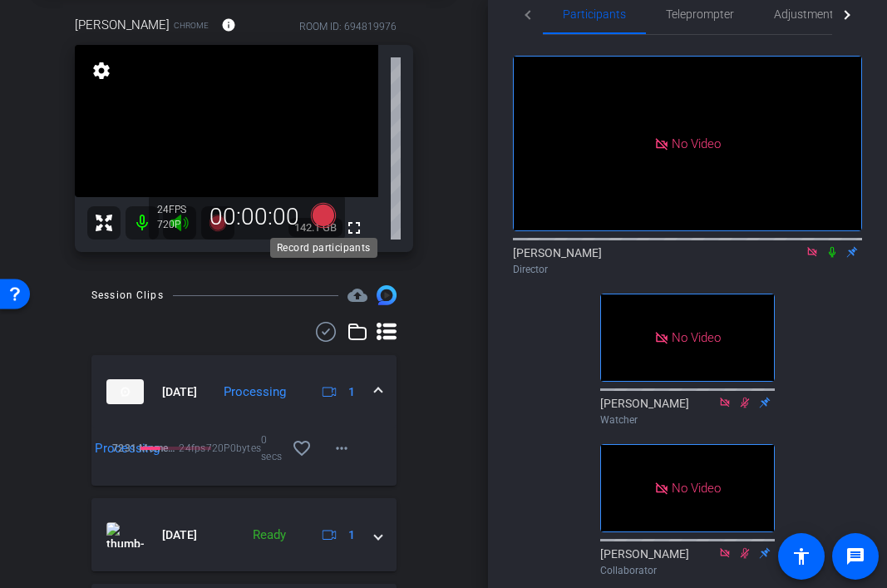
click at [323, 216] on icon at bounding box center [322, 215] width 25 height 25
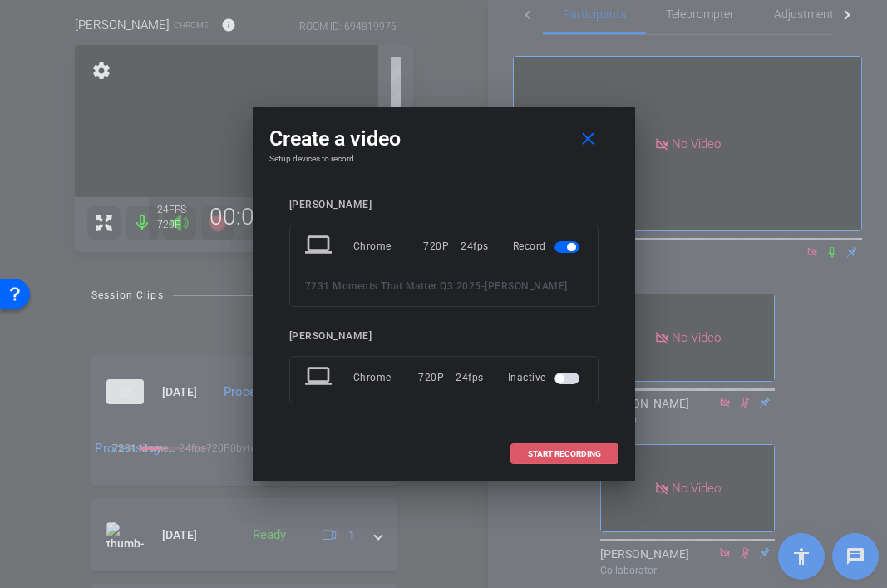
click at [555, 450] on span "START RECORDING" at bounding box center [564, 454] width 73 height 8
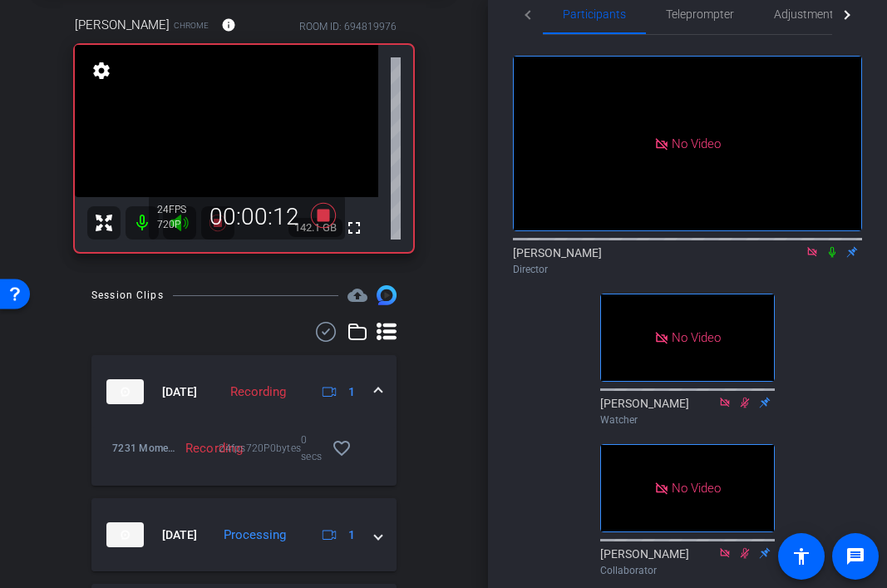
click at [832, 258] on icon at bounding box center [831, 252] width 13 height 12
click at [834, 258] on icon at bounding box center [831, 252] width 13 height 12
click at [832, 258] on icon at bounding box center [831, 252] width 13 height 12
click at [831, 258] on icon at bounding box center [832, 252] width 9 height 11
click at [829, 258] on icon at bounding box center [831, 252] width 13 height 12
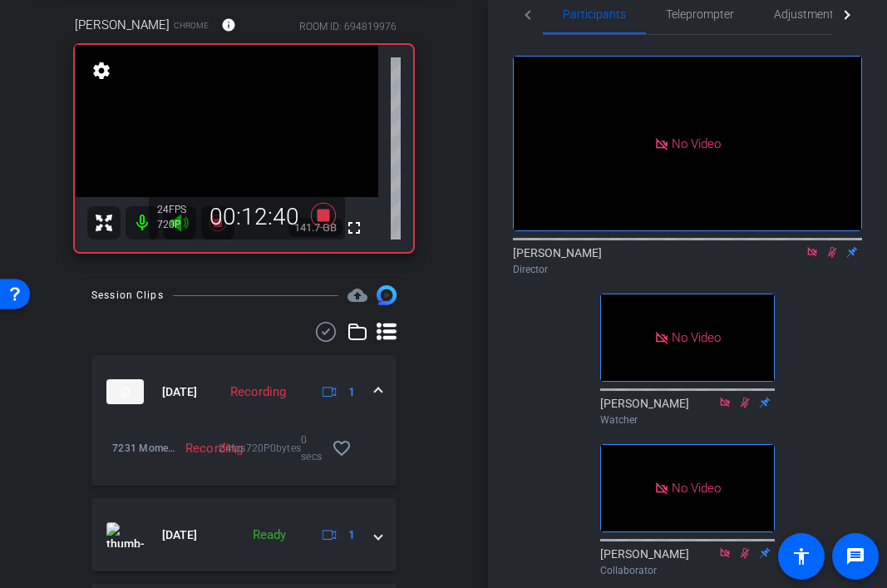
click at [830, 258] on icon at bounding box center [831, 252] width 13 height 12
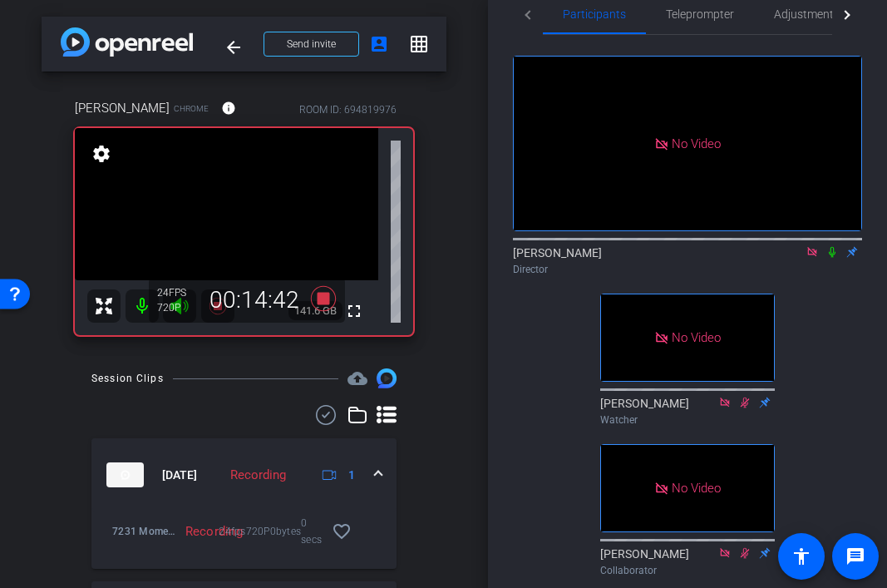
click at [830, 258] on icon at bounding box center [831, 252] width 13 height 12
click at [829, 258] on icon at bounding box center [831, 252] width 13 height 12
click at [833, 258] on icon at bounding box center [832, 252] width 7 height 11
click at [832, 258] on icon at bounding box center [831, 252] width 13 height 12
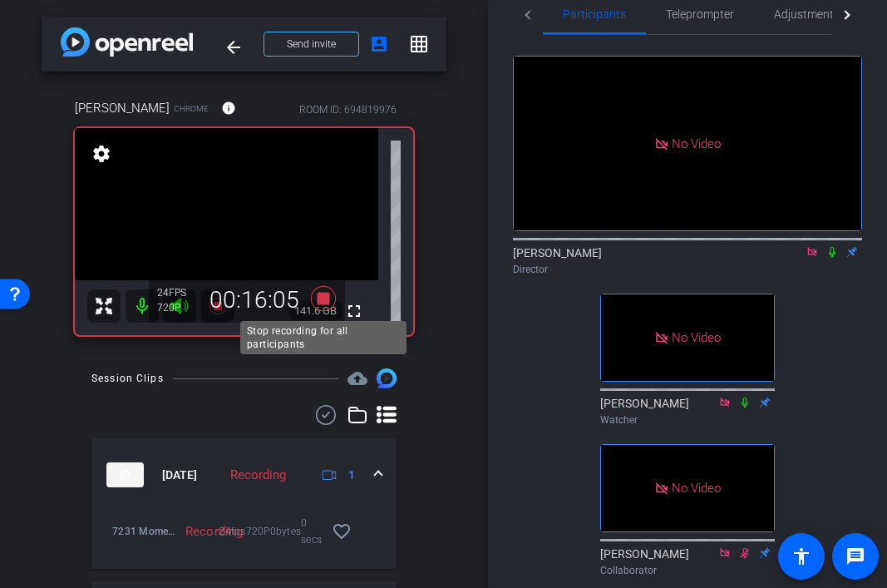
click at [323, 299] on icon at bounding box center [322, 298] width 25 height 25
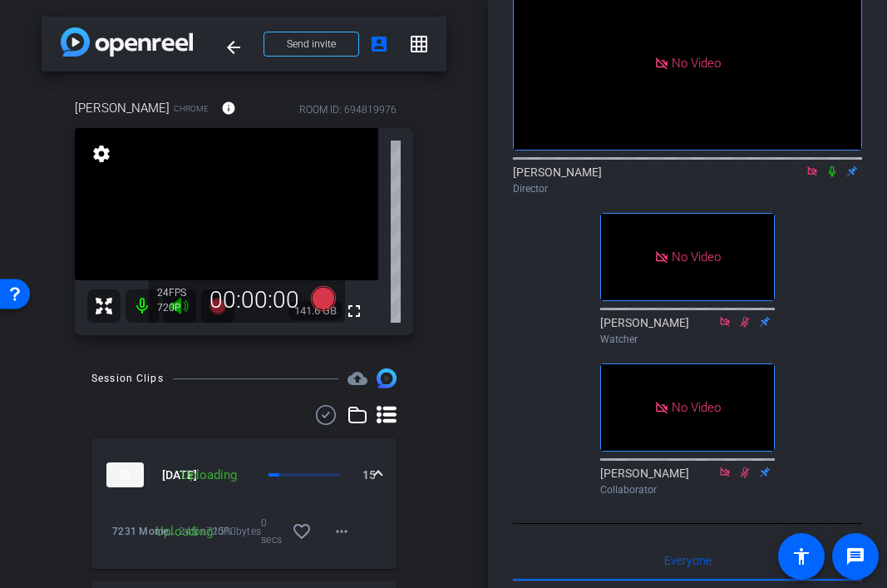
scroll to position [112, 0]
click at [321, 301] on icon at bounding box center [322, 298] width 25 height 25
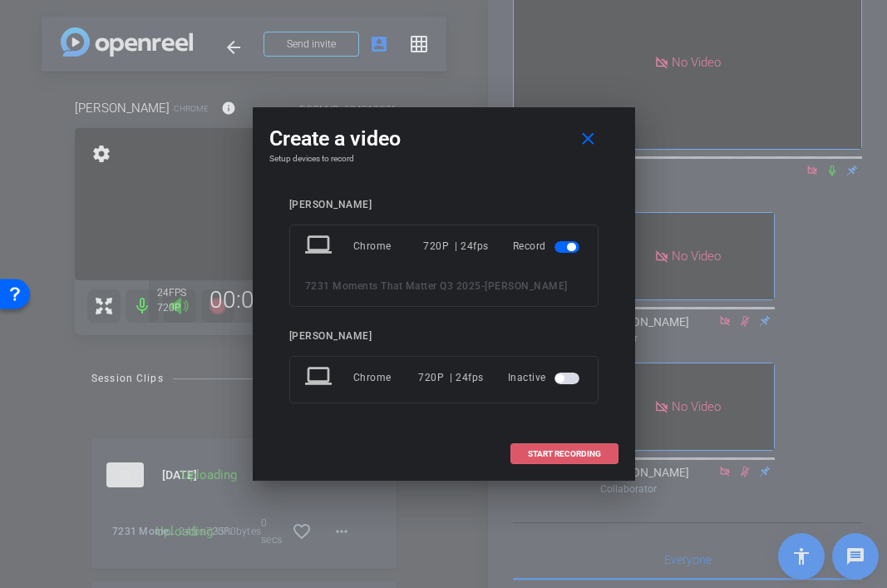
click at [554, 454] on span "START RECORDING" at bounding box center [564, 454] width 73 height 8
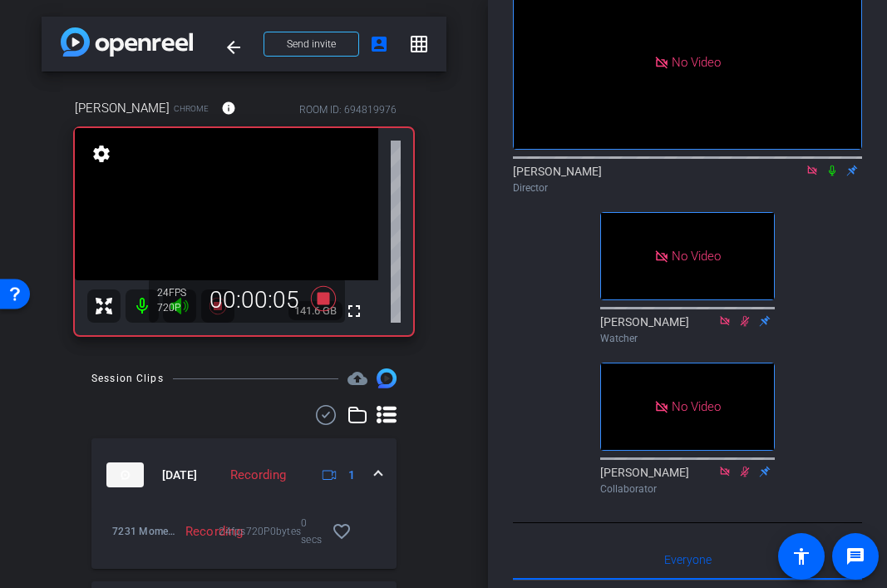
click at [831, 176] on icon at bounding box center [832, 170] width 7 height 11
click at [832, 176] on icon at bounding box center [832, 170] width 9 height 11
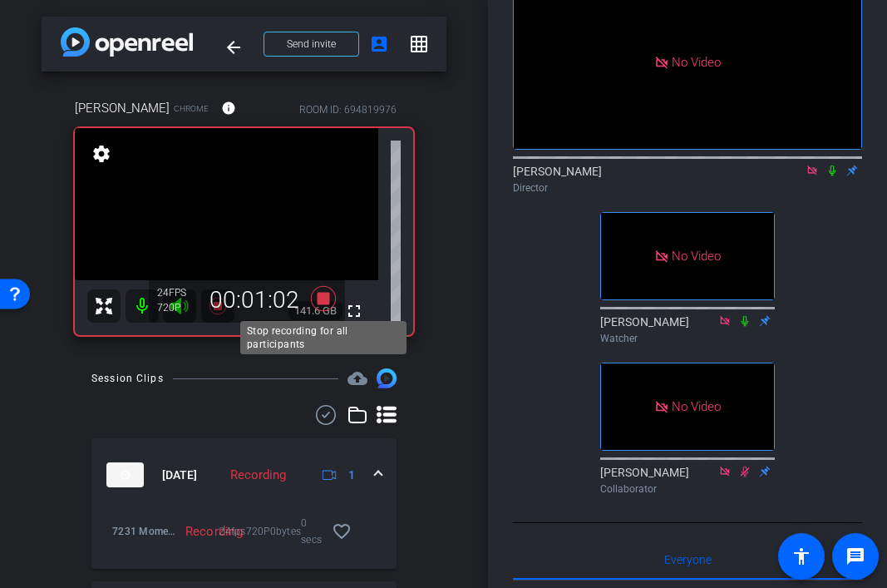
click at [324, 295] on icon at bounding box center [322, 298] width 25 height 25
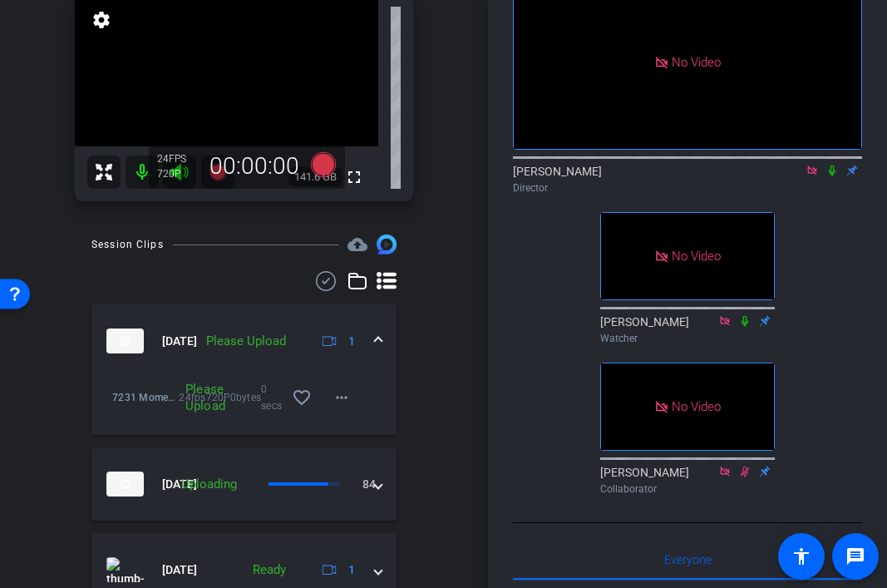
scroll to position [130, 0]
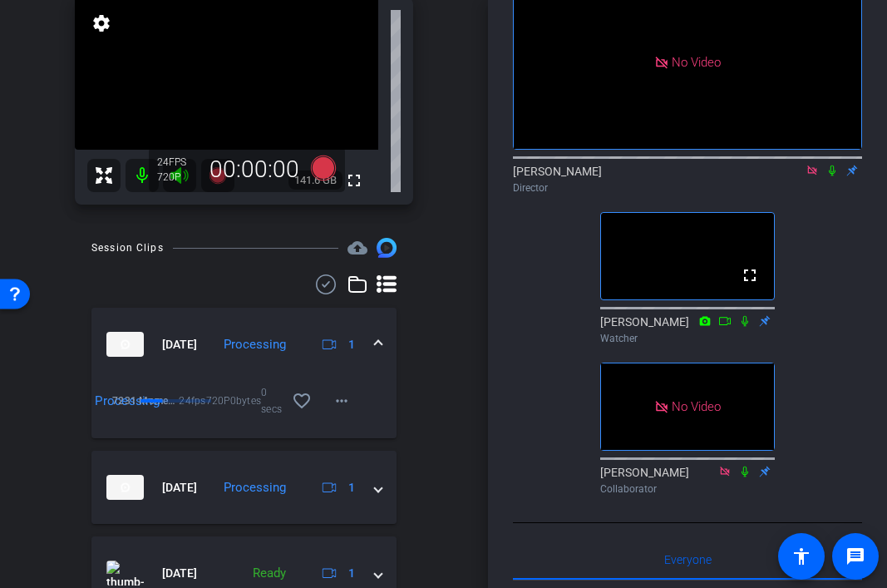
click at [808, 176] on icon at bounding box center [811, 171] width 13 height 12
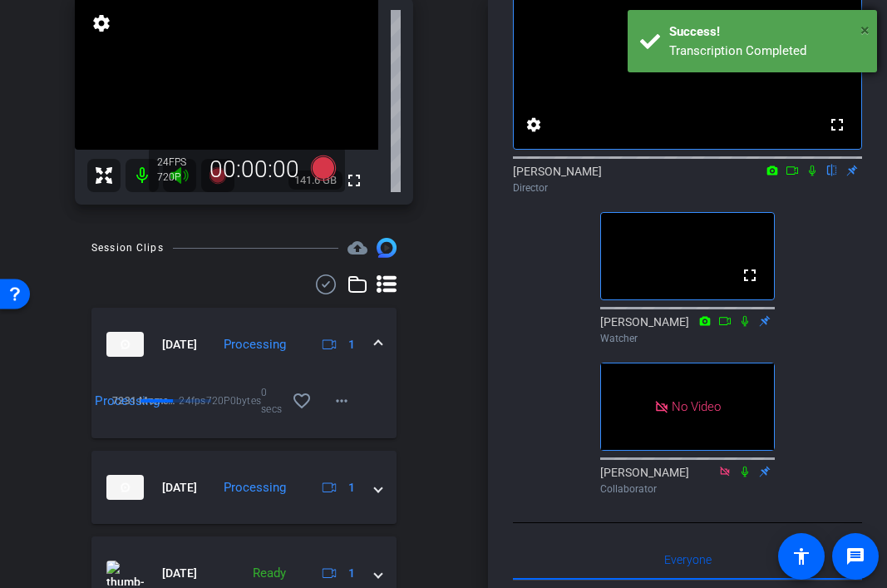
click at [861, 32] on span "×" at bounding box center [864, 30] width 9 height 20
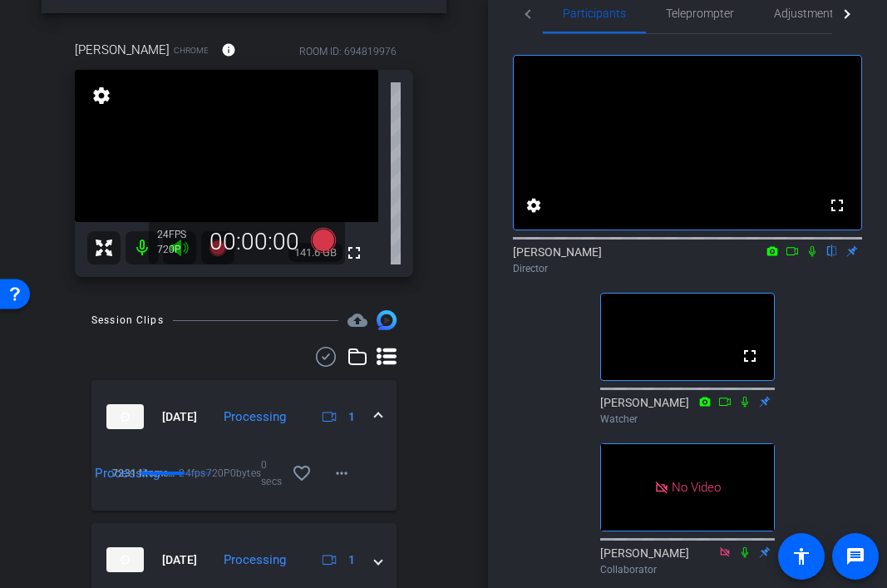
scroll to position [47, 0]
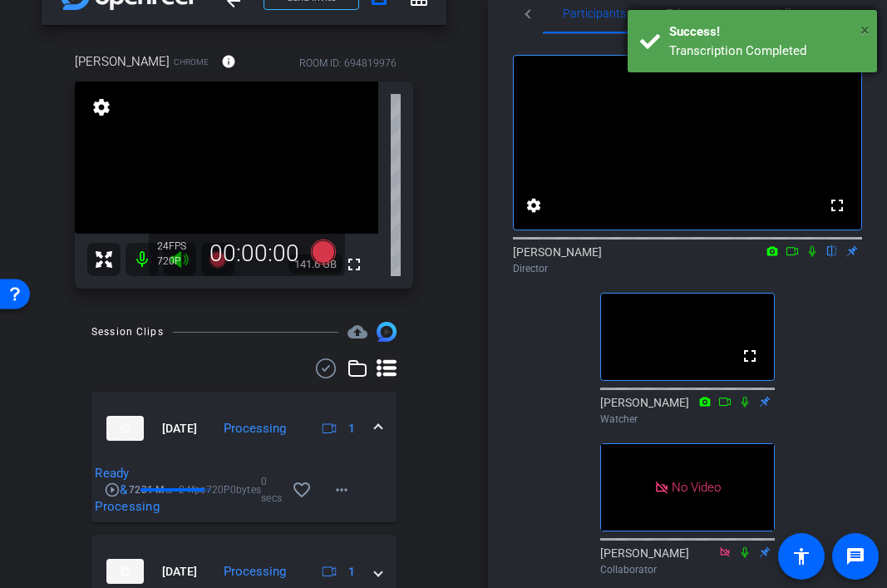
click at [863, 32] on span "×" at bounding box center [864, 30] width 9 height 20
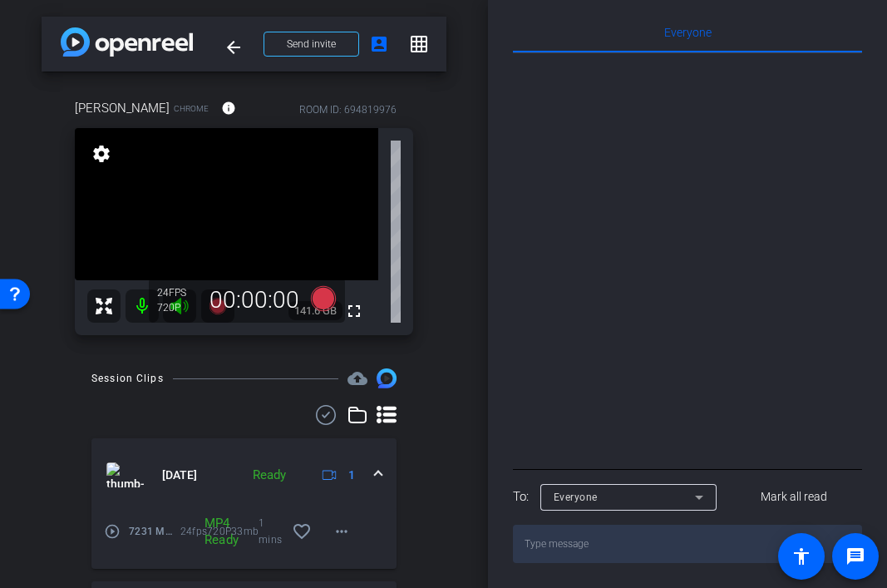
scroll to position [0, 0]
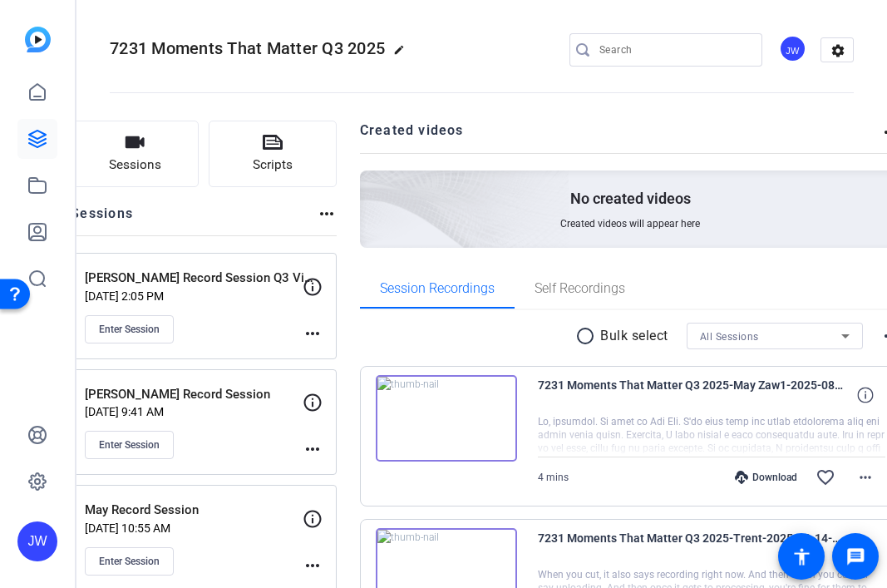
scroll to position [183, 0]
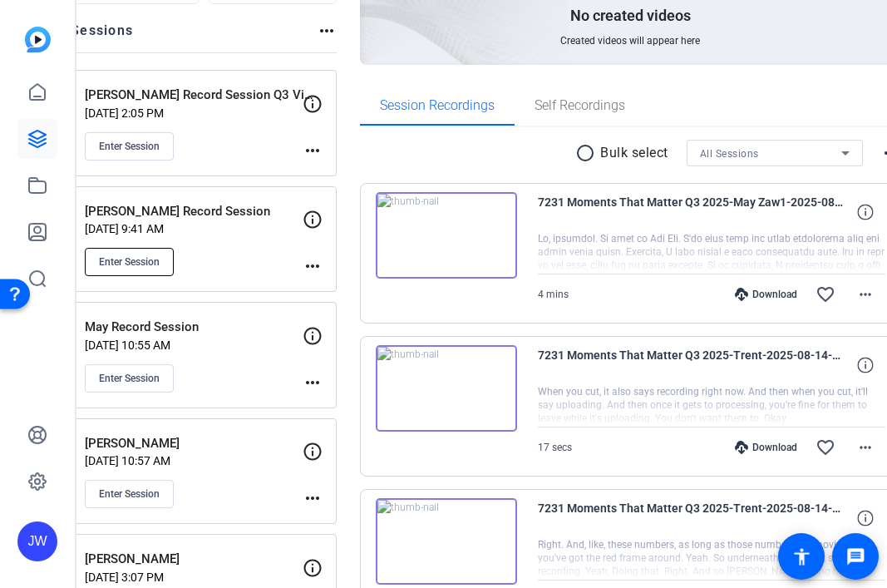
click at [160, 263] on span "Enter Session" at bounding box center [129, 261] width 61 height 13
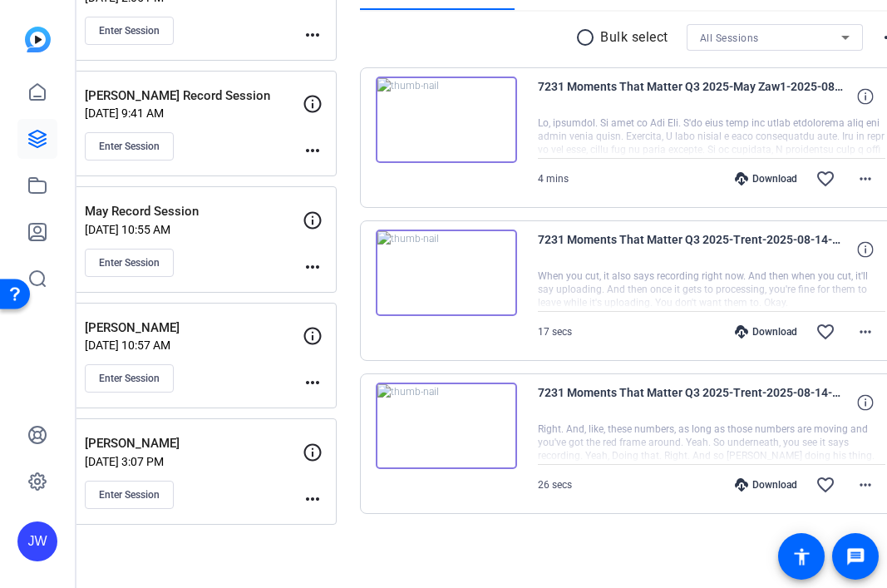
scroll to position [0, 0]
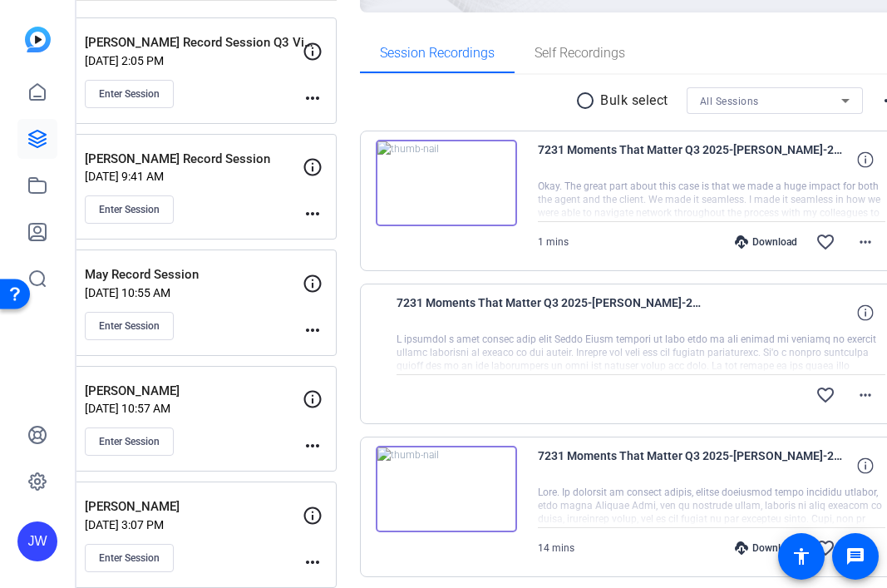
scroll to position [200, 0]
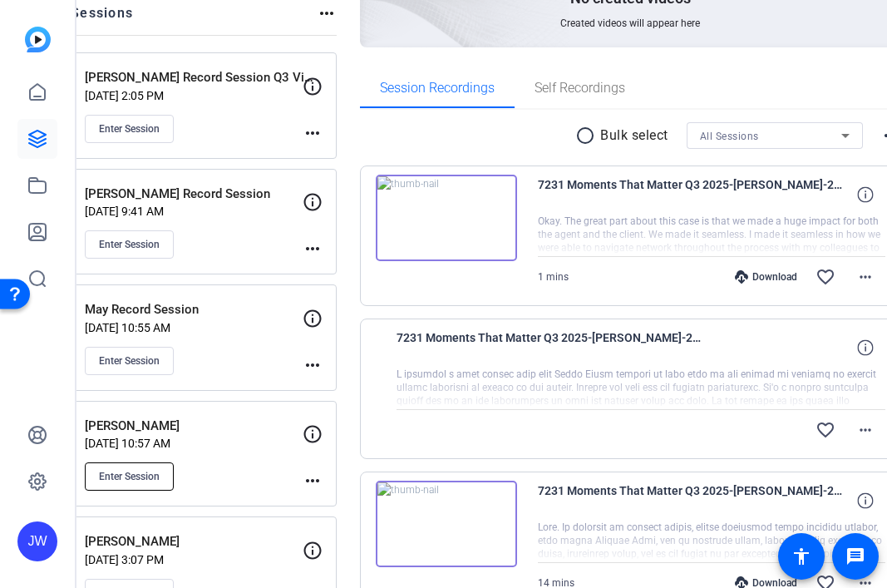
click at [148, 474] on span "Enter Session" at bounding box center [129, 476] width 61 height 13
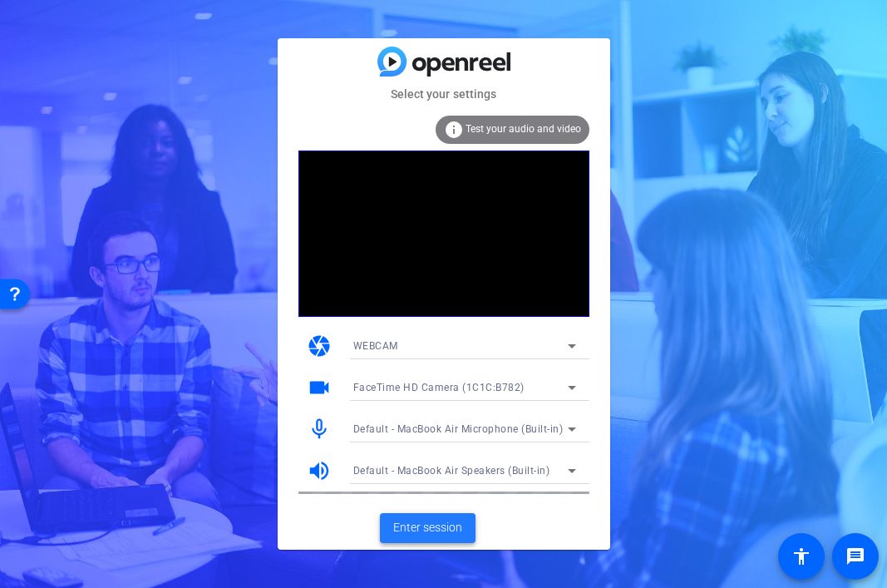
click at [437, 531] on span "Enter session" at bounding box center [427, 527] width 69 height 17
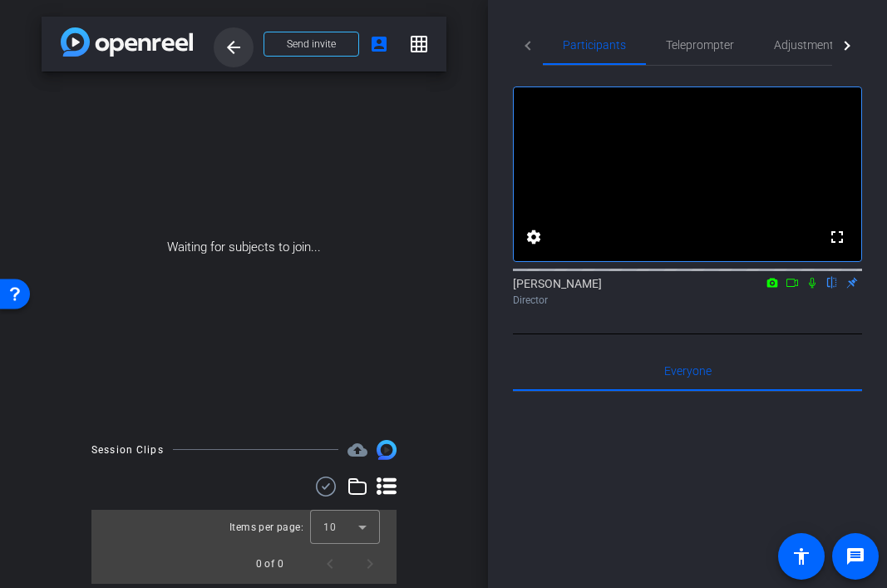
click at [237, 59] on span at bounding box center [234, 47] width 40 height 40
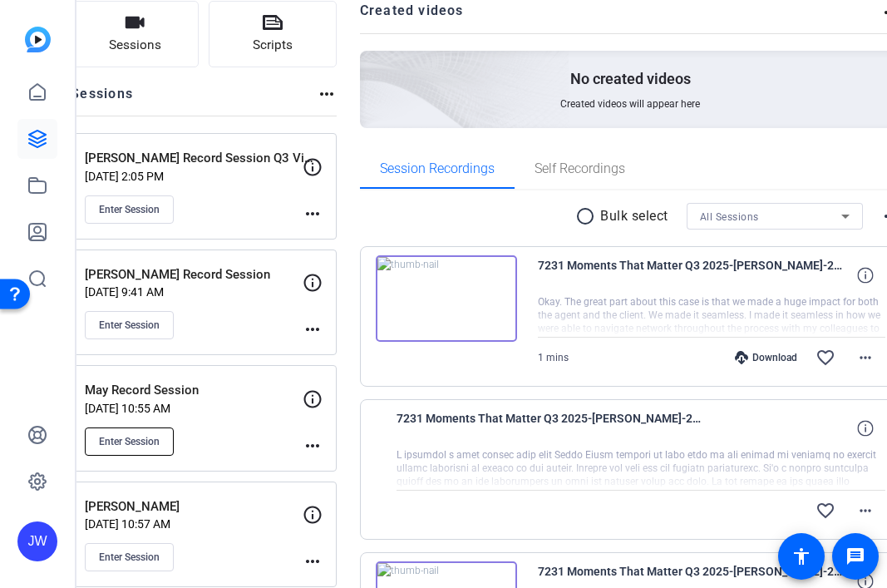
scroll to position [184, 0]
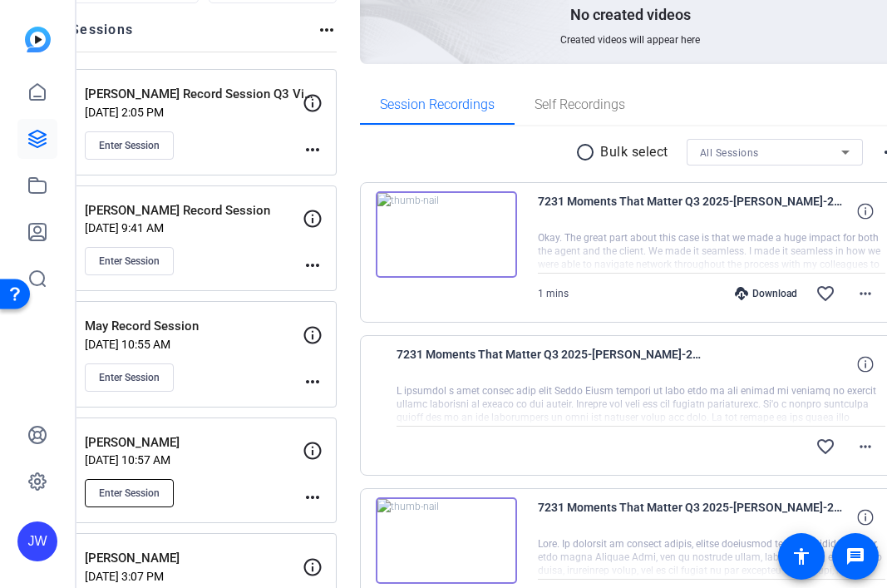
click at [174, 501] on button "Enter Session" at bounding box center [129, 493] width 89 height 28
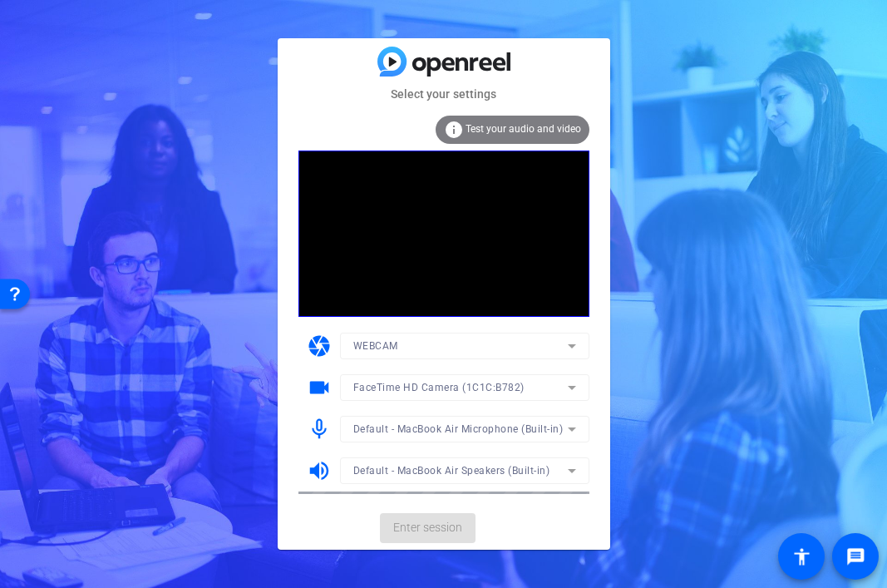
click at [431, 527] on mat-card-actions "Enter session" at bounding box center [444, 527] width 332 height 43
click at [439, 526] on span "Enter session" at bounding box center [427, 527] width 69 height 17
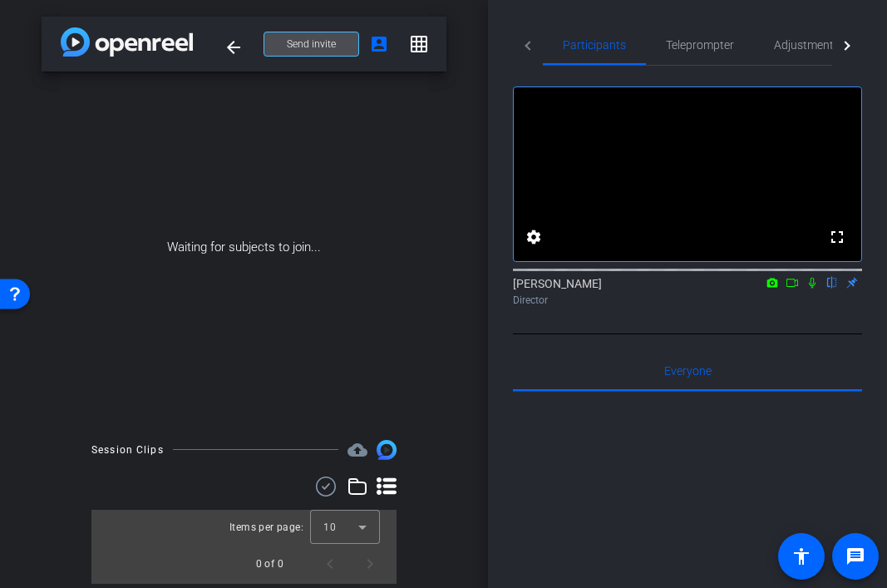
click at [325, 48] on span "Send invite" at bounding box center [311, 43] width 49 height 13
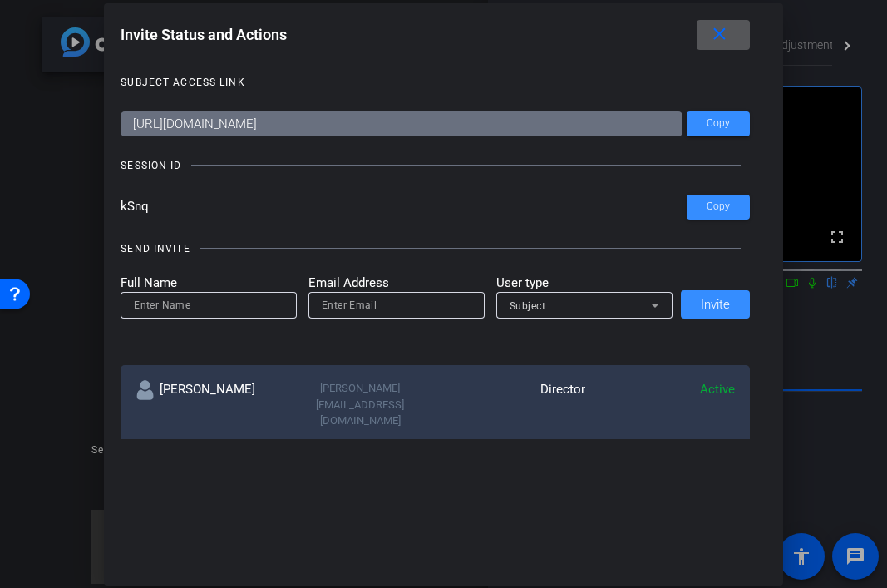
click at [335, 303] on input "email" at bounding box center [397, 305] width 150 height 20
paste input "support@openreel.com"
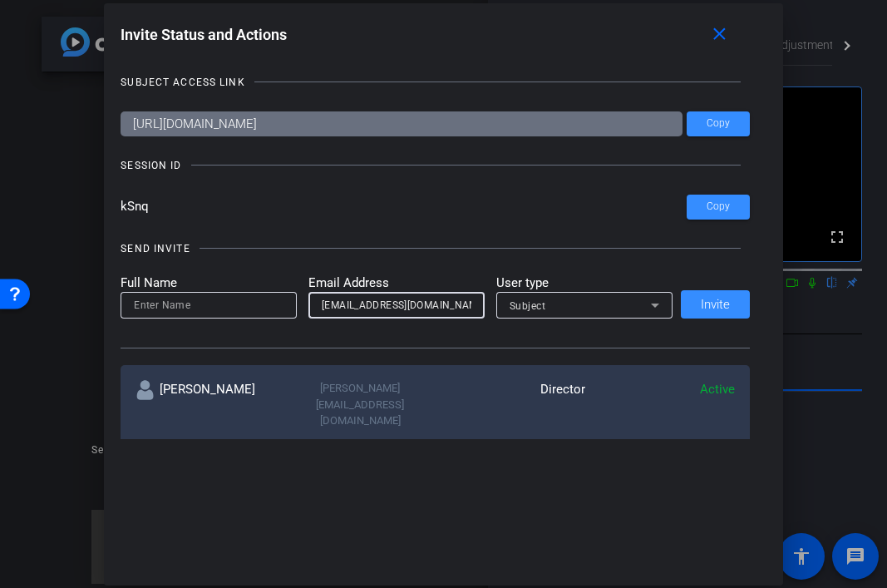
type input "support@openreel.com"
click at [200, 298] on input at bounding box center [209, 305] width 150 height 20
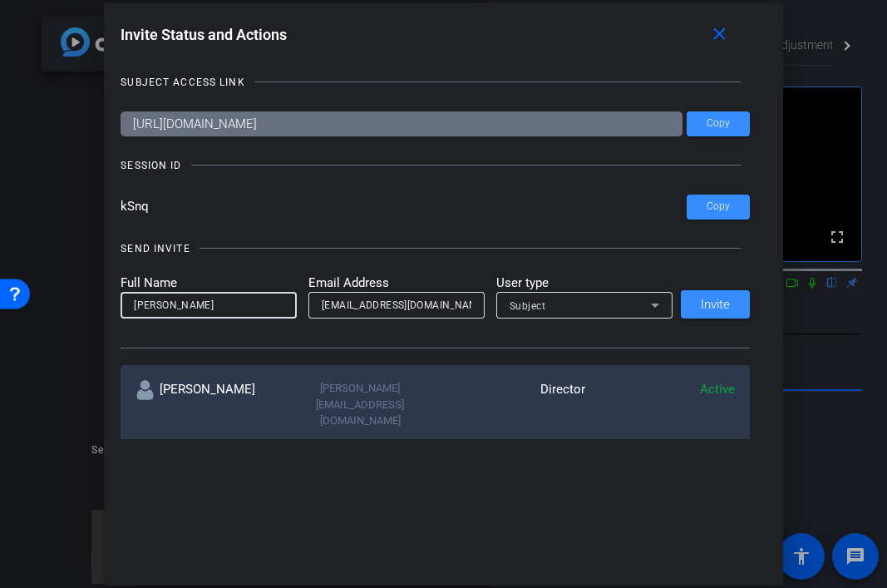
type input "[PERSON_NAME]"
click at [613, 313] on div "Subject" at bounding box center [580, 305] width 141 height 21
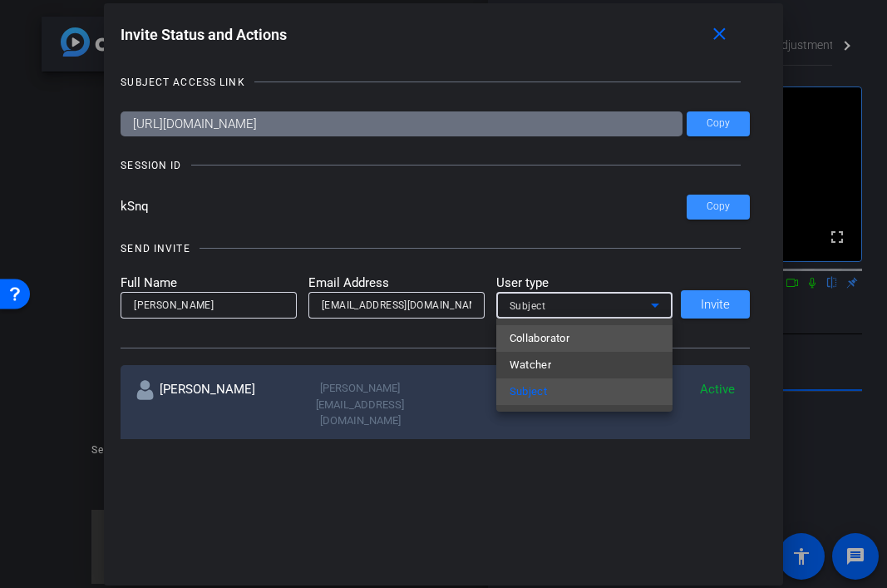
click at [593, 345] on mat-option "Collaborator" at bounding box center [584, 338] width 176 height 27
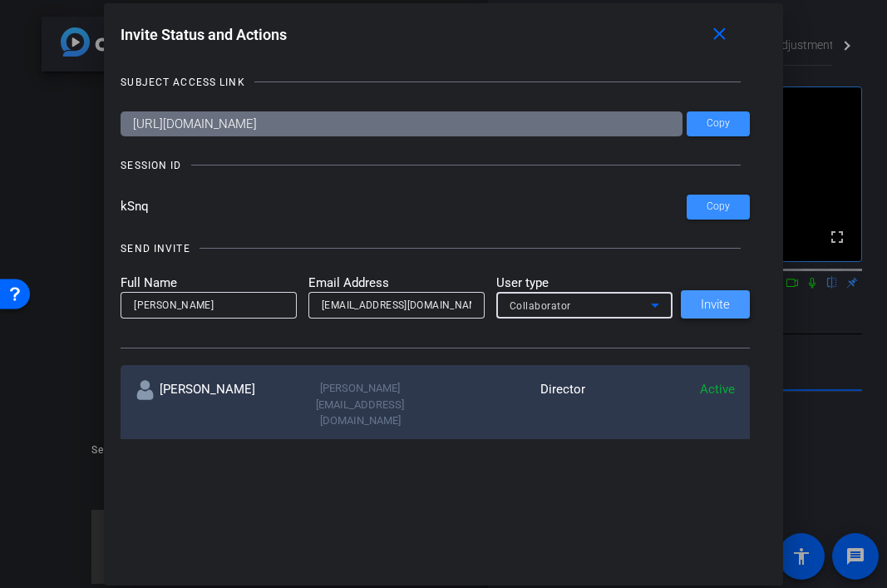
click at [708, 307] on span "Invite" at bounding box center [715, 304] width 29 height 12
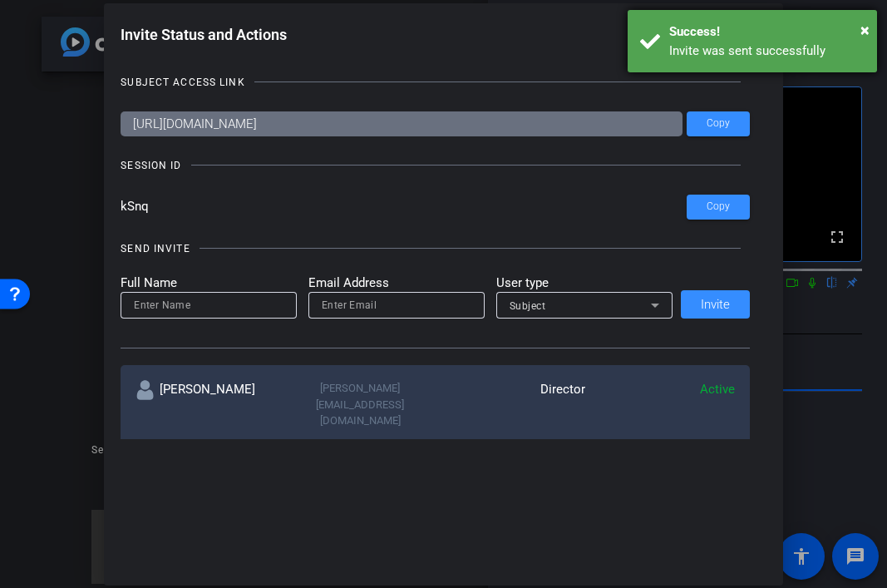
click at [869, 36] on div "× Success! Invite was sent successfully" at bounding box center [752, 41] width 249 height 62
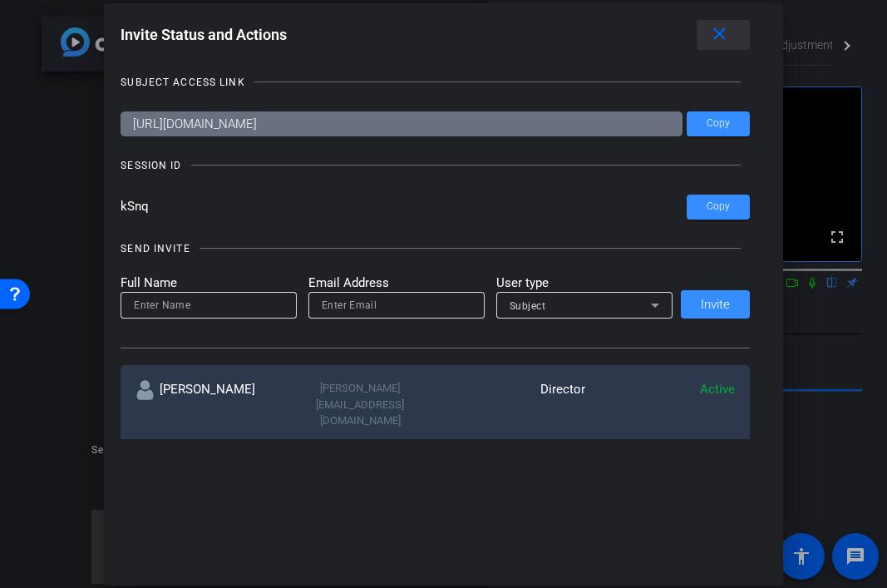
click at [721, 31] on mat-icon "close" at bounding box center [719, 34] width 21 height 21
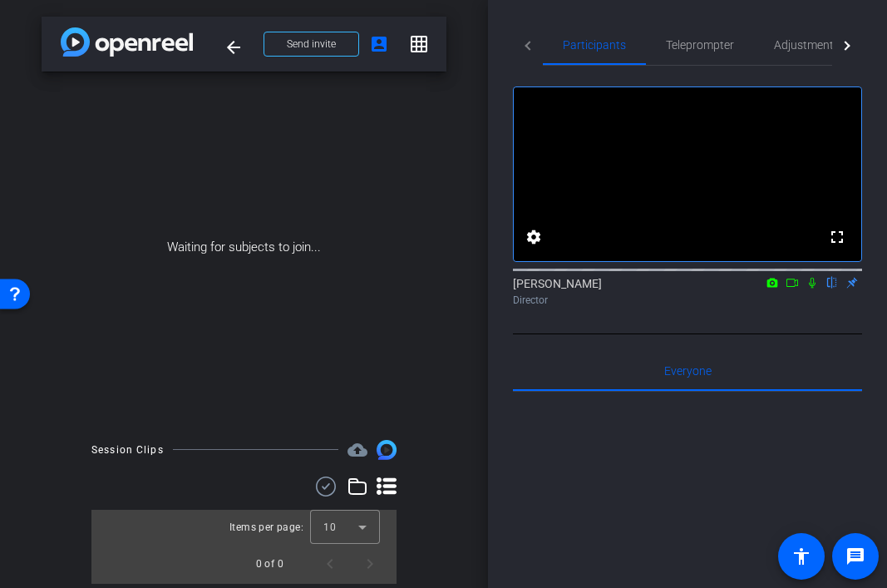
click at [812, 288] on icon at bounding box center [811, 283] width 13 height 12
click at [795, 288] on icon at bounding box center [791, 283] width 13 height 12
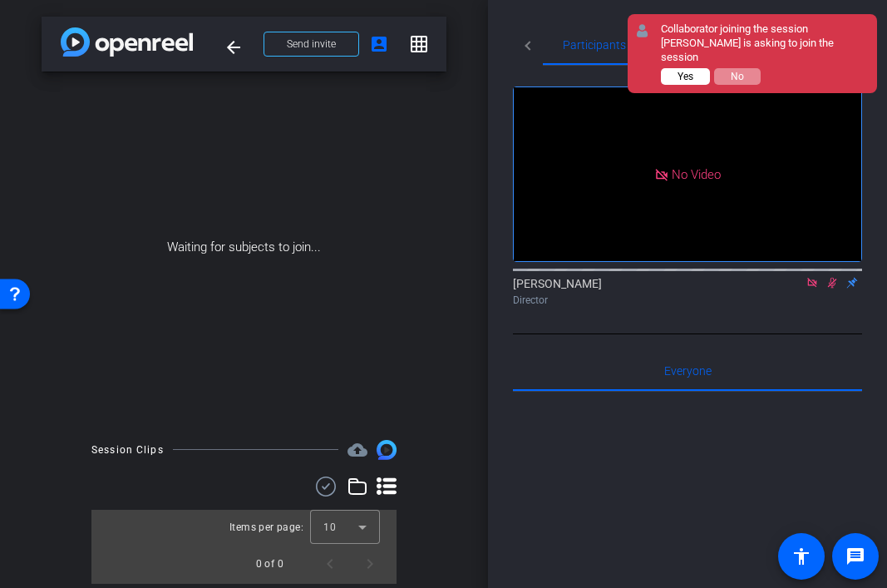
click at [679, 71] on span "Yes" at bounding box center [685, 77] width 16 height 12
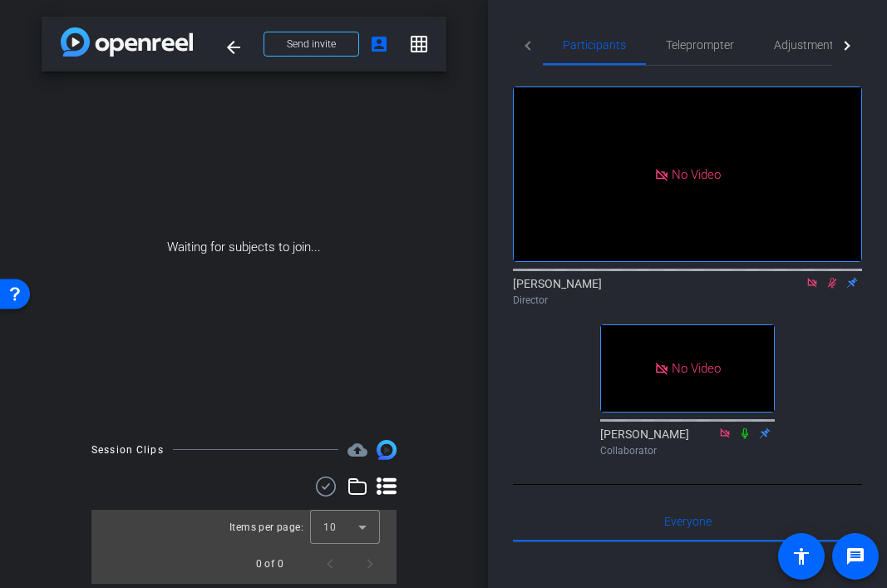
click at [829, 288] on icon at bounding box center [832, 283] width 9 height 11
click at [812, 288] on icon at bounding box center [811, 283] width 13 height 12
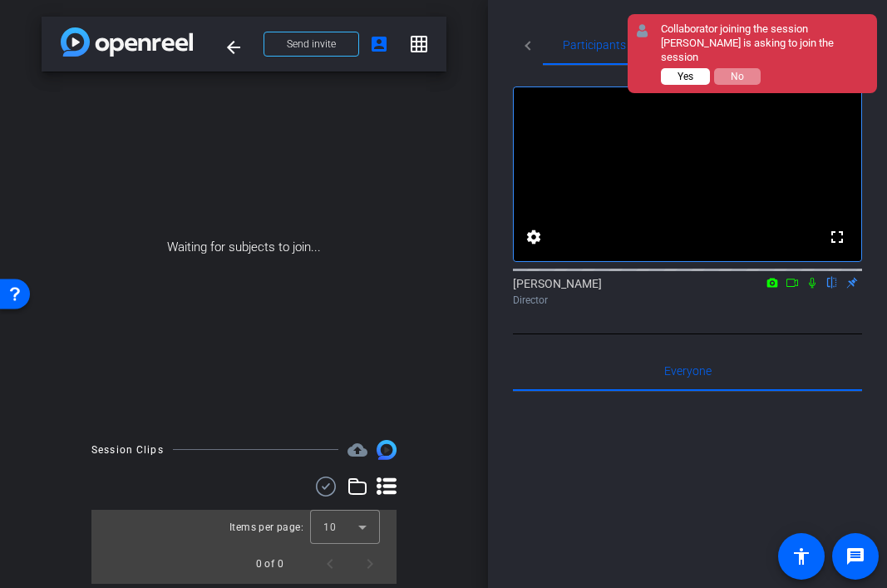
click at [683, 71] on span "Yes" at bounding box center [685, 77] width 16 height 12
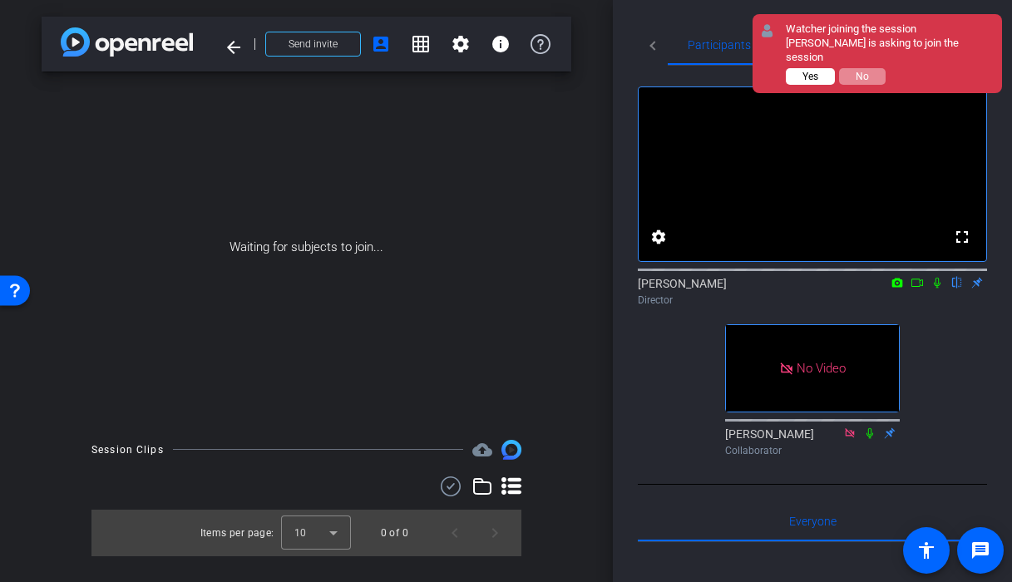
click at [805, 68] on button "Yes" at bounding box center [809, 76] width 49 height 17
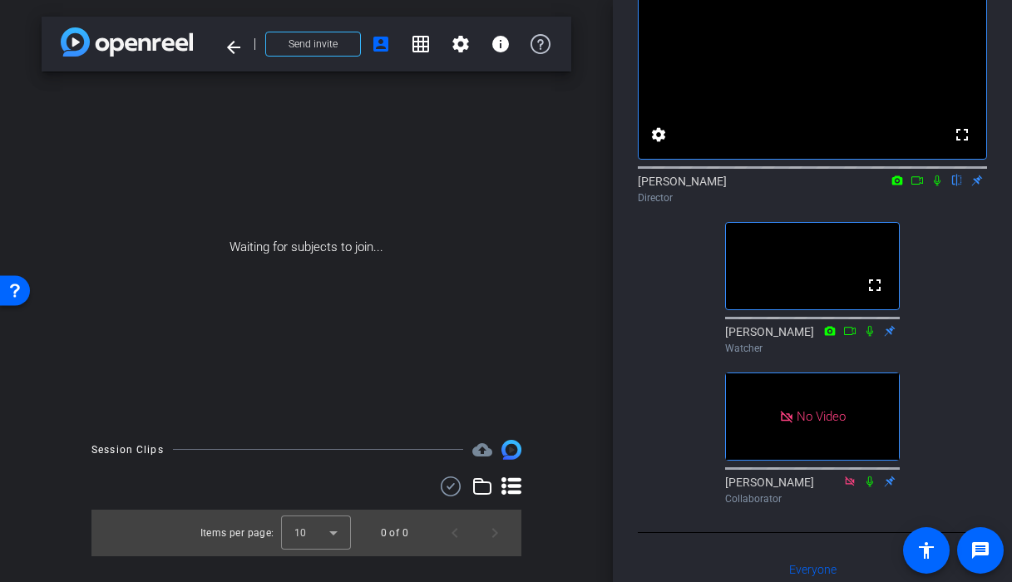
scroll to position [22, 0]
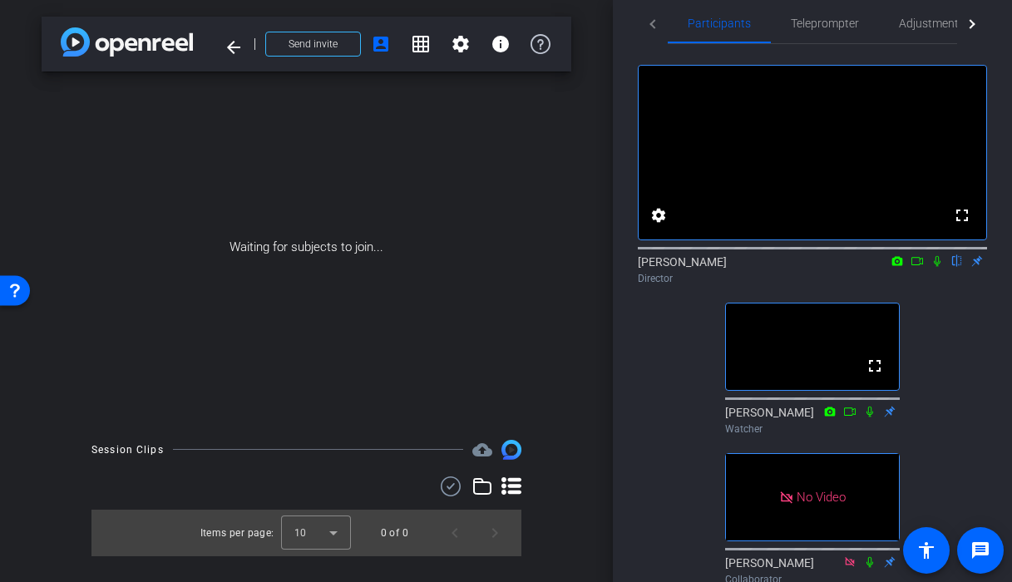
click at [886, 477] on div "fullscreen settings Jon Williams flip Director fullscreen Lori Watcher No Video…" at bounding box center [812, 318] width 349 height 548
click at [865, 417] on icon at bounding box center [869, 412] width 13 height 12
click at [869, 417] on icon at bounding box center [869, 412] width 13 height 12
click at [886, 425] on div "fullscreen settings Jon Williams flip Director fullscreen Lori Watcher No Video…" at bounding box center [812, 318] width 349 height 548
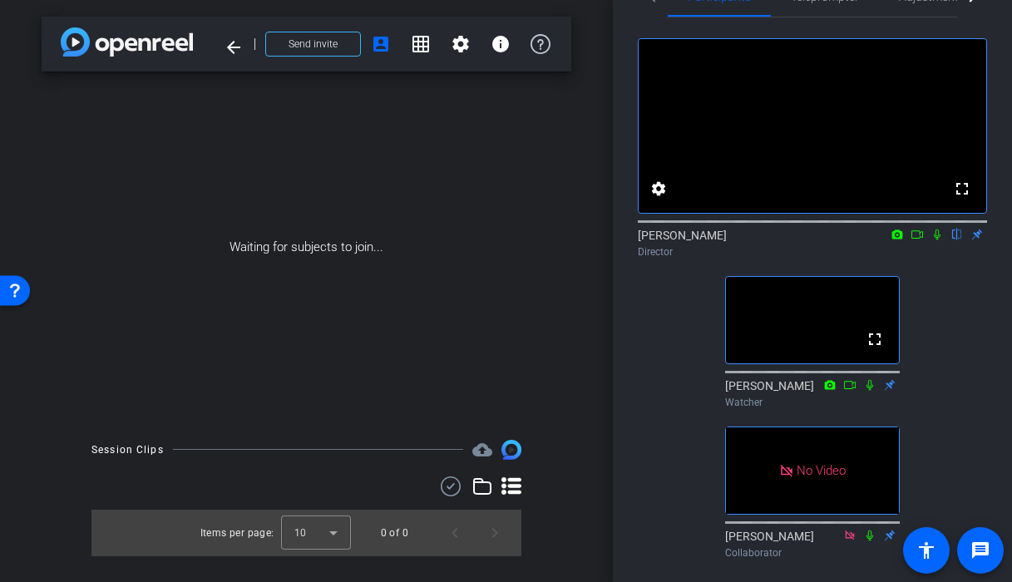
scroll to position [0, 0]
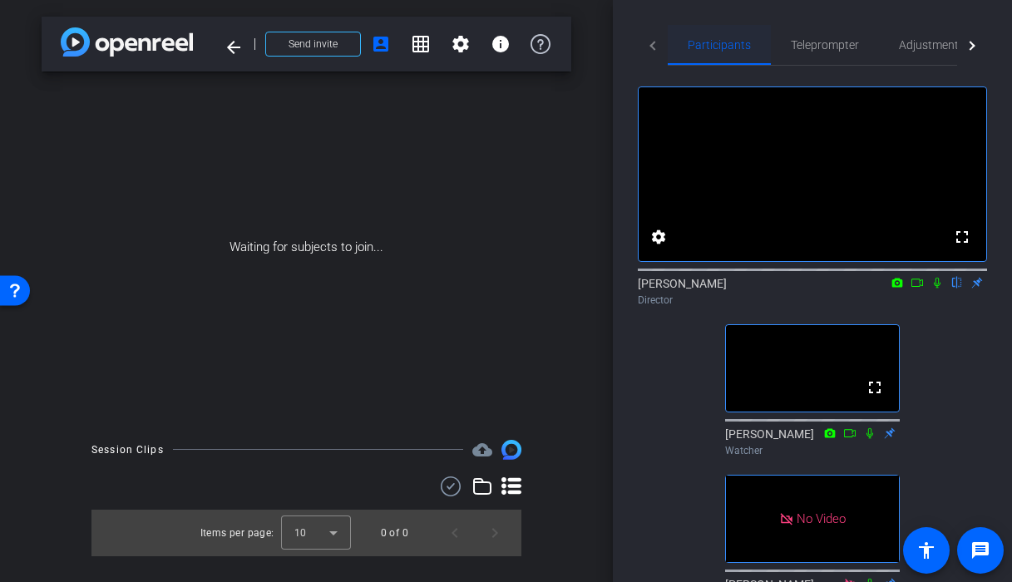
click at [737, 46] on span "Participants" at bounding box center [718, 45] width 63 height 12
click at [662, 47] on mat-tab-header "Participants Teleprompter Adjustments Live" at bounding box center [812, 45] width 349 height 41
click at [647, 48] on mat-tab-header "Participants Teleprompter Adjustments Live" at bounding box center [812, 45] width 349 height 41
click at [886, 44] on div at bounding box center [969, 45] width 9 height 9
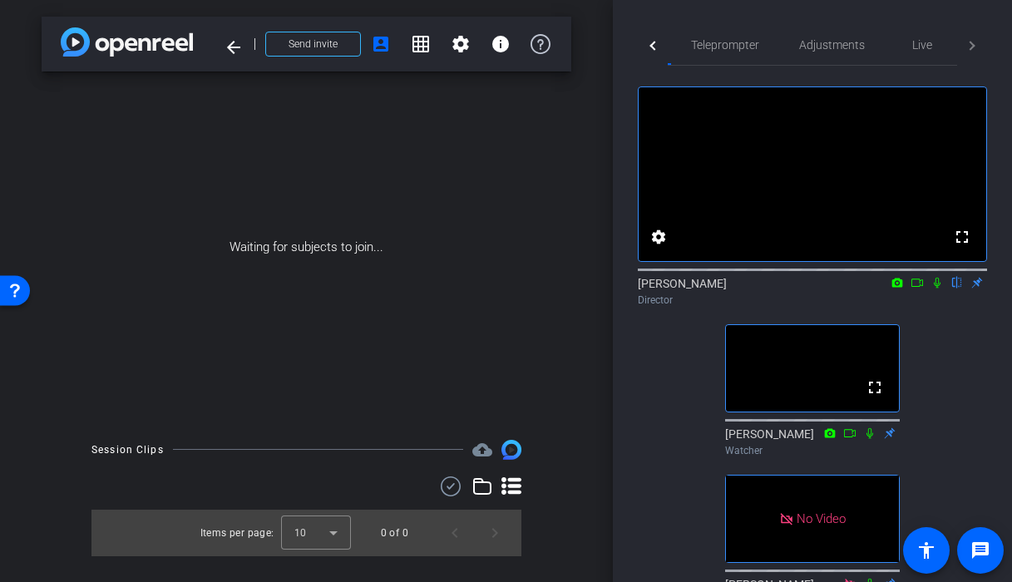
click at [651, 48] on div at bounding box center [653, 45] width 30 height 41
click at [716, 52] on span "Participants" at bounding box center [718, 45] width 63 height 40
click at [811, 39] on span "Teleprompter" at bounding box center [824, 45] width 68 height 12
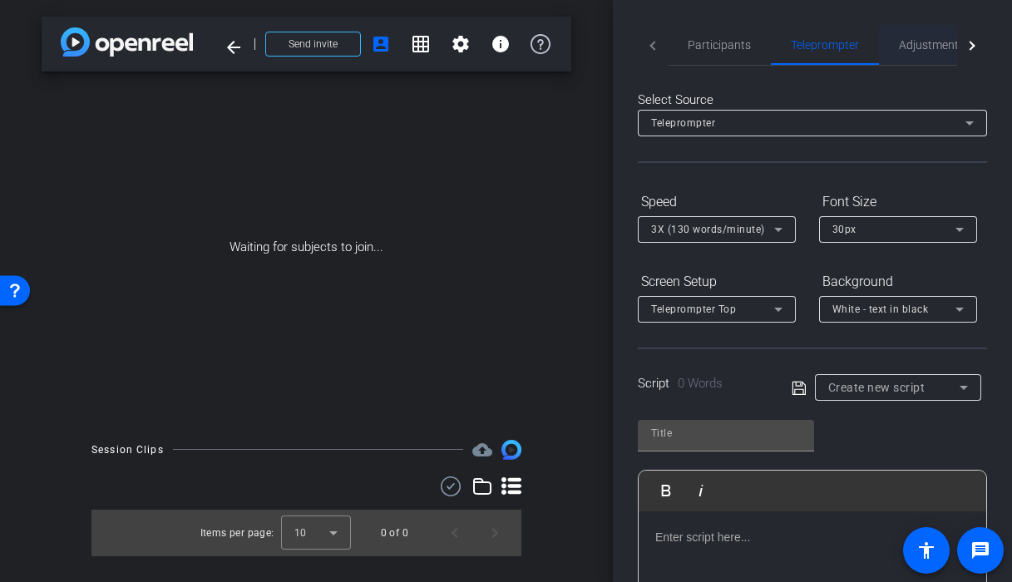
click at [886, 50] on span "Adjustments" at bounding box center [931, 45] width 66 height 12
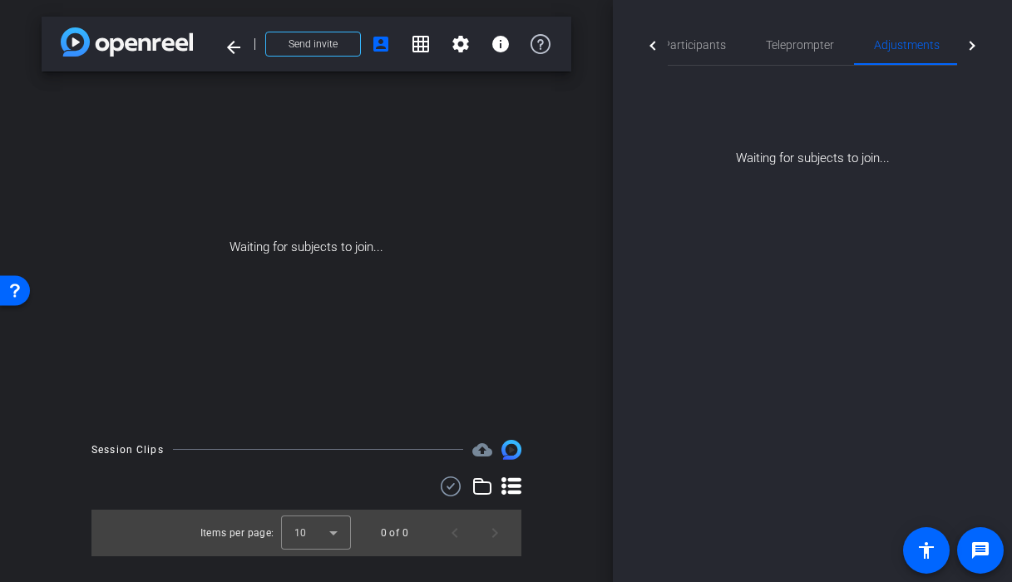
click at [886, 292] on div "Participants Teleprompter Adjustments Live settings Jon Williams flip Director …" at bounding box center [812, 291] width 399 height 582
click at [662, 32] on div at bounding box center [653, 45] width 30 height 41
click at [677, 48] on div "Participants" at bounding box center [718, 45] width 103 height 40
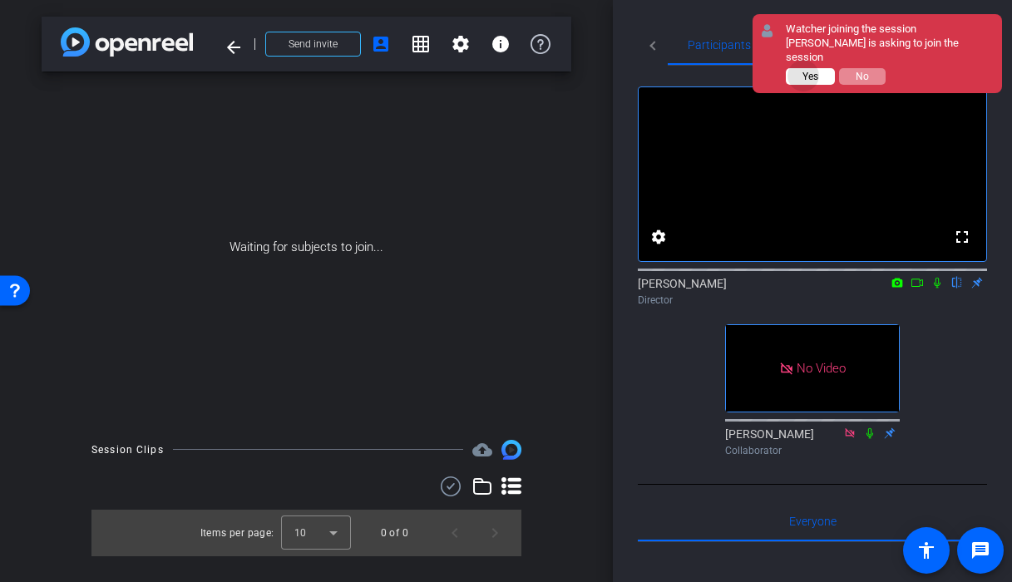
click at [804, 71] on span "Yes" at bounding box center [810, 77] width 16 height 12
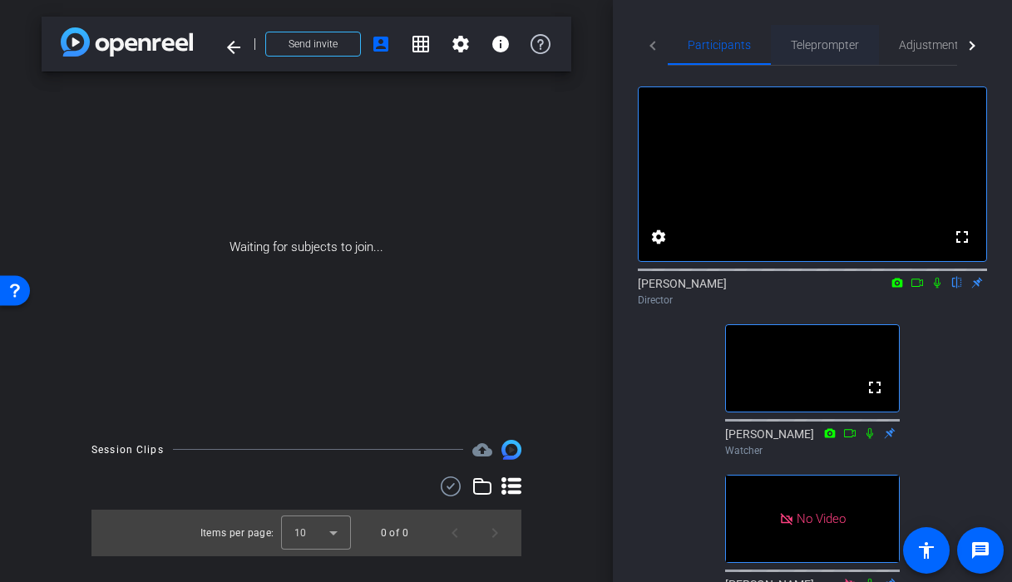
click at [831, 33] on span "Teleprompter" at bounding box center [824, 45] width 68 height 40
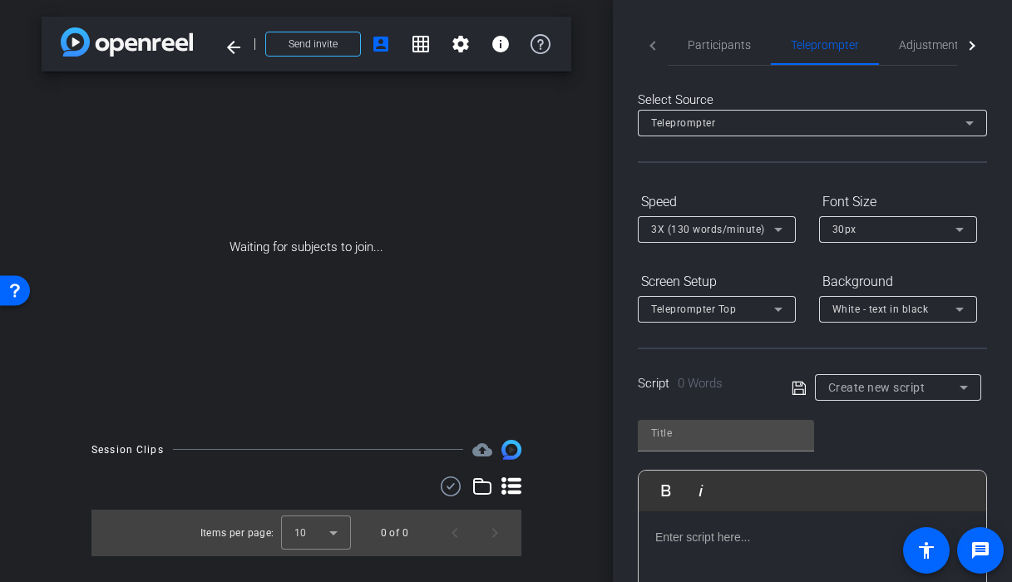
click at [656, 47] on mat-tab-header "Participants Teleprompter Adjustments Live" at bounding box center [812, 45] width 349 height 41
click at [726, 42] on span "Participants" at bounding box center [718, 45] width 63 height 12
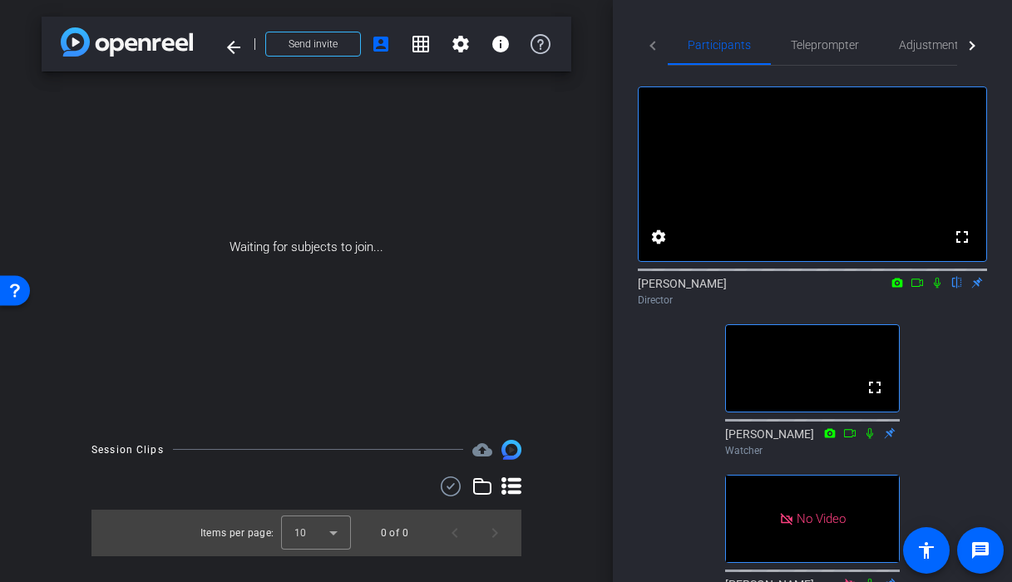
click at [650, 47] on mat-tab-header "Participants Teleprompter Adjustments Live" at bounding box center [812, 45] width 349 height 41
click at [653, 46] on mat-tab-header "Participants Teleprompter Adjustments Live" at bounding box center [812, 45] width 349 height 41
click at [239, 47] on mat-icon "arrow_back" at bounding box center [234, 47] width 20 height 20
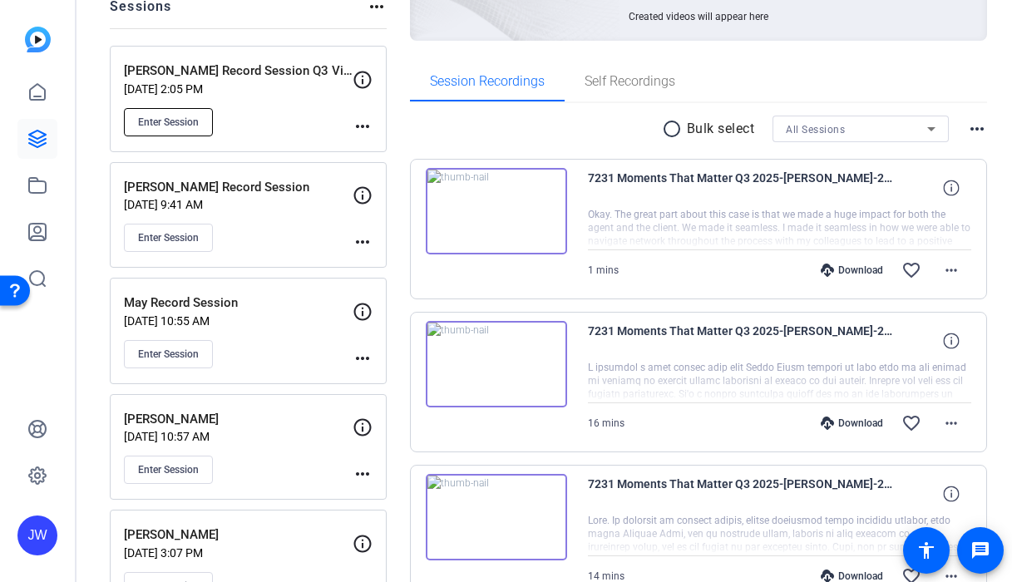
scroll to position [206, 0]
click at [193, 466] on span "Enter Session" at bounding box center [168, 470] width 61 height 13
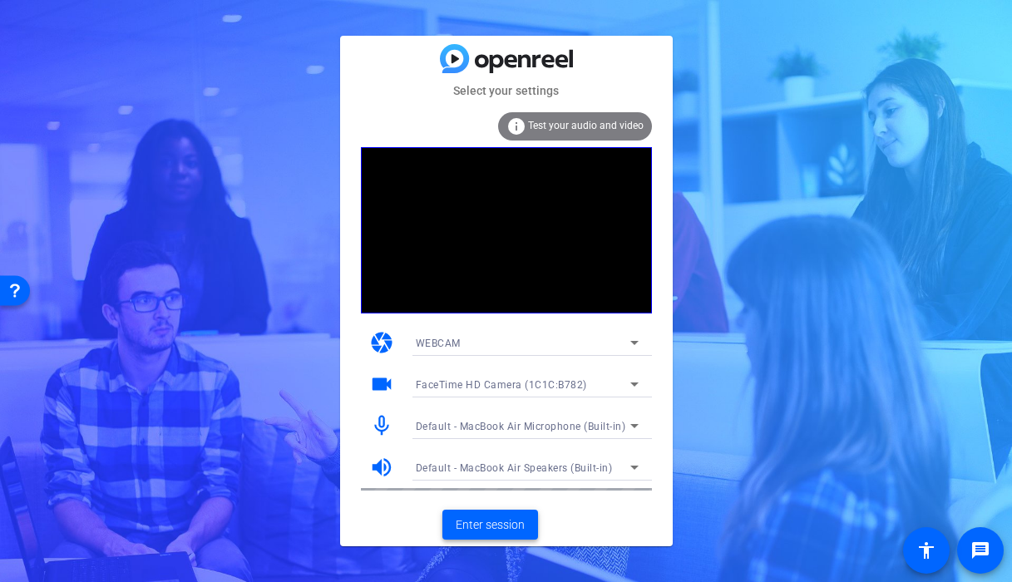
click at [501, 529] on span "Enter session" at bounding box center [489, 524] width 69 height 17
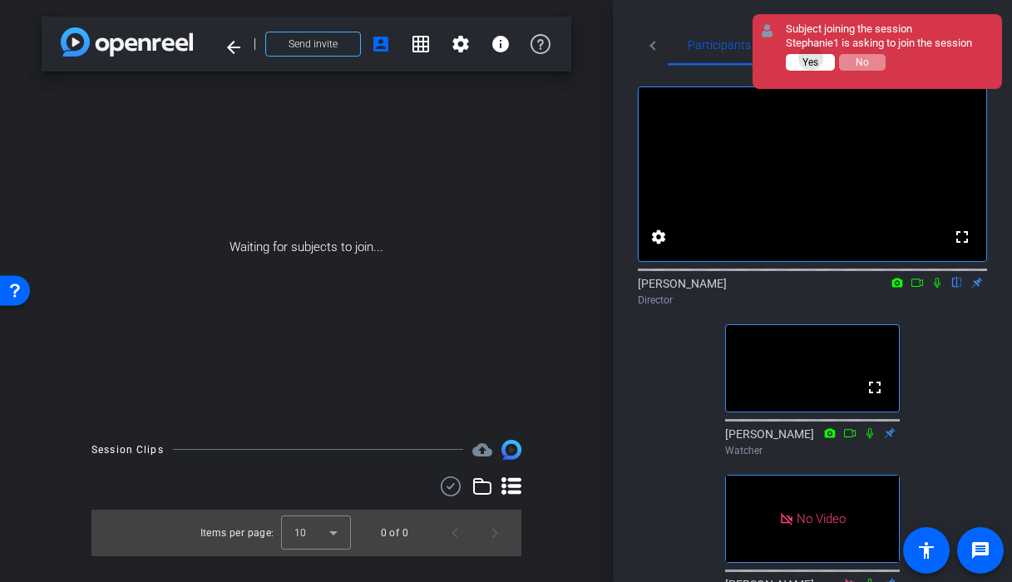
click at [810, 58] on span "Yes" at bounding box center [810, 63] width 16 height 12
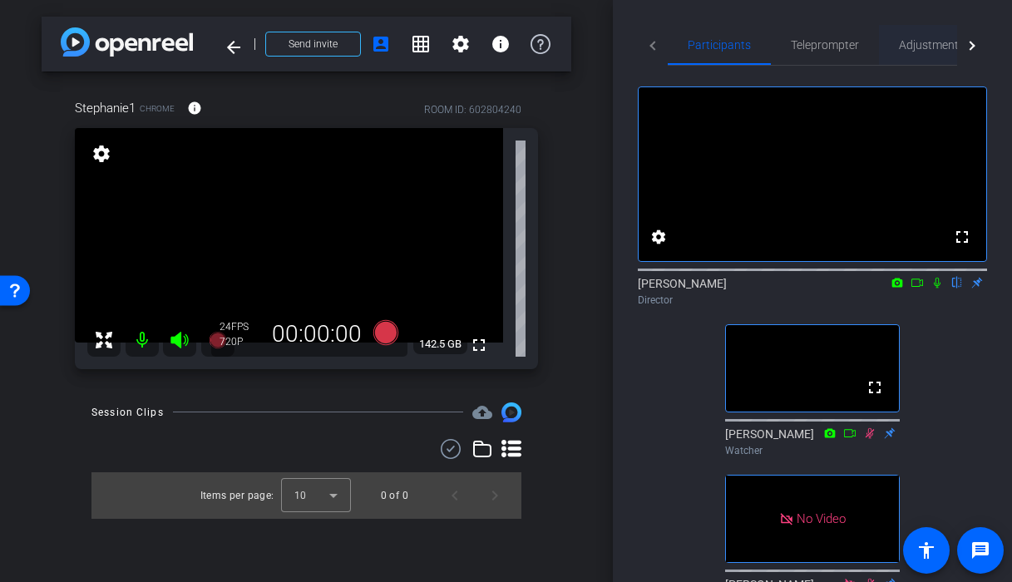
click at [903, 41] on span "Adjustments" at bounding box center [931, 45] width 66 height 12
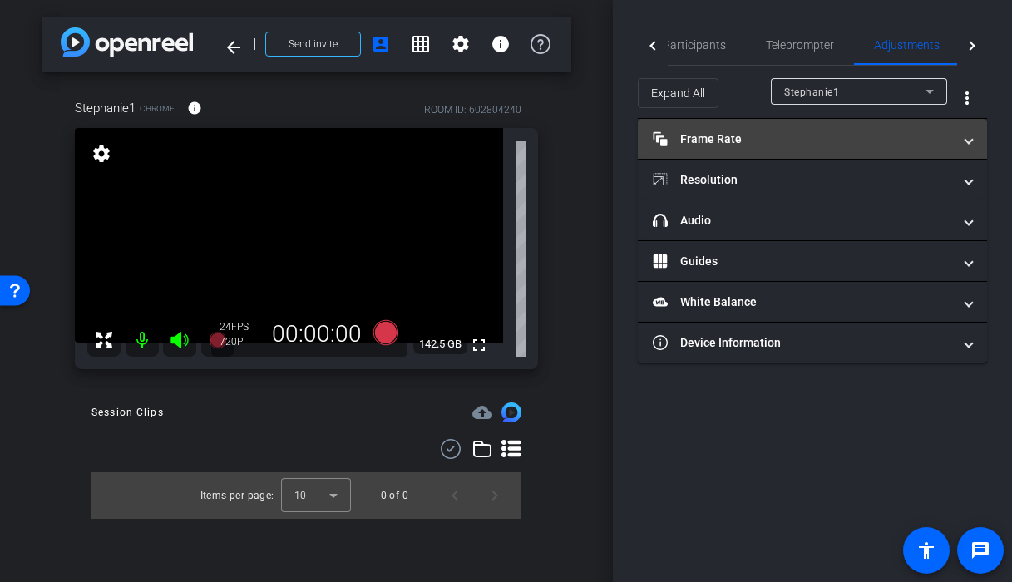
click at [727, 136] on mat-panel-title "Frame Rate Frame Rate" at bounding box center [801, 138] width 299 height 17
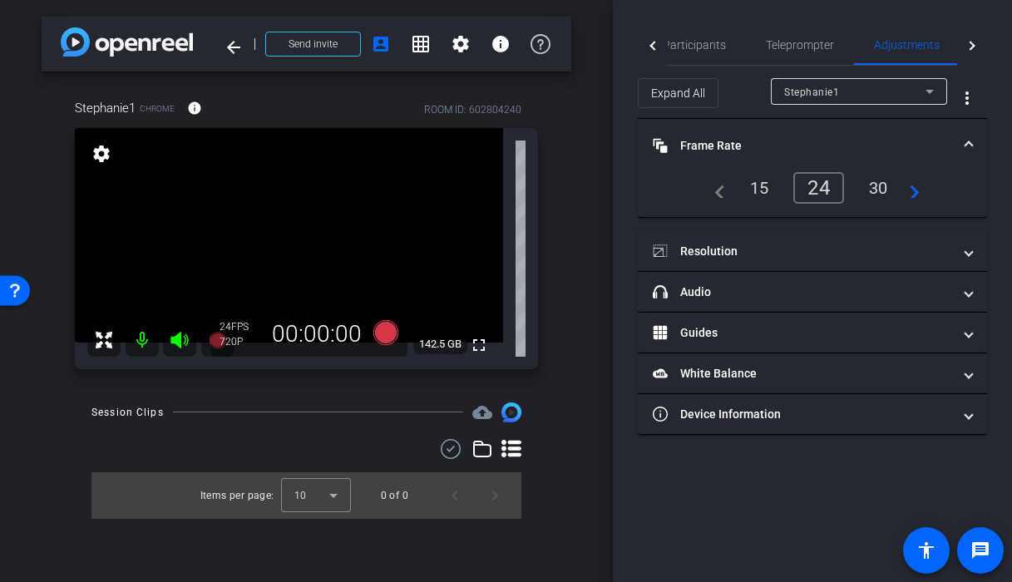
click at [916, 197] on mat-icon "navigate_next" at bounding box center [909, 188] width 20 height 20
click at [820, 181] on div "30" at bounding box center [822, 188] width 44 height 28
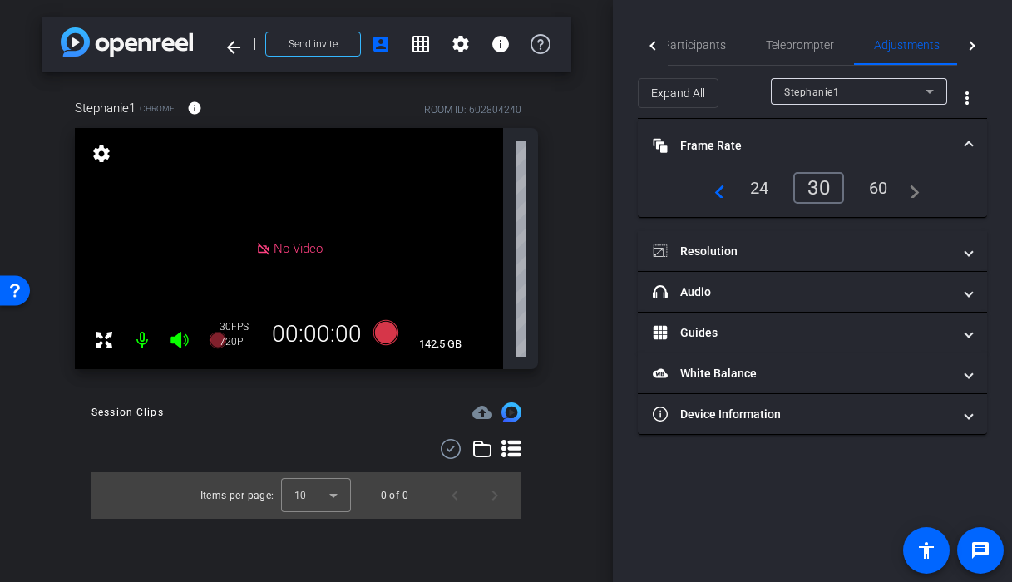
click at [750, 189] on div "24" at bounding box center [759, 188] width 44 height 28
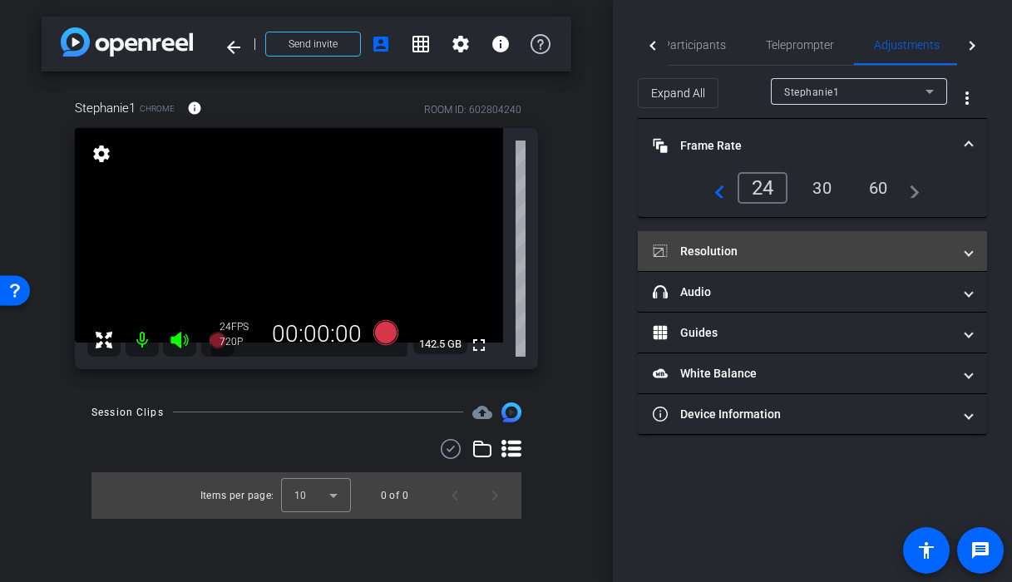
click at [731, 252] on mat-panel-title "Resolution" at bounding box center [801, 251] width 299 height 17
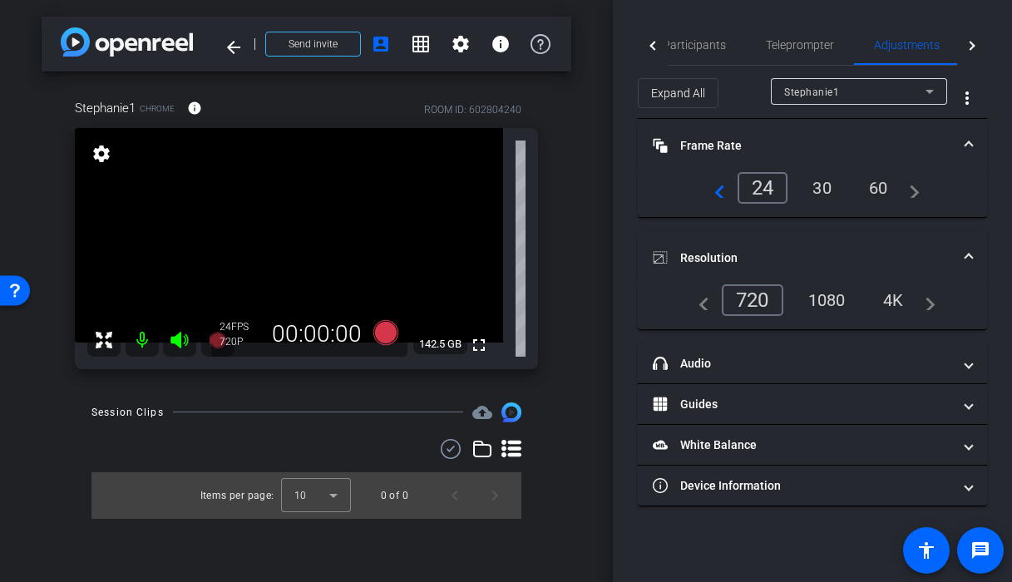
click at [832, 298] on div "1080" at bounding box center [826, 300] width 62 height 28
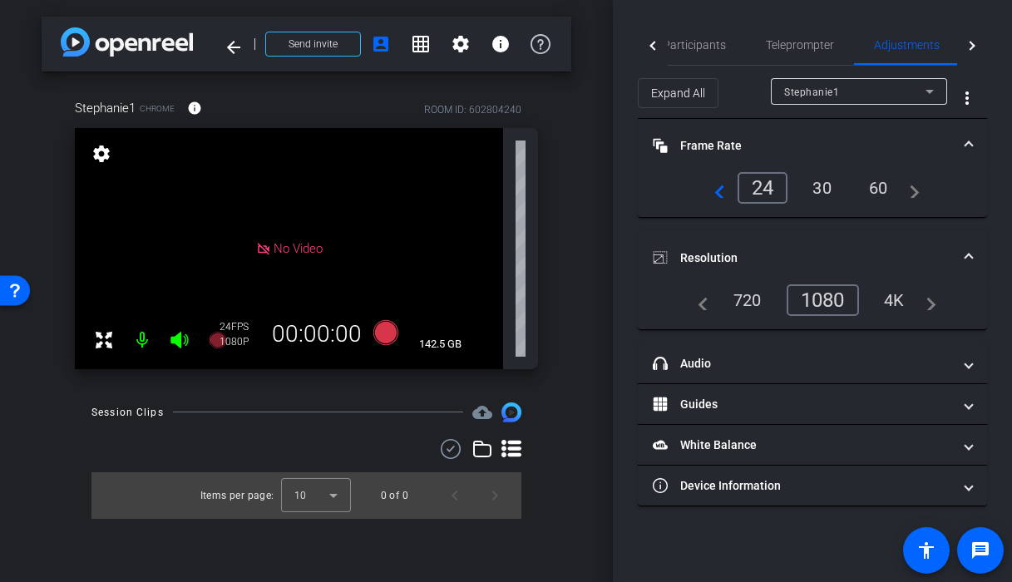
click at [755, 298] on div "720" at bounding box center [747, 300] width 53 height 28
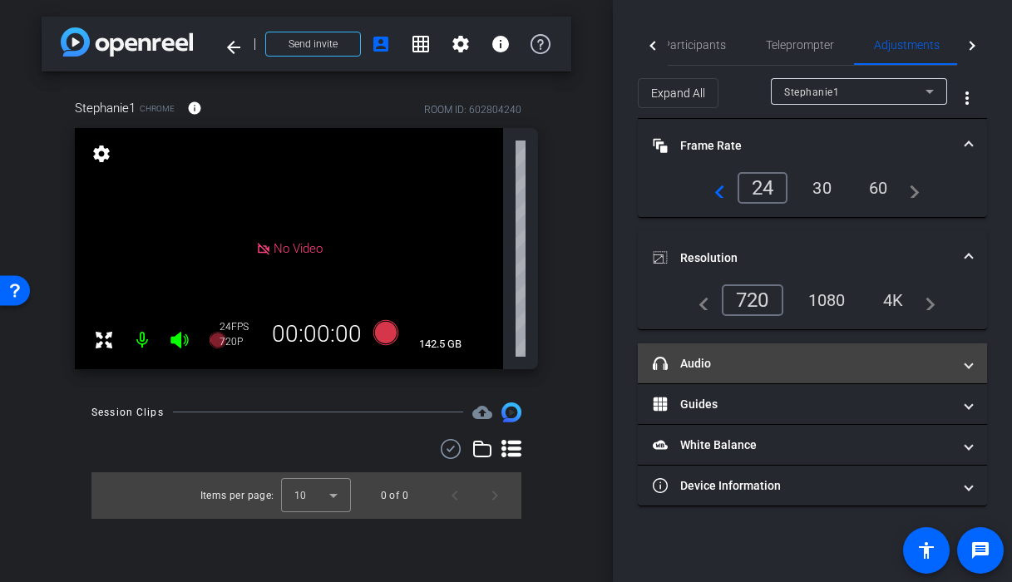
click at [841, 357] on mat-panel-title "headphone icon Audio" at bounding box center [801, 363] width 299 height 17
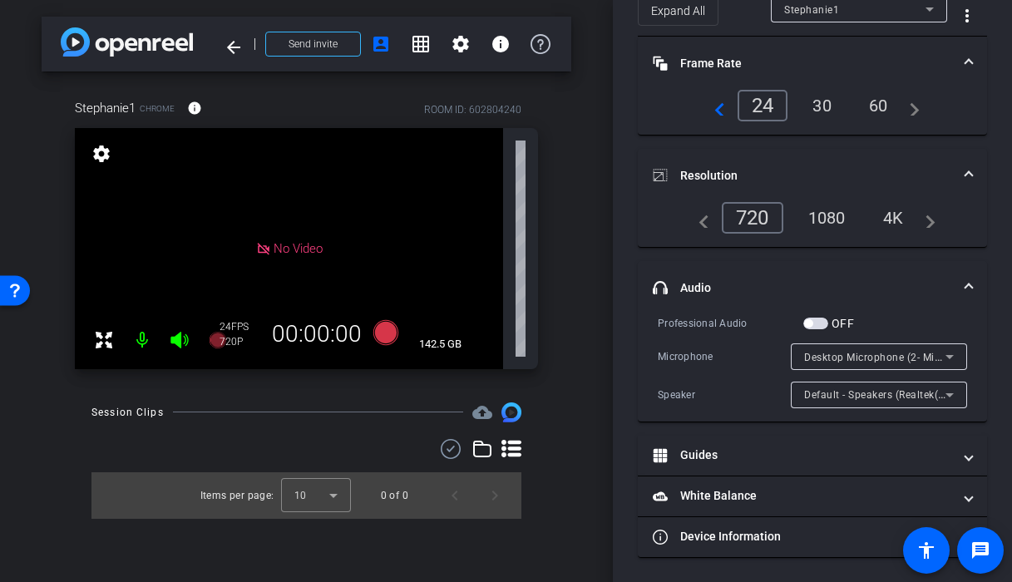
scroll to position [81, 0]
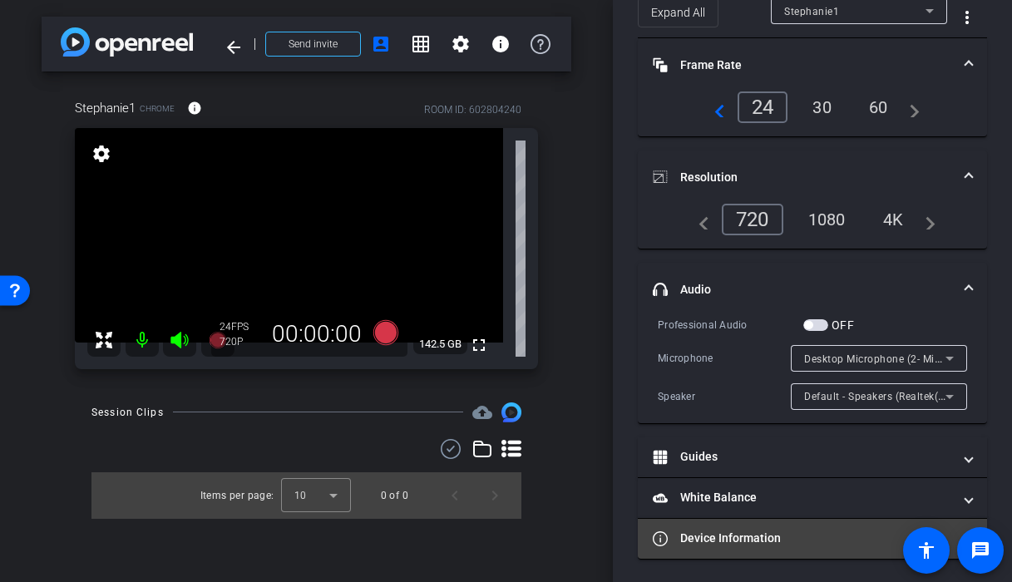
click at [799, 529] on mat-panel-title "Device Information" at bounding box center [801, 537] width 299 height 17
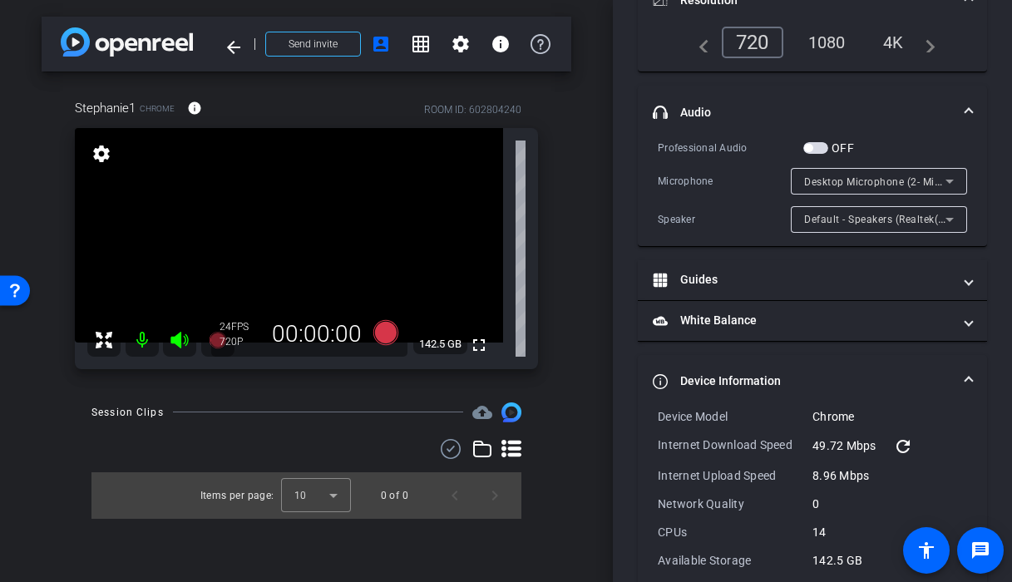
scroll to position [334, 0]
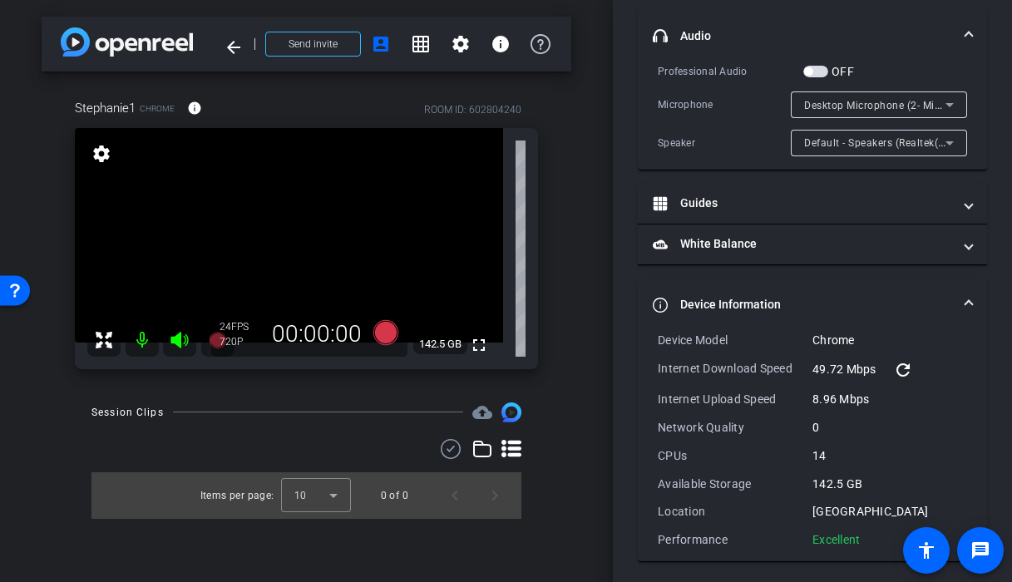
click at [971, 38] on span at bounding box center [968, 35] width 7 height 17
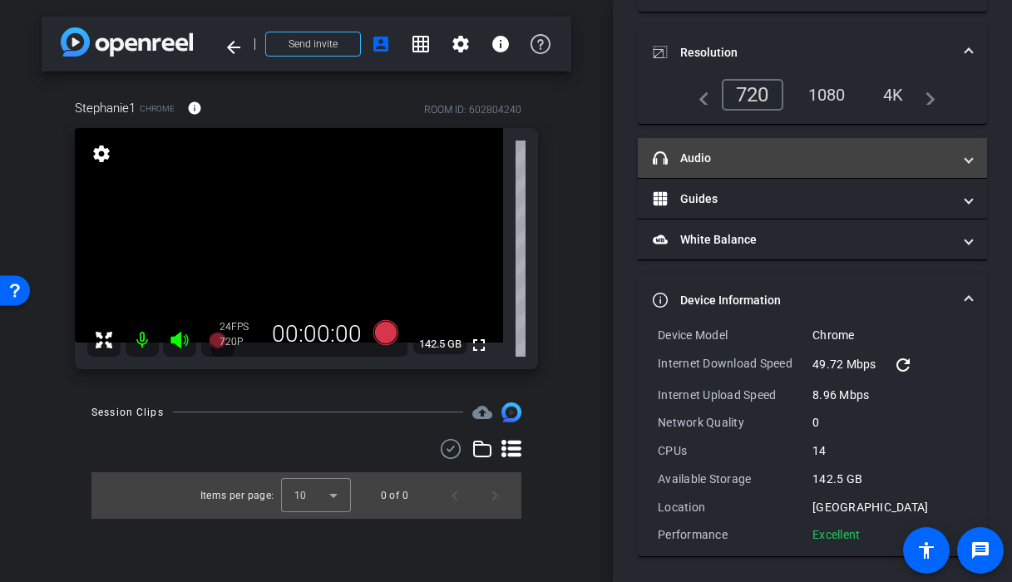
scroll to position [205, 0]
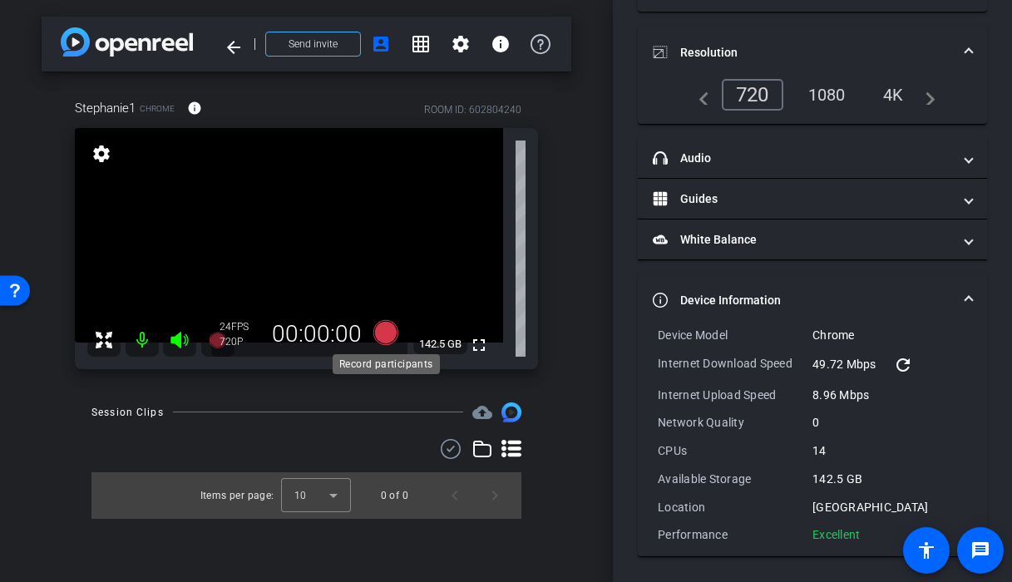
click at [386, 333] on icon at bounding box center [384, 332] width 25 height 25
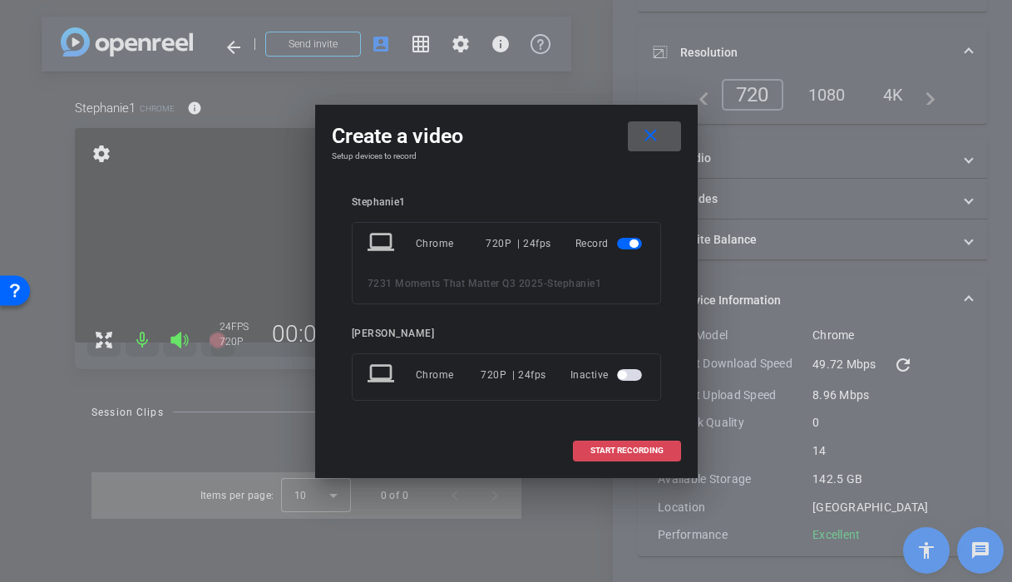
click at [638, 451] on span "START RECORDING" at bounding box center [626, 450] width 73 height 8
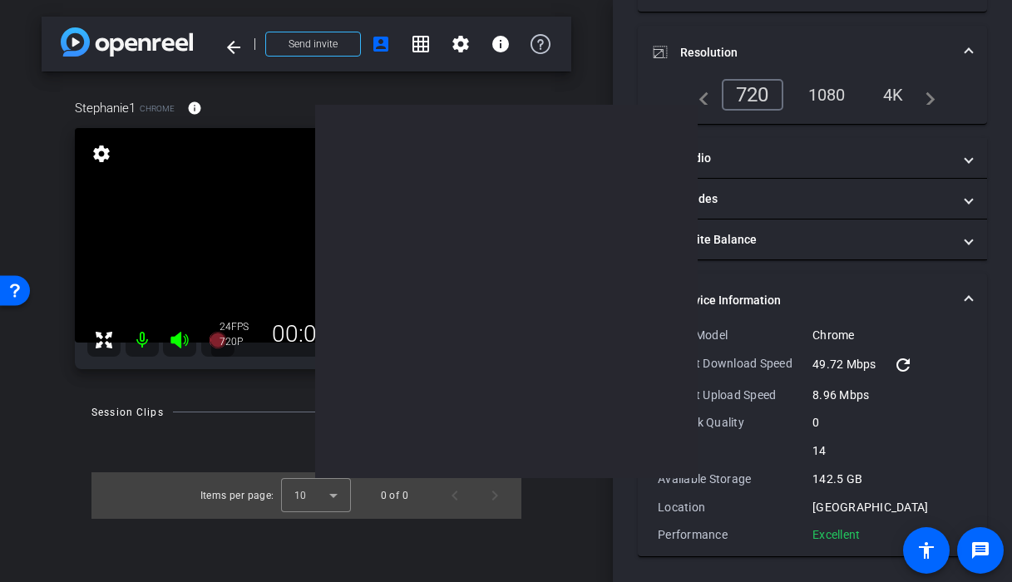
scroll to position [224, 0]
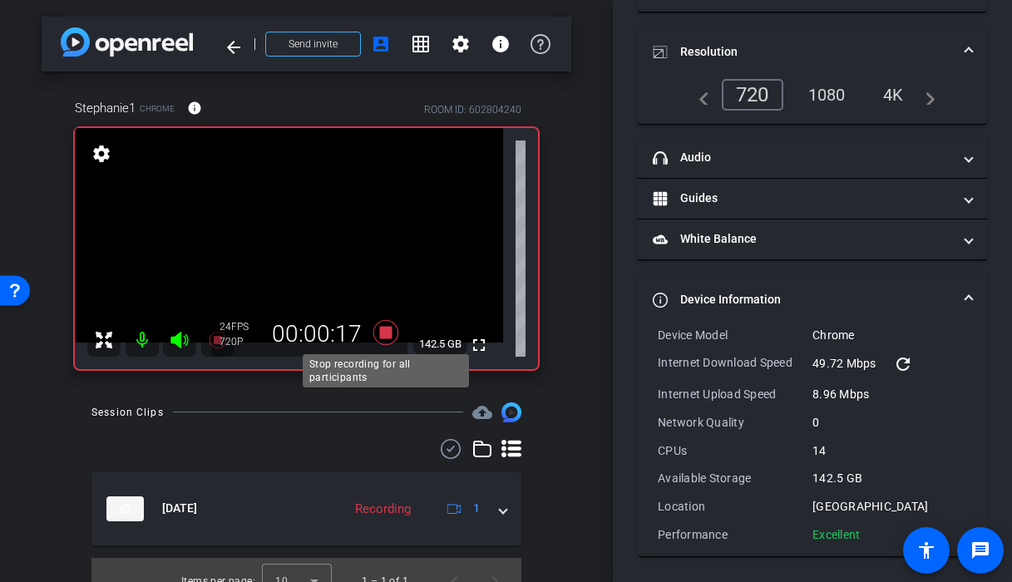
click at [384, 332] on icon at bounding box center [384, 332] width 25 height 25
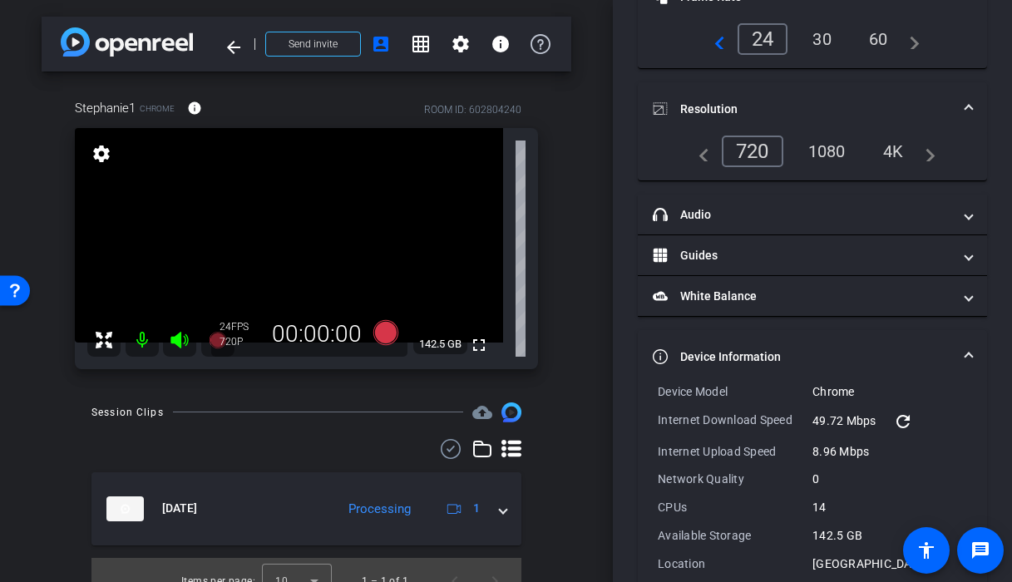
scroll to position [0, 0]
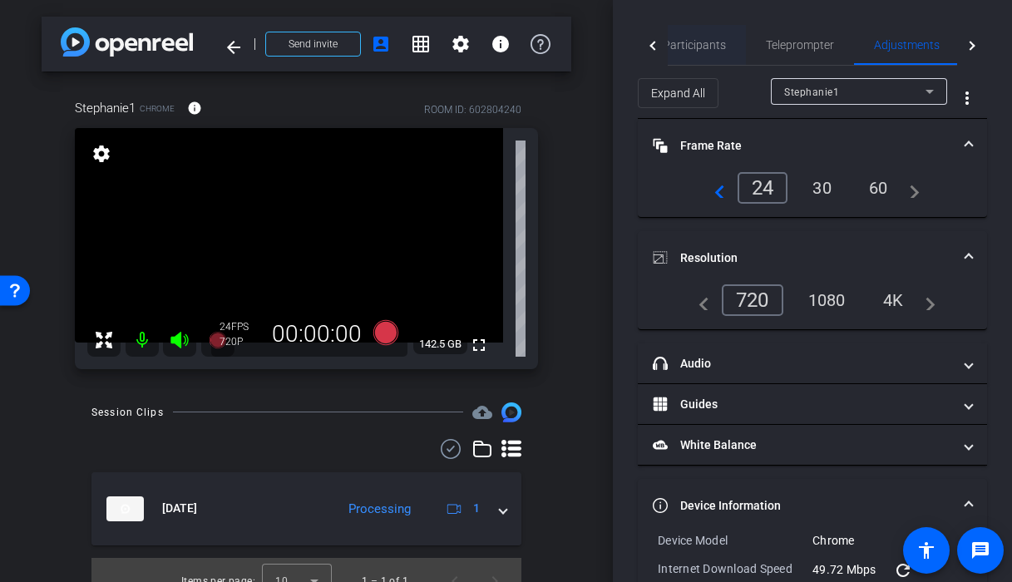
click at [707, 50] on span "Participants" at bounding box center [693, 45] width 63 height 12
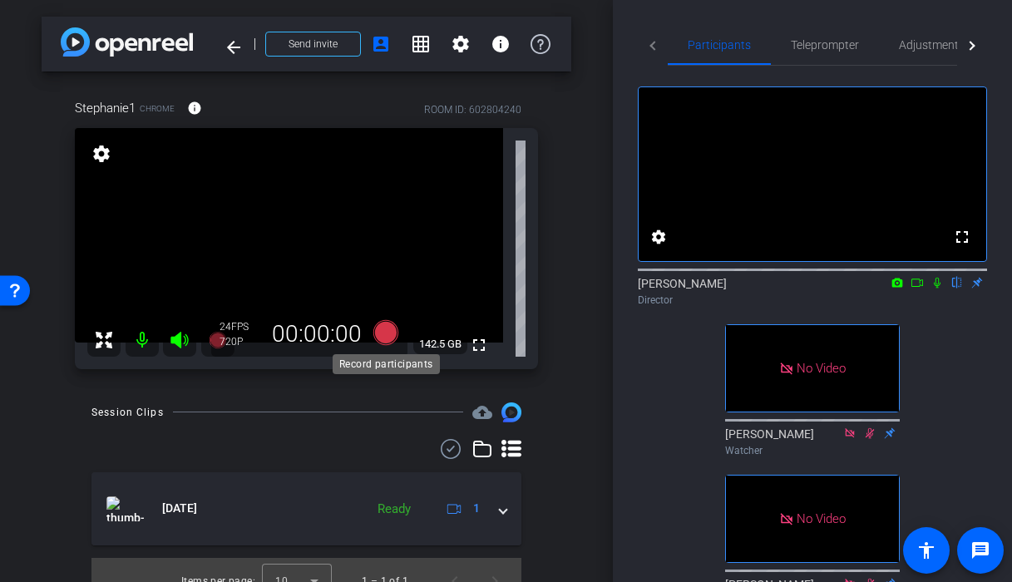
click at [384, 332] on icon at bounding box center [384, 332] width 25 height 25
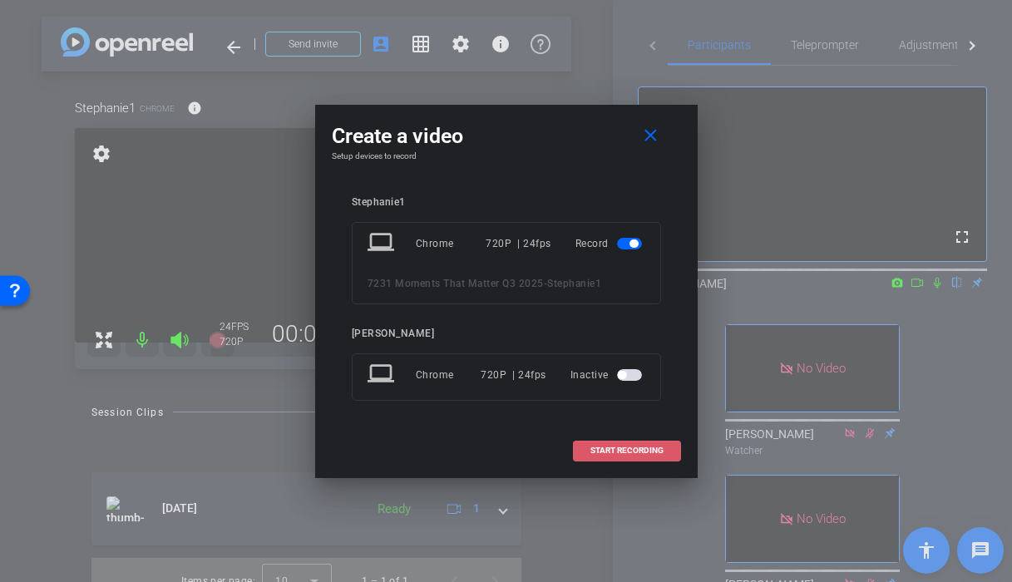
click at [615, 449] on span "START RECORDING" at bounding box center [626, 450] width 73 height 8
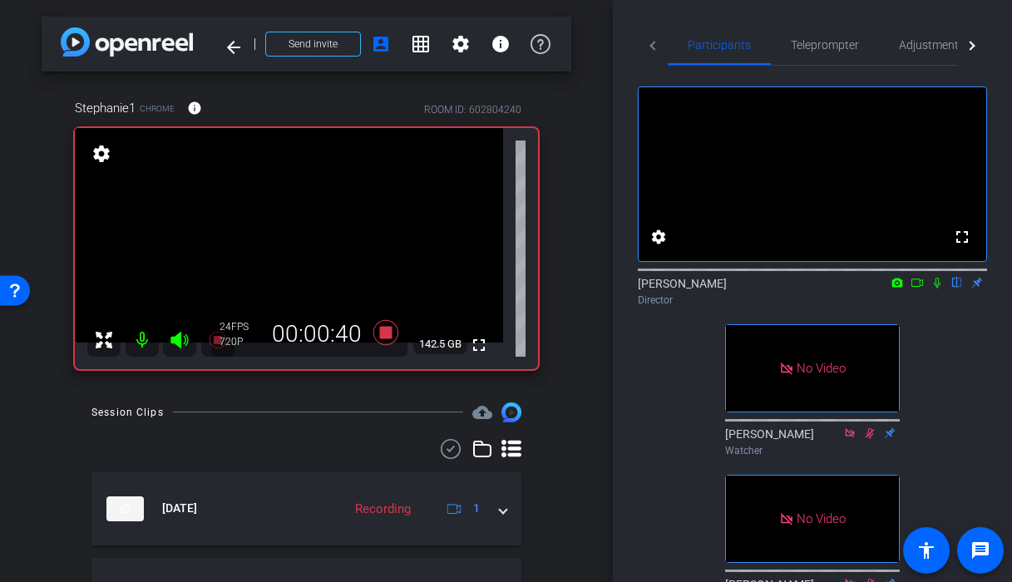
click at [920, 288] on icon at bounding box center [916, 283] width 13 height 12
click at [955, 288] on icon at bounding box center [956, 283] width 13 height 12
click at [959, 288] on icon at bounding box center [957, 283] width 9 height 11
click at [958, 288] on icon at bounding box center [956, 283] width 7 height 11
click at [953, 288] on icon at bounding box center [956, 283] width 13 height 12
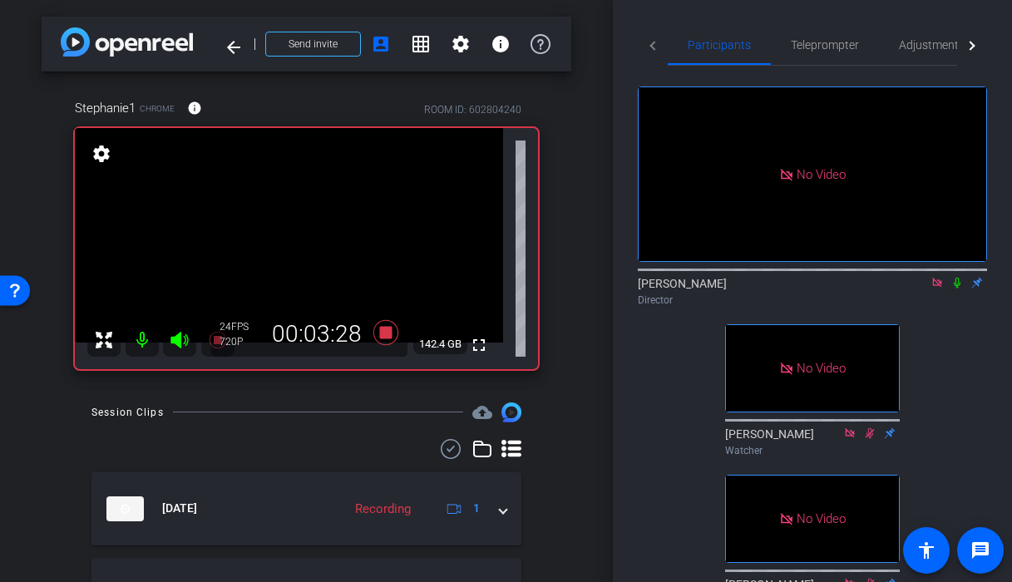
click at [957, 288] on icon at bounding box center [956, 283] width 7 height 11
click at [955, 288] on icon at bounding box center [957, 283] width 9 height 11
click at [956, 288] on icon at bounding box center [956, 283] width 13 height 12
click at [959, 288] on icon at bounding box center [957, 283] width 9 height 11
click at [958, 288] on icon at bounding box center [956, 283] width 7 height 11
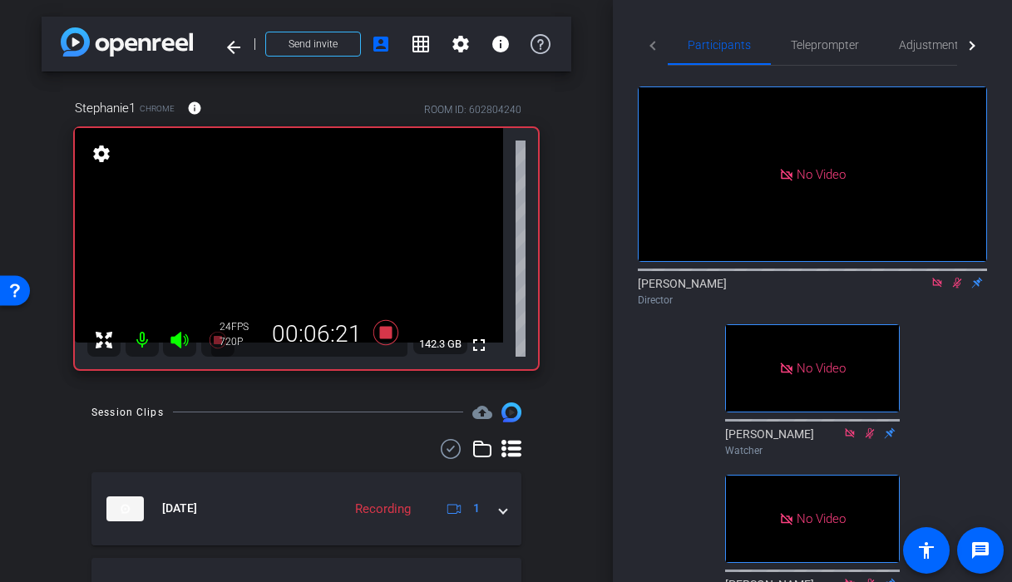
click at [956, 288] on icon at bounding box center [956, 283] width 13 height 12
click at [953, 288] on icon at bounding box center [956, 283] width 13 height 12
click at [955, 288] on icon at bounding box center [957, 283] width 9 height 11
click at [954, 288] on icon at bounding box center [956, 283] width 13 height 12
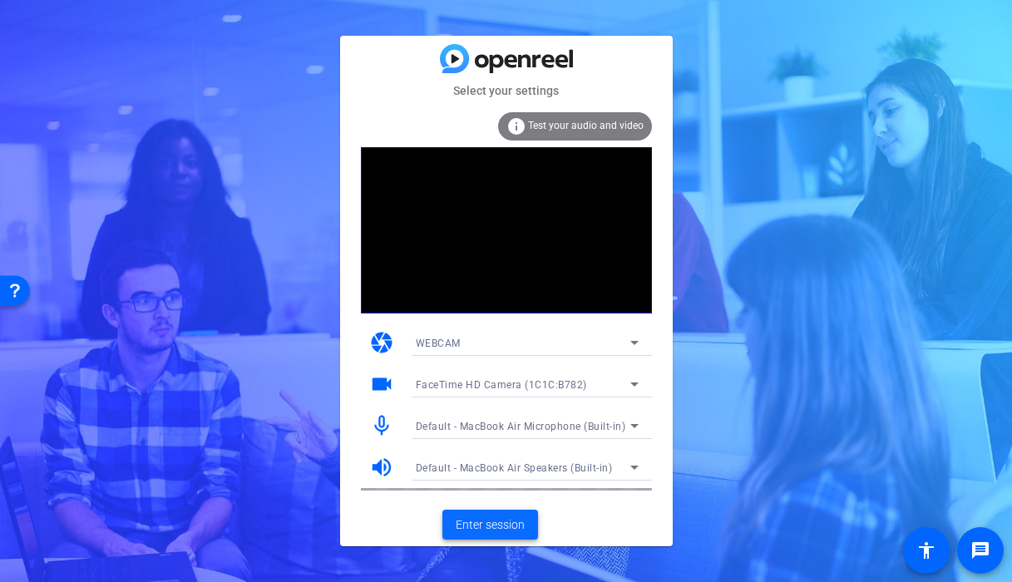
click at [475, 519] on span "Enter session" at bounding box center [489, 524] width 69 height 17
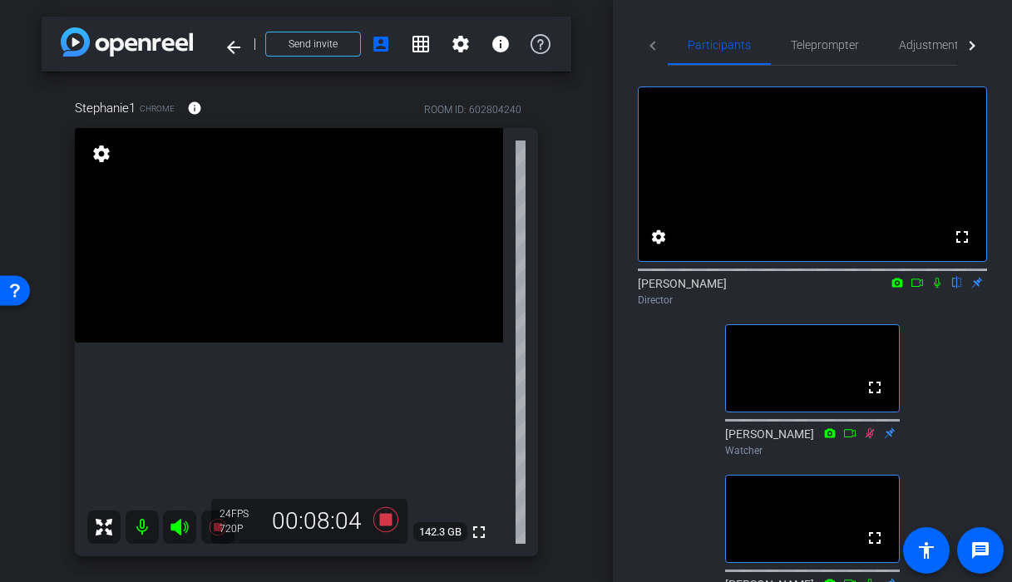
click at [938, 288] on icon at bounding box center [936, 283] width 7 height 11
click at [918, 288] on icon at bounding box center [916, 283] width 13 height 12
click at [916, 288] on icon at bounding box center [916, 283] width 13 height 12
click at [934, 288] on icon at bounding box center [936, 283] width 13 height 12
click at [388, 526] on icon at bounding box center [386, 520] width 40 height 30
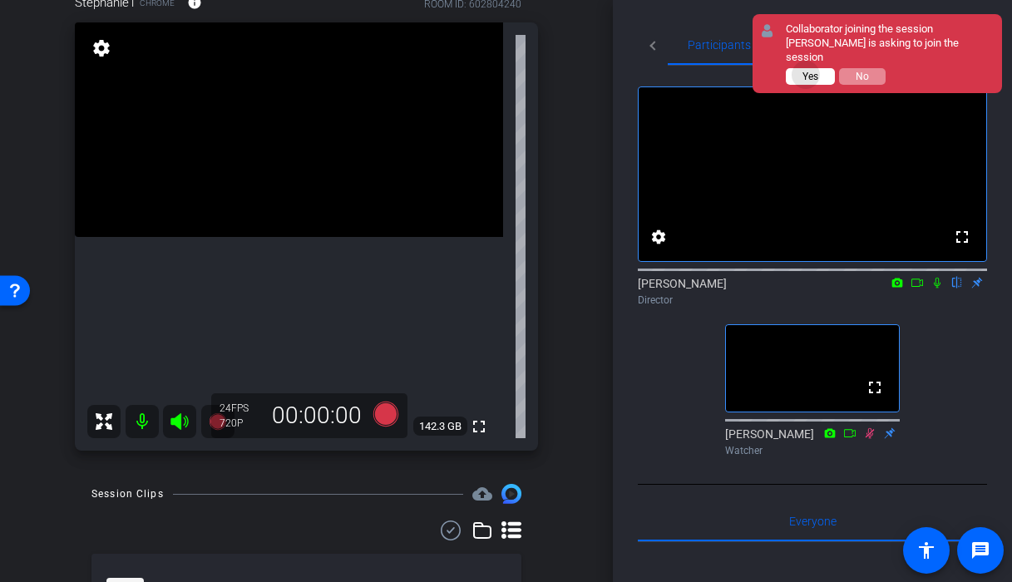
click at [806, 71] on span "Yes" at bounding box center [810, 77] width 16 height 12
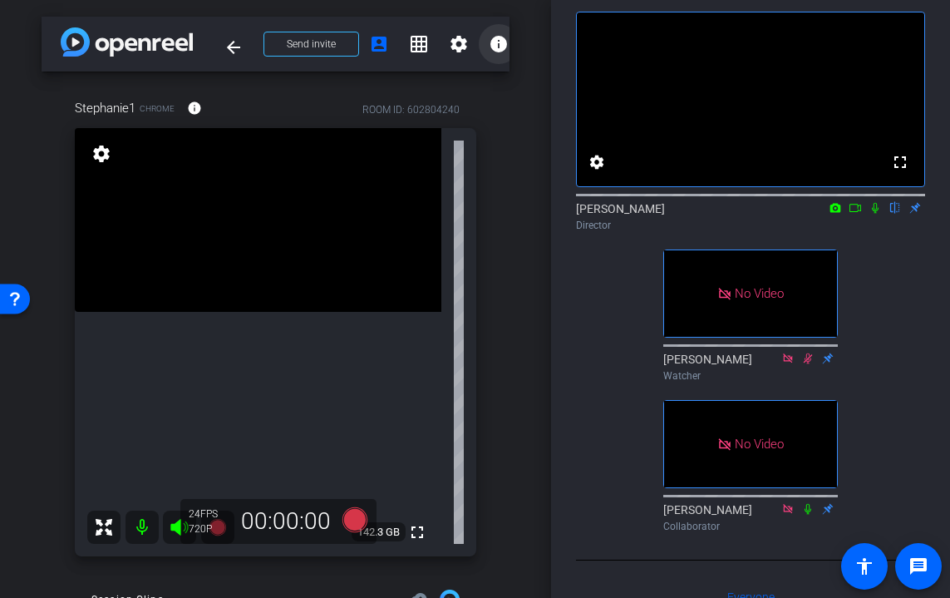
click at [498, 42] on mat-icon "info" at bounding box center [499, 44] width 20 height 20
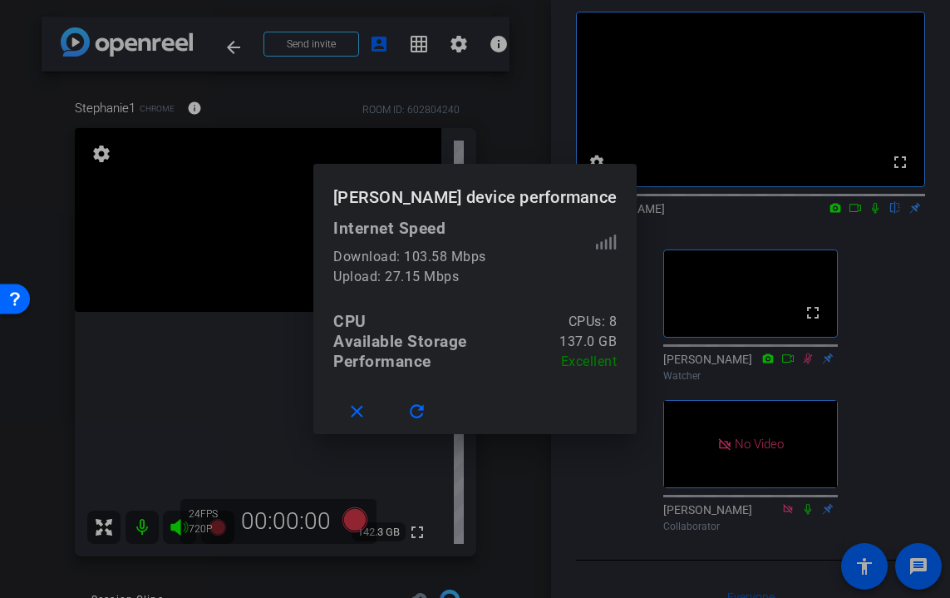
click at [519, 131] on div at bounding box center [475, 299] width 950 height 598
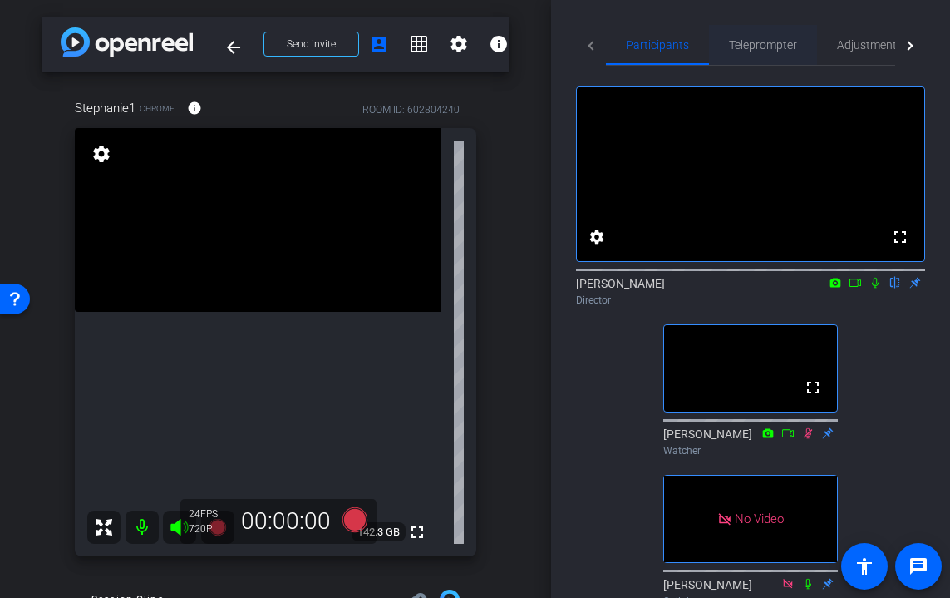
click at [776, 47] on span "Teleprompter" at bounding box center [763, 45] width 68 height 12
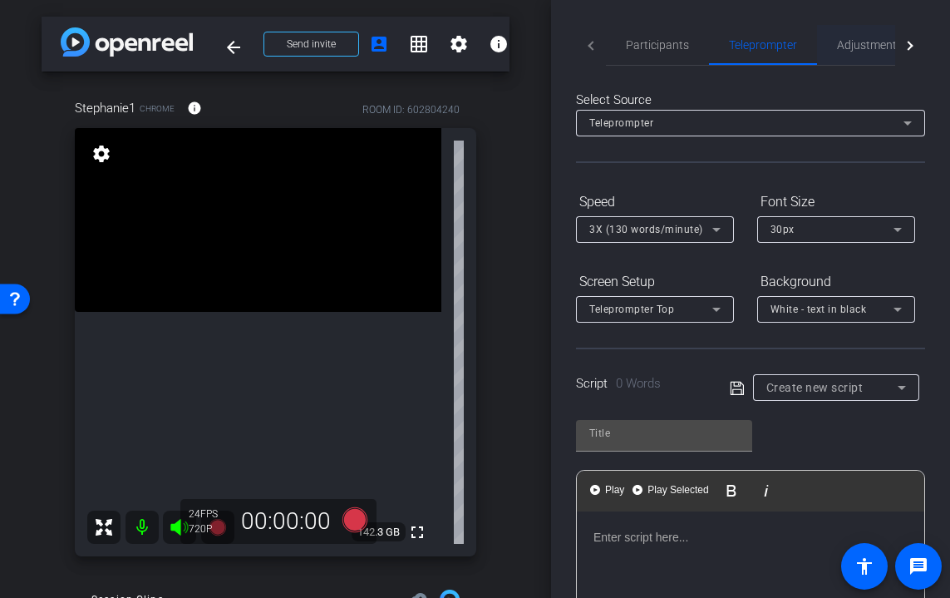
click at [852, 45] on span "Adjustments" at bounding box center [870, 45] width 66 height 12
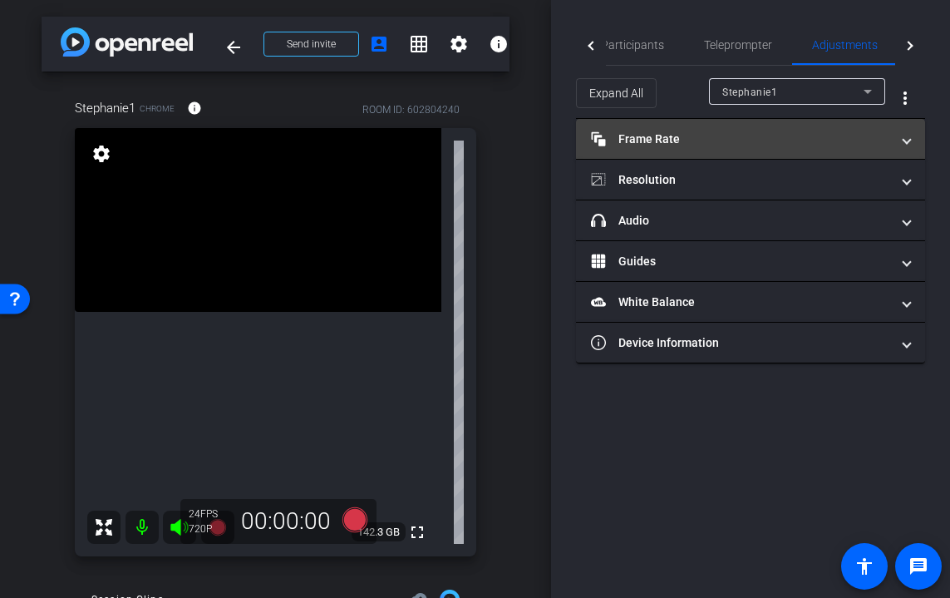
click at [671, 142] on mat-panel-title "Frame Rate Frame Rate" at bounding box center [740, 138] width 299 height 17
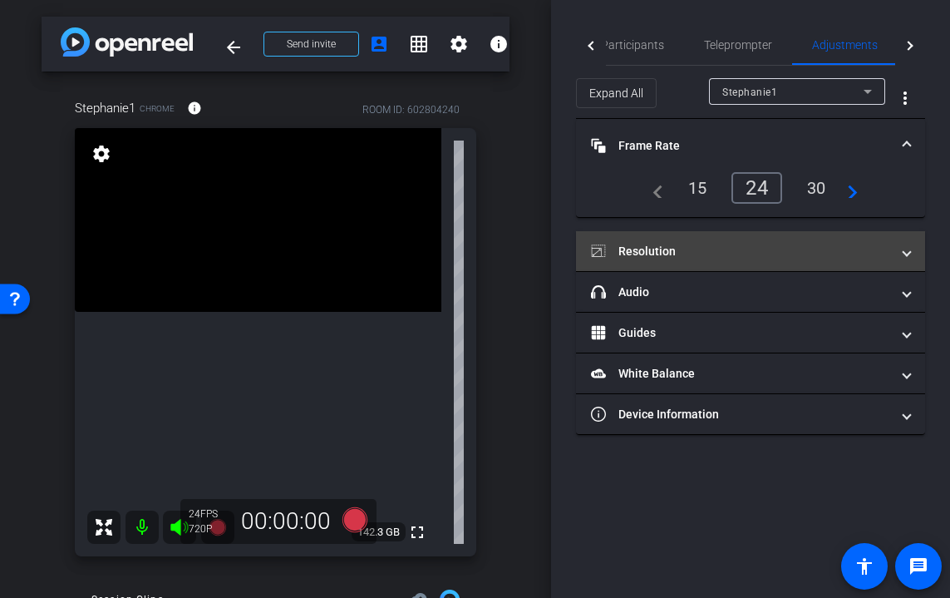
click at [643, 254] on mat-panel-title "Resolution" at bounding box center [740, 251] width 299 height 17
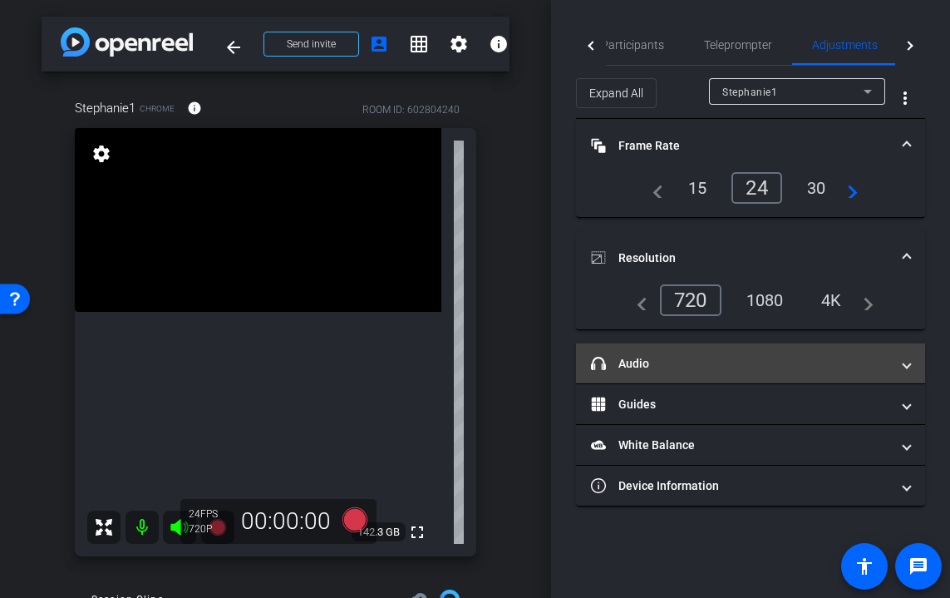
click at [628, 359] on mat-panel-title "headphone icon Audio" at bounding box center [740, 363] width 299 height 17
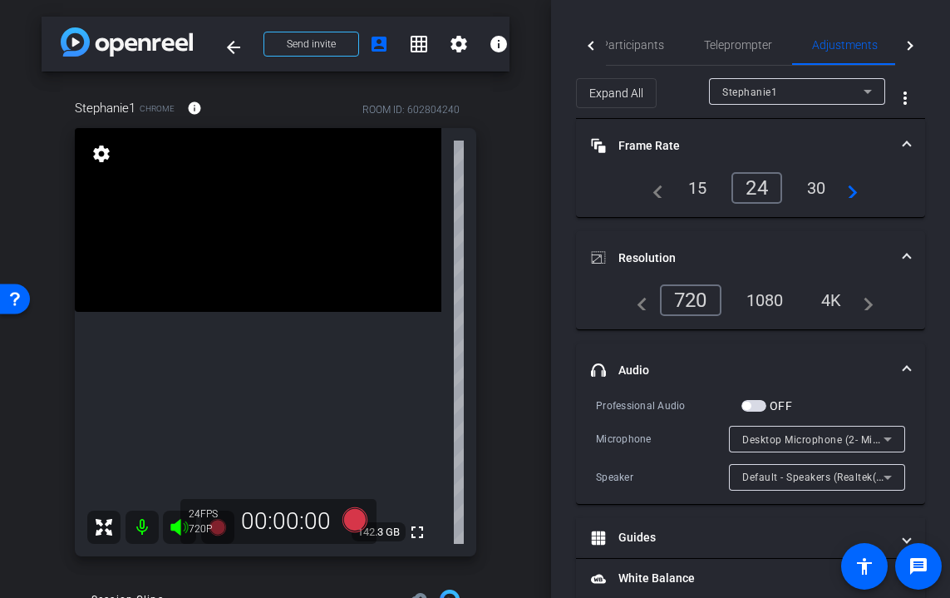
click at [517, 310] on div "arrow_back [PERSON_NAME] Back to project Send invite account_box grid_on settin…" at bounding box center [275, 299] width 551 height 598
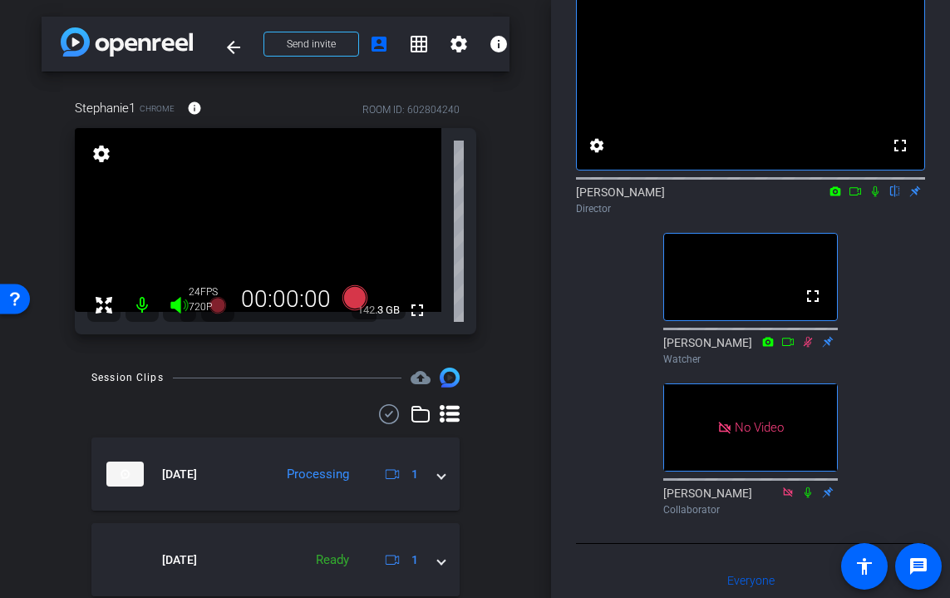
scroll to position [81, 0]
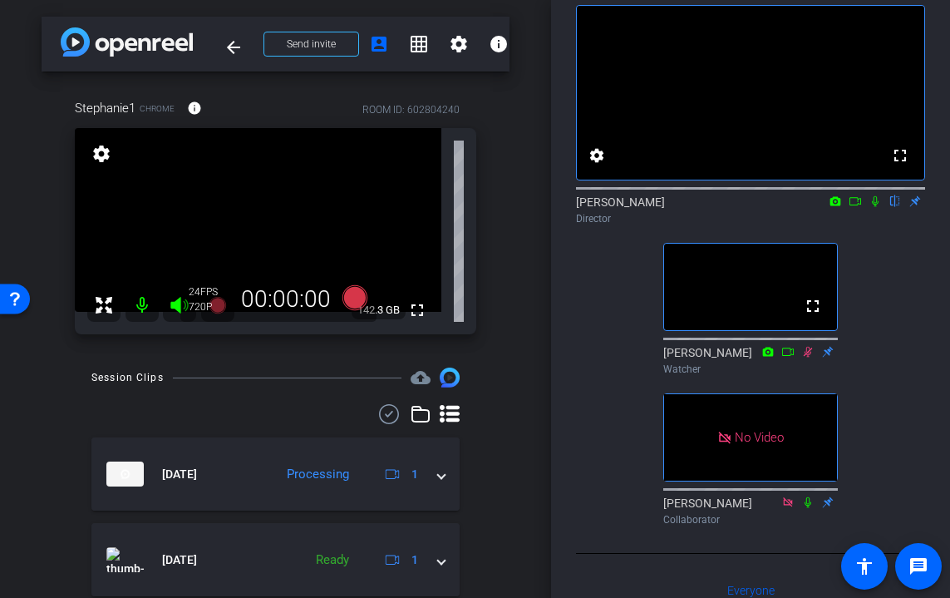
click at [525, 348] on div "arrow_back [PERSON_NAME] Back to project Send invite account_box grid_on settin…" at bounding box center [275, 299] width 551 height 598
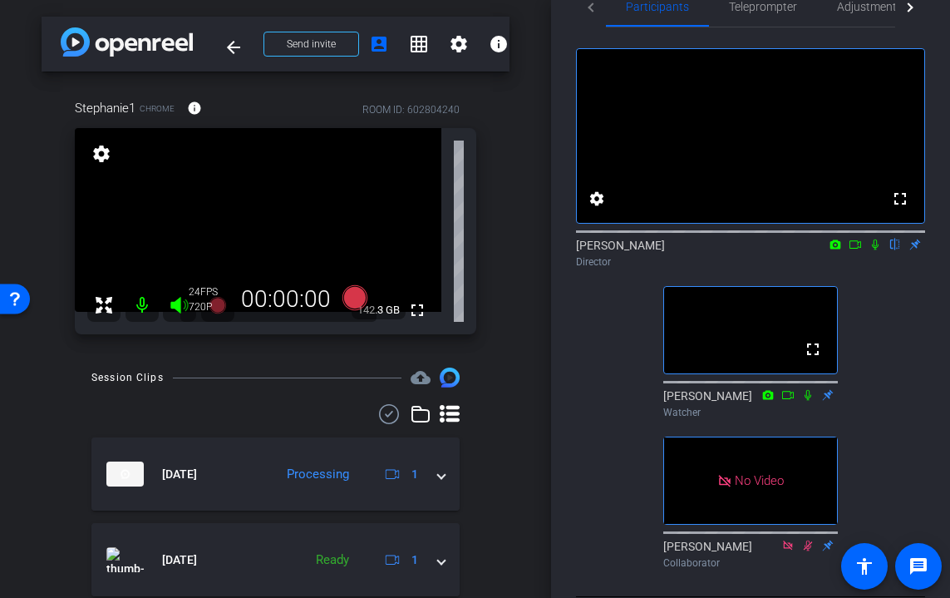
scroll to position [29, 0]
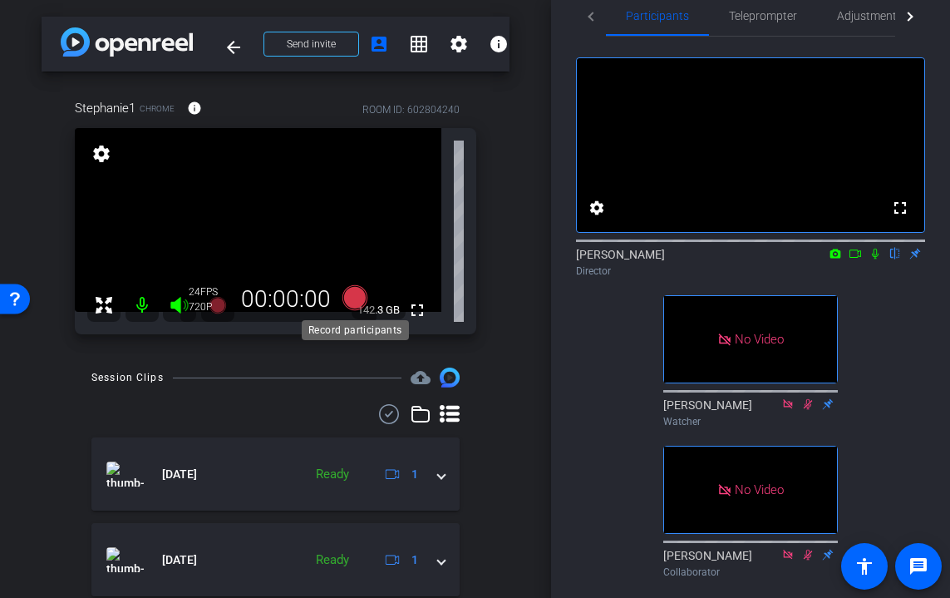
click at [352, 298] on icon at bounding box center [354, 297] width 25 height 25
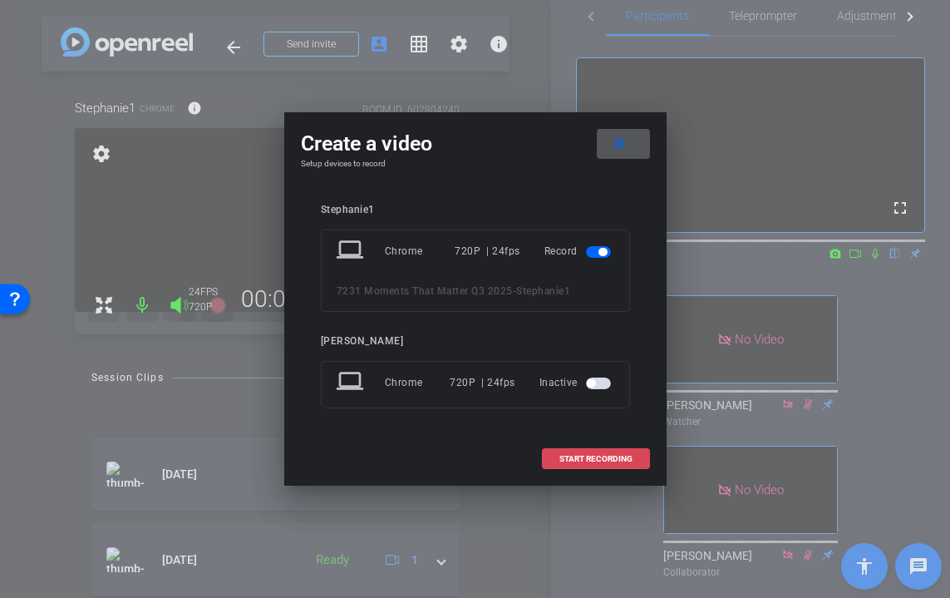
click at [593, 460] on span "START RECORDING" at bounding box center [595, 459] width 73 height 8
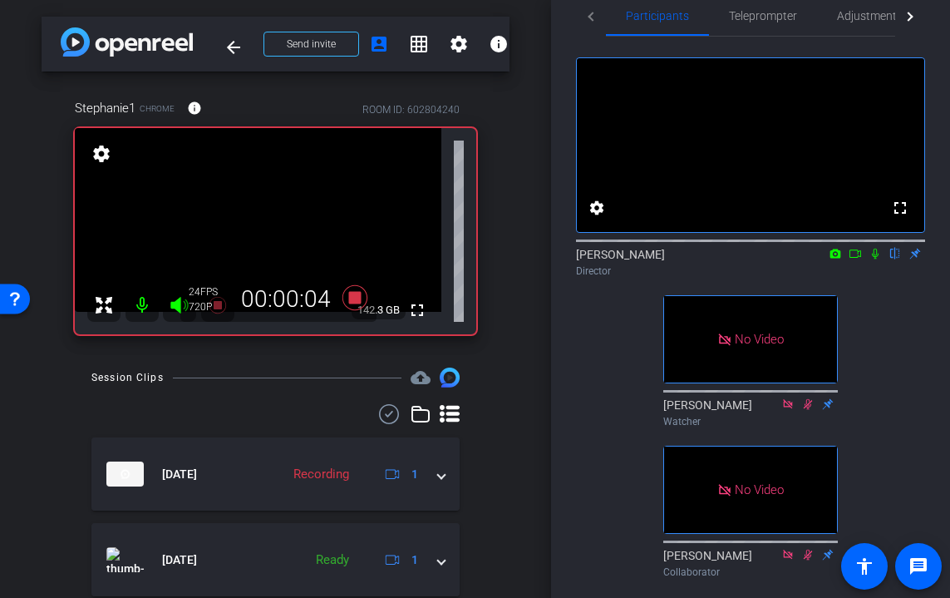
click at [856, 259] on icon at bounding box center [855, 254] width 13 height 12
click at [853, 259] on icon at bounding box center [855, 254] width 13 height 12
click at [859, 259] on icon at bounding box center [855, 254] width 13 height 12
click at [856, 259] on icon at bounding box center [855, 254] width 13 height 12
click at [874, 259] on icon at bounding box center [875, 254] width 13 height 12
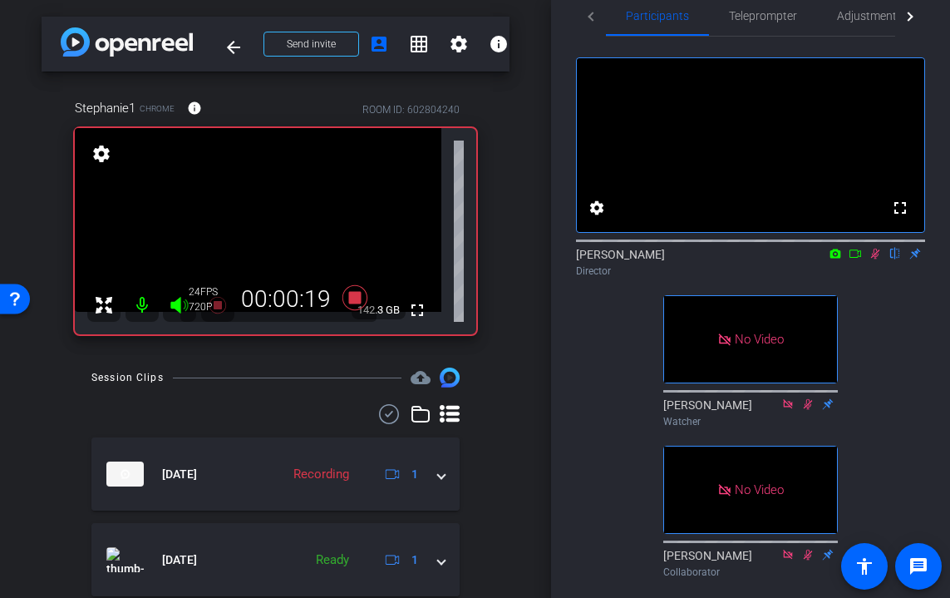
click at [856, 259] on icon at bounding box center [855, 254] width 13 height 12
click at [852, 259] on icon at bounding box center [855, 254] width 13 height 12
click at [872, 259] on icon at bounding box center [875, 254] width 9 height 11
click at [871, 259] on icon at bounding box center [875, 254] width 13 height 12
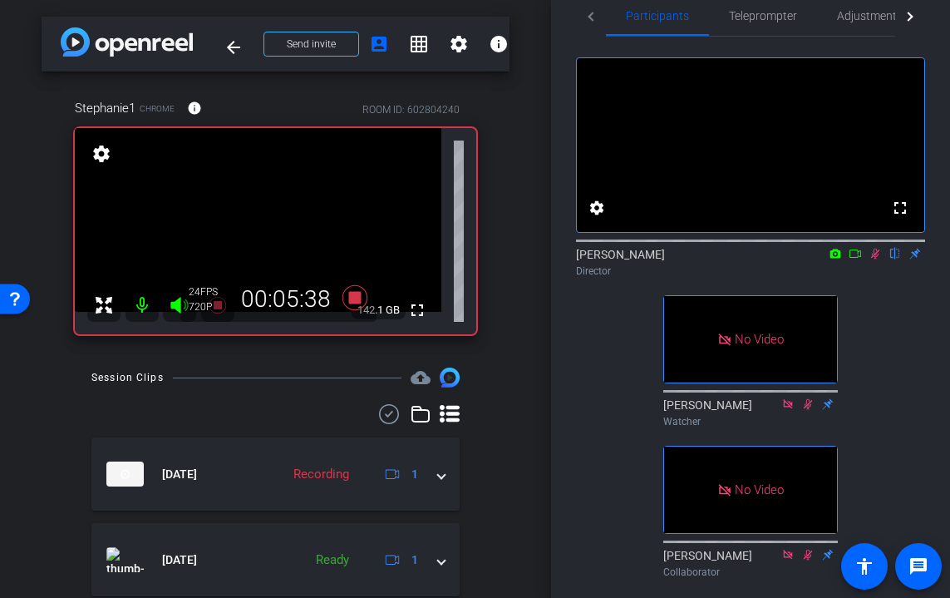
click at [874, 259] on icon at bounding box center [875, 254] width 13 height 12
click at [854, 259] on icon at bounding box center [855, 254] width 13 height 12
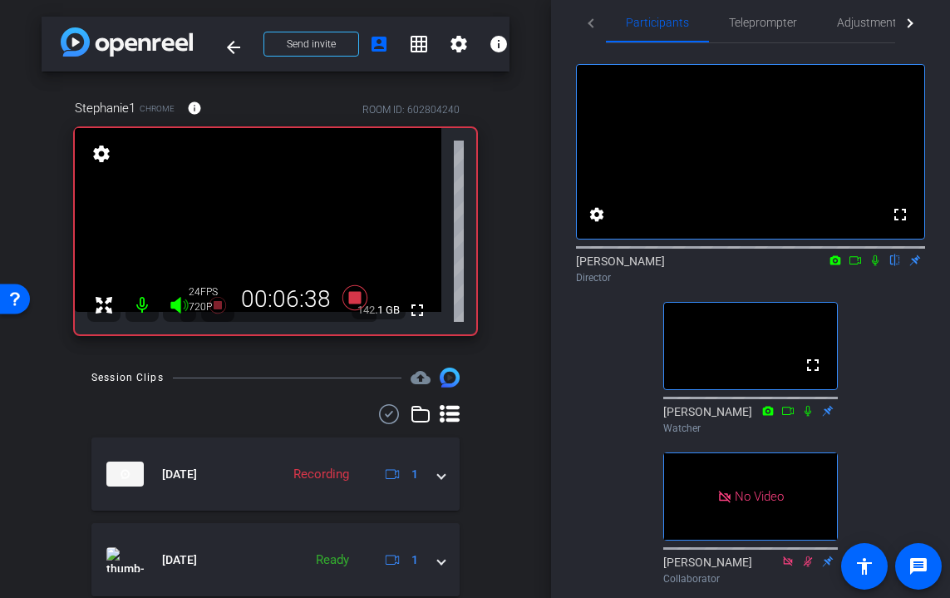
scroll to position [8, 0]
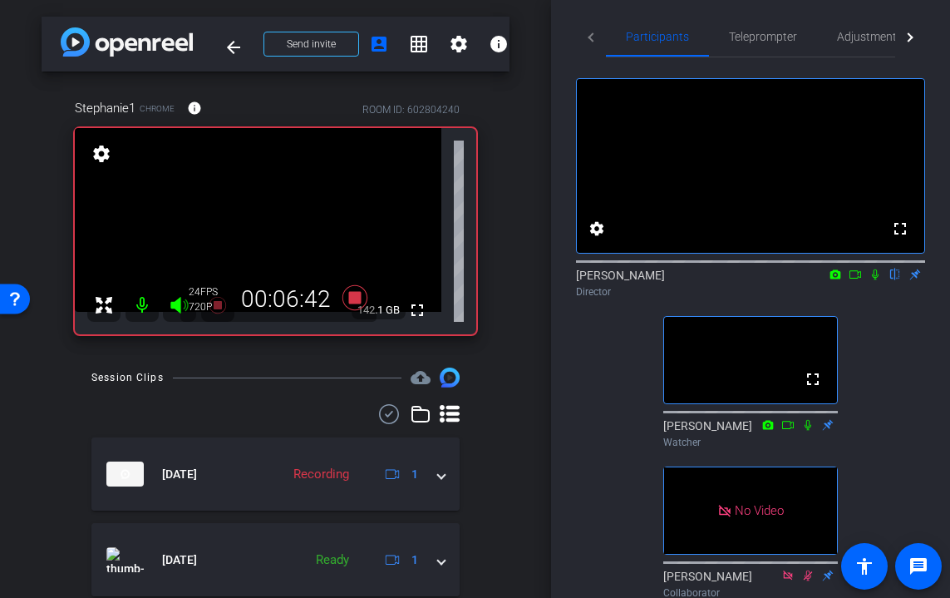
click at [874, 280] on icon at bounding box center [875, 274] width 7 height 11
click at [874, 280] on icon at bounding box center [875, 274] width 13 height 12
click at [875, 280] on icon at bounding box center [875, 274] width 13 height 12
click at [877, 280] on icon at bounding box center [875, 274] width 7 height 11
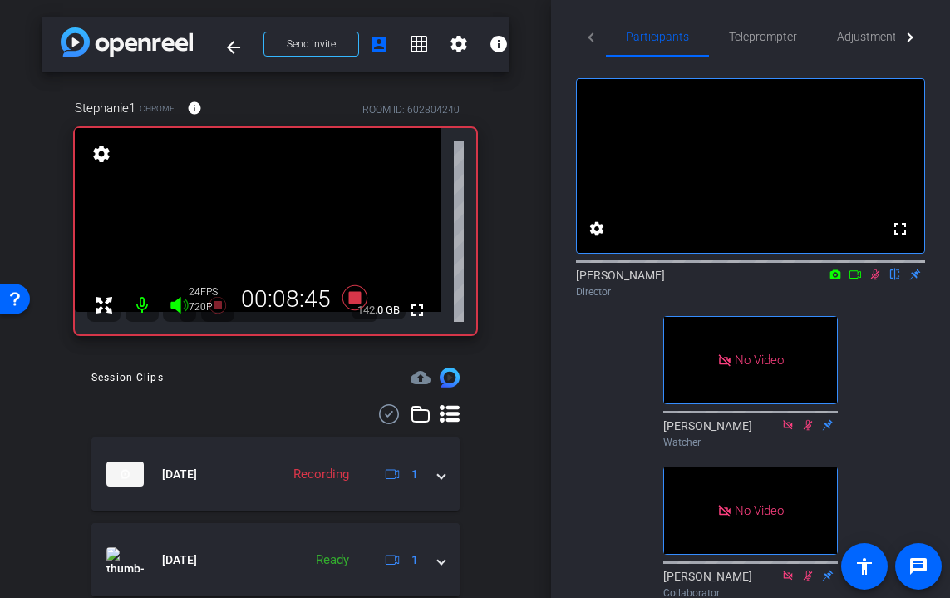
click at [874, 280] on icon at bounding box center [875, 274] width 13 height 12
click at [876, 280] on icon at bounding box center [875, 274] width 7 height 11
click at [875, 280] on icon at bounding box center [875, 274] width 13 height 12
click at [873, 280] on icon at bounding box center [875, 274] width 13 height 12
click at [878, 280] on icon at bounding box center [875, 274] width 9 height 11
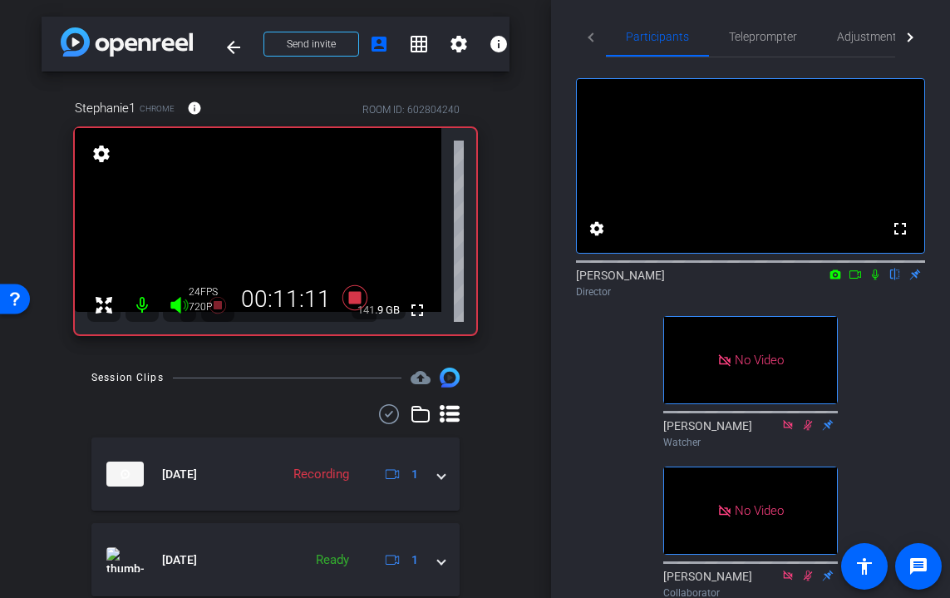
click at [876, 280] on icon at bounding box center [875, 274] width 7 height 11
click at [878, 280] on icon at bounding box center [875, 274] width 13 height 12
click at [874, 280] on icon at bounding box center [875, 274] width 13 height 12
click at [876, 280] on icon at bounding box center [875, 274] width 13 height 12
click at [875, 280] on icon at bounding box center [875, 274] width 13 height 12
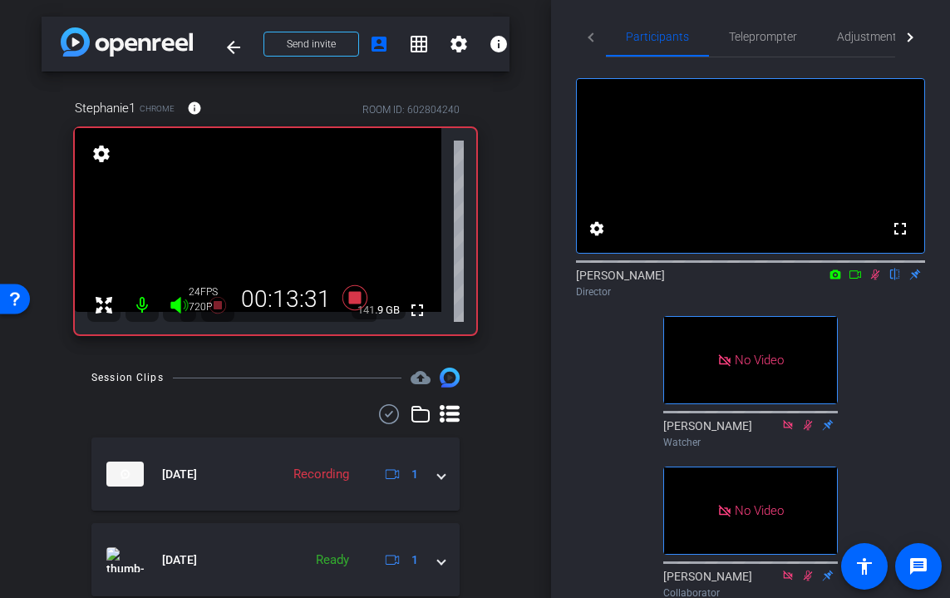
click at [879, 280] on icon at bounding box center [875, 274] width 13 height 12
click at [874, 280] on icon at bounding box center [875, 274] width 7 height 11
click at [874, 280] on icon at bounding box center [875, 274] width 9 height 11
click at [874, 280] on icon at bounding box center [875, 274] width 13 height 12
click at [874, 280] on icon at bounding box center [875, 274] width 9 height 11
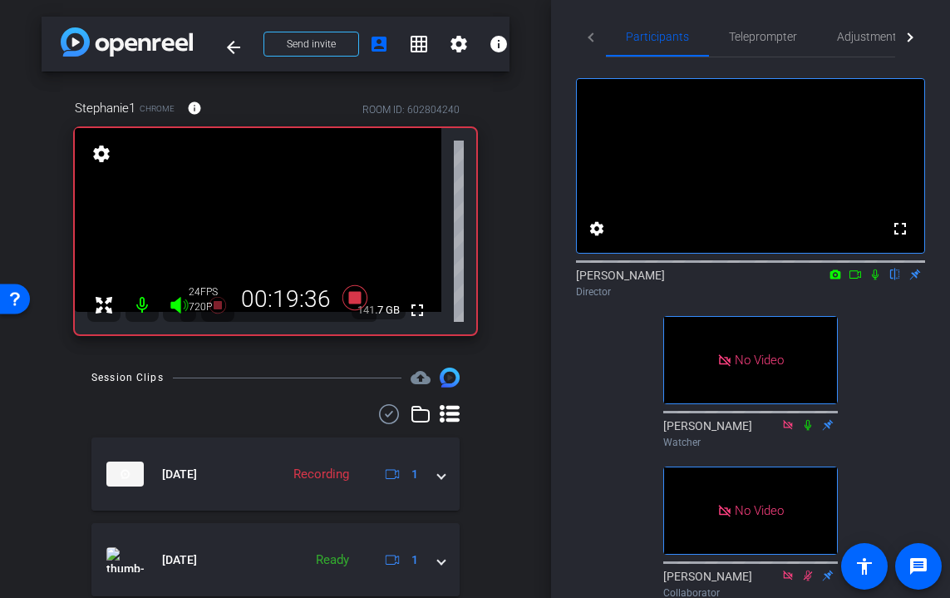
click at [875, 280] on icon at bounding box center [875, 274] width 13 height 12
click at [872, 280] on icon at bounding box center [875, 274] width 9 height 11
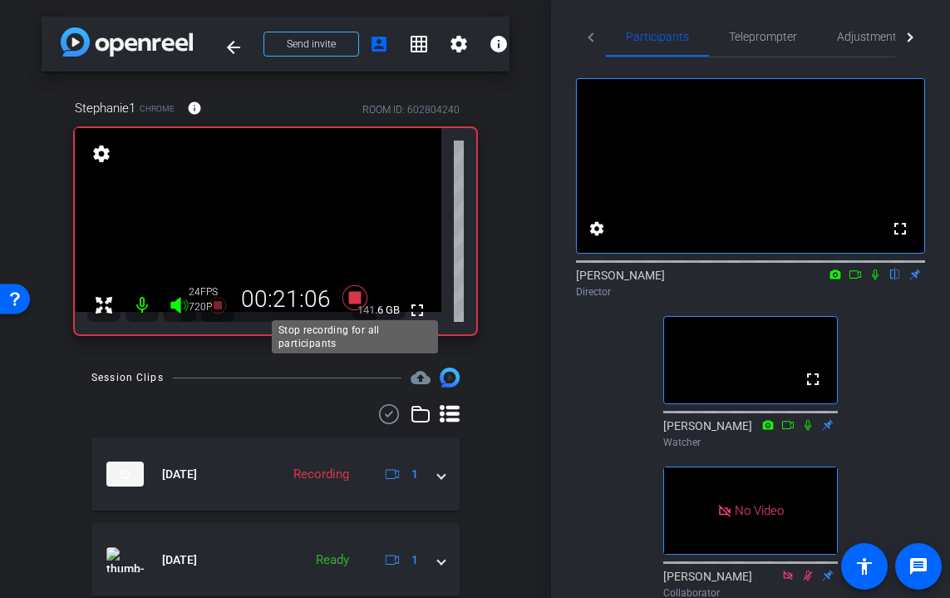
click at [350, 294] on icon at bounding box center [354, 297] width 25 height 25
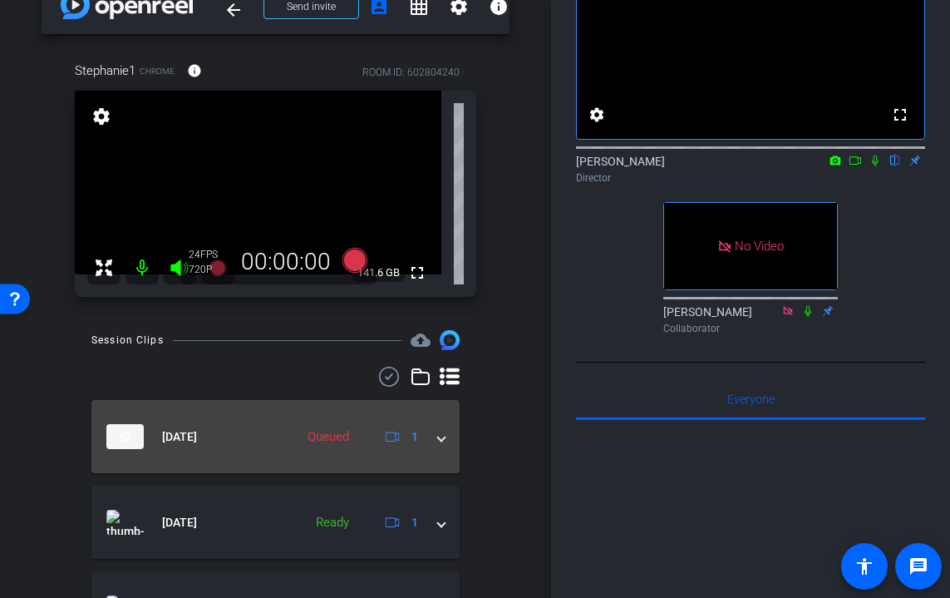
scroll to position [0, 0]
